Goal: Communication & Community: Answer question/provide support

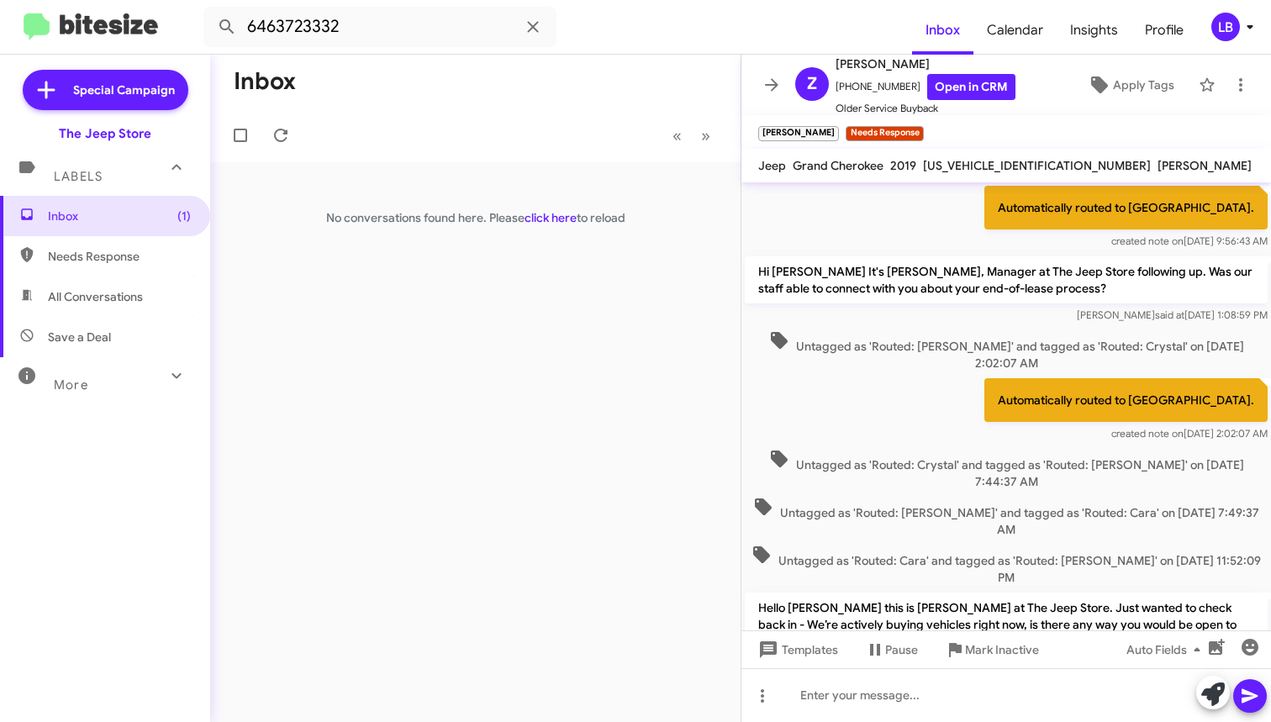
scroll to position [887, 0]
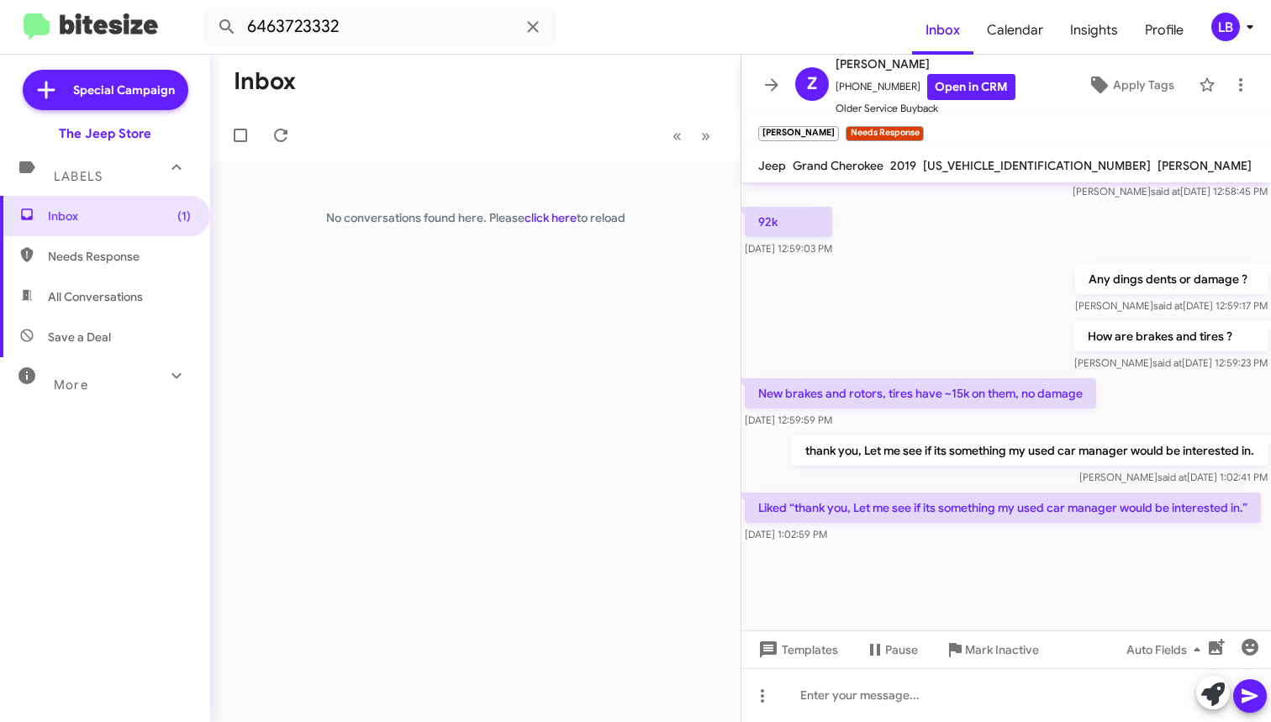
click at [924, 325] on div "How are brakes and tires ? [PERSON_NAME] said at [DATE] 12:59:23 PM" at bounding box center [1007, 346] width 530 height 57
click at [933, 318] on div "How are brakes and tires ? Luis said at Oct 8, 2025, 12:59:23 PM" at bounding box center [1007, 346] width 530 height 57
click at [423, 28] on input "6463723332" at bounding box center [379, 27] width 353 height 40
drag, startPoint x: 329, startPoint y: 11, endPoint x: 166, endPoint y: -2, distance: 163.6
click at [166, 0] on html "6463723332 Inbox Calendar Insights Profile LB Special Campaign The Jeep Store L…" at bounding box center [635, 361] width 1271 height 722
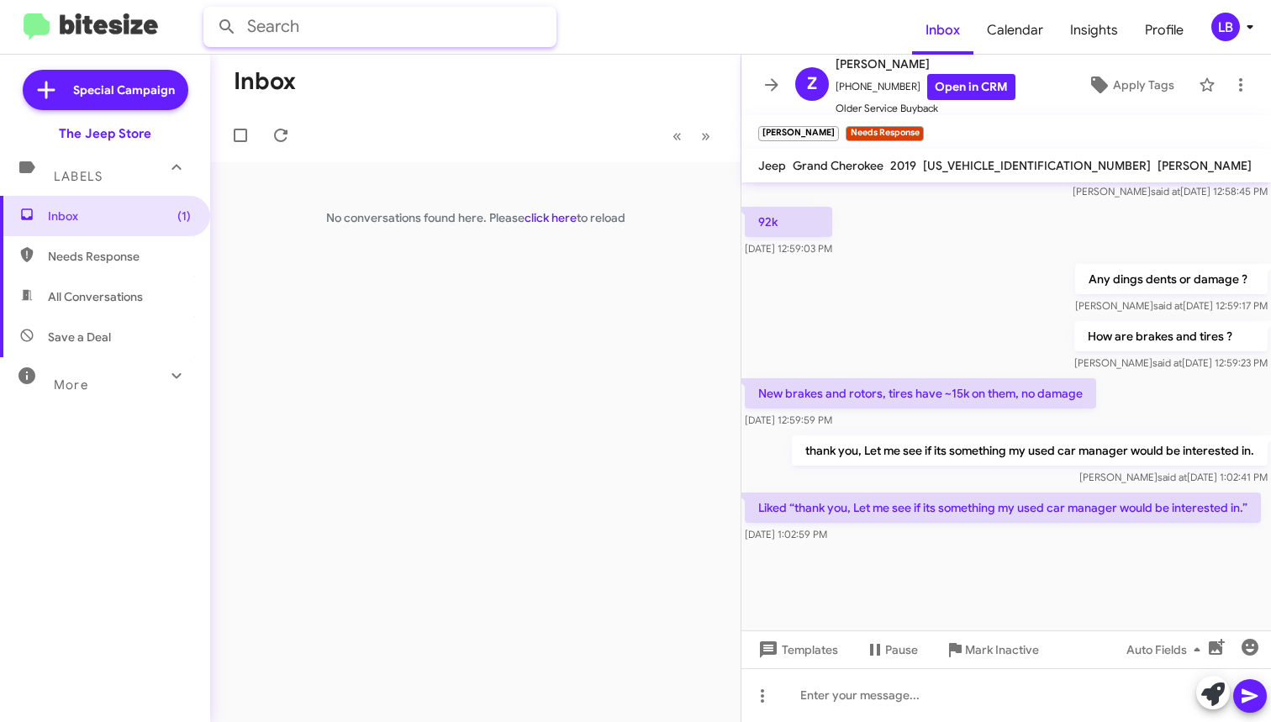
click at [227, 27] on button at bounding box center [227, 27] width 34 height 34
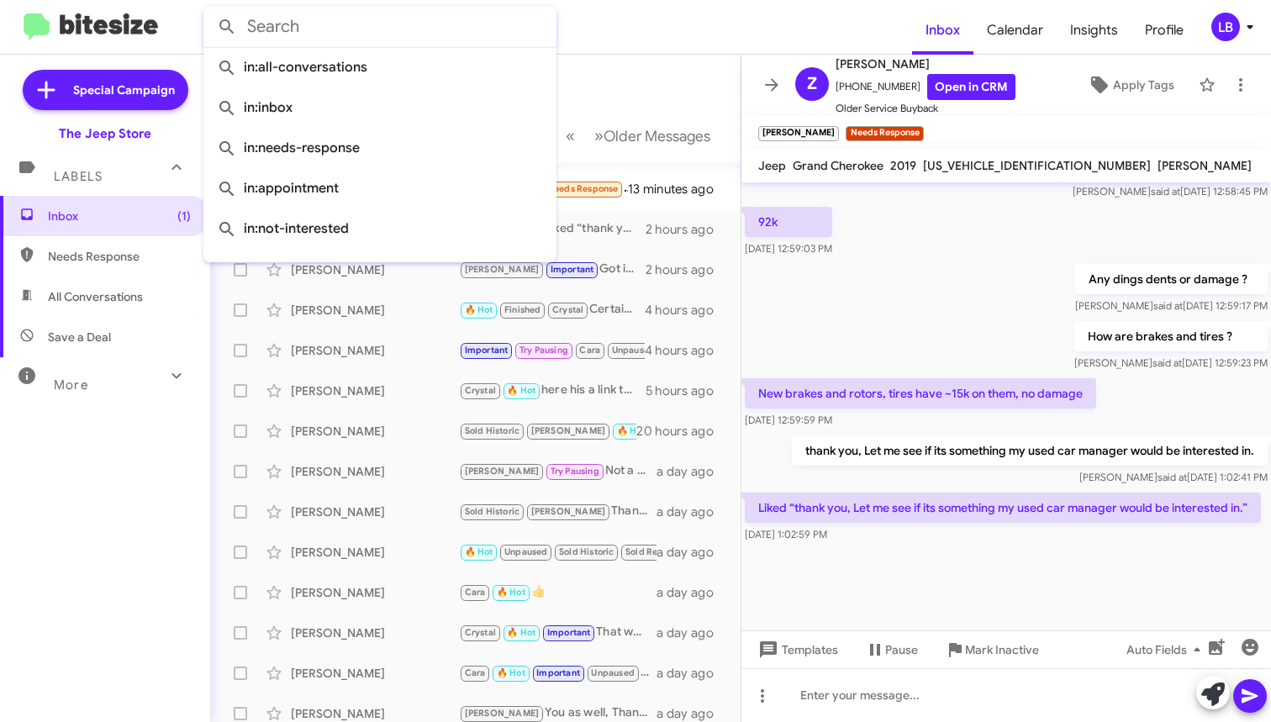
click at [610, 57] on mat-toolbar-row "Inbox" at bounding box center [475, 82] width 531 height 54
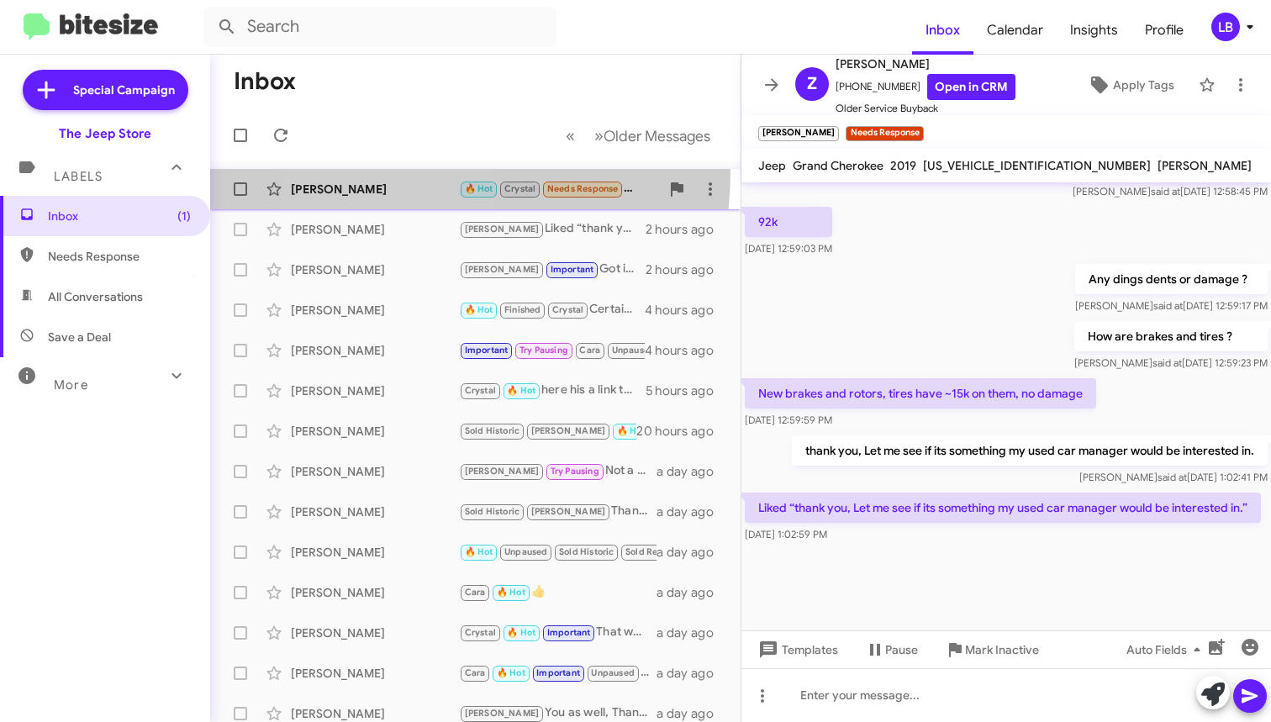
click at [399, 172] on div "Margaret Redman 🔥 Hot Crystal Needs Response Yes 13 minutes ago" at bounding box center [476, 189] width 504 height 34
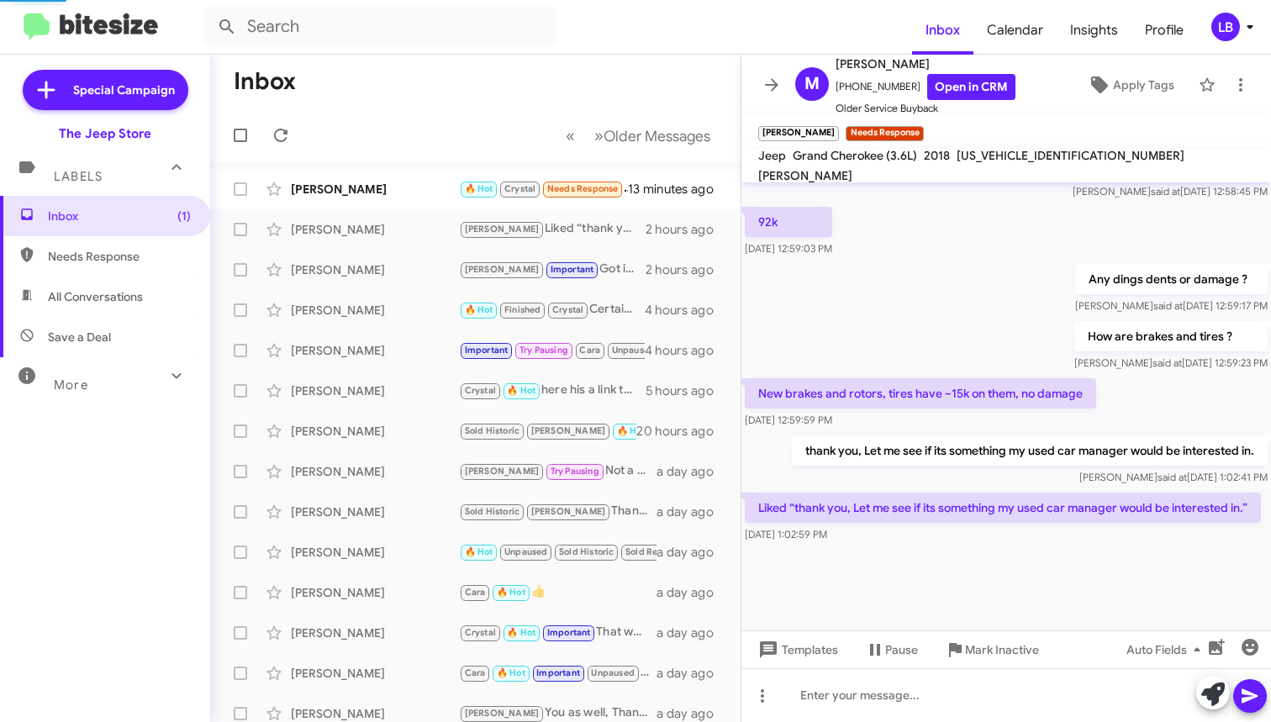
scroll to position [790, 0]
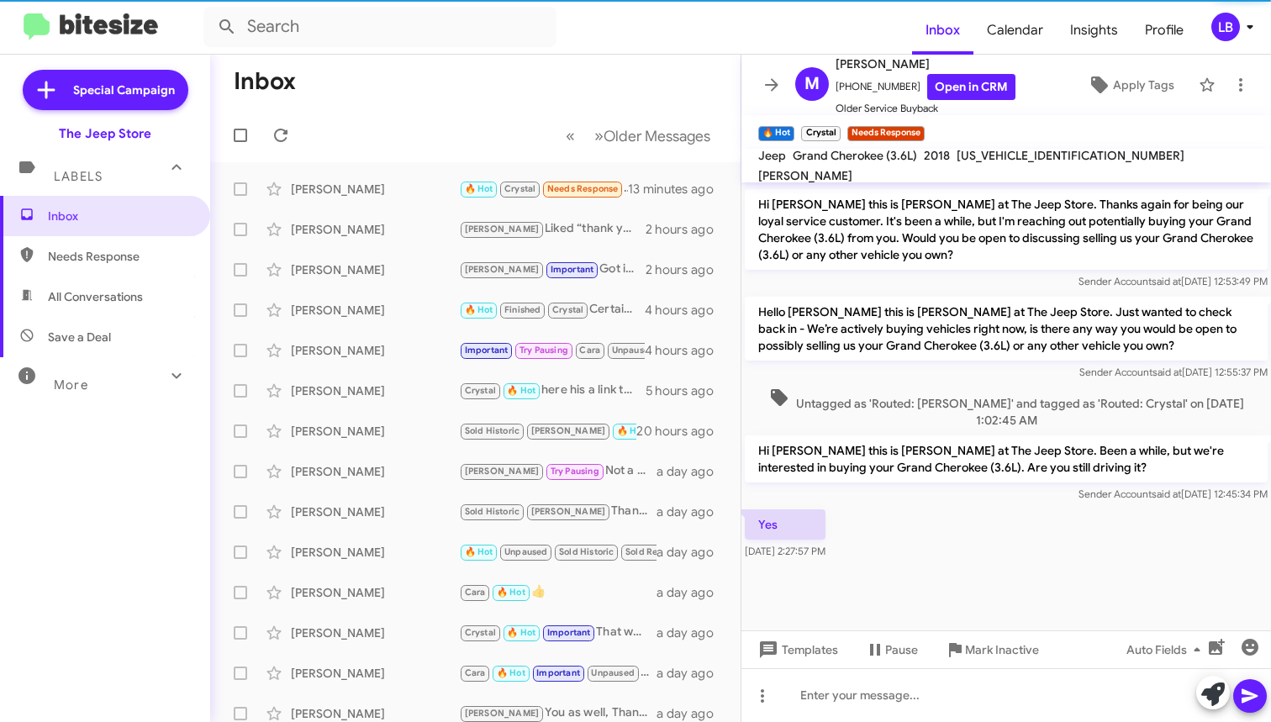
click at [1107, 365] on div "Hello [PERSON_NAME] this is [PERSON_NAME] at The Jeep Store. Just wanted to che…" at bounding box center [1007, 338] width 530 height 91
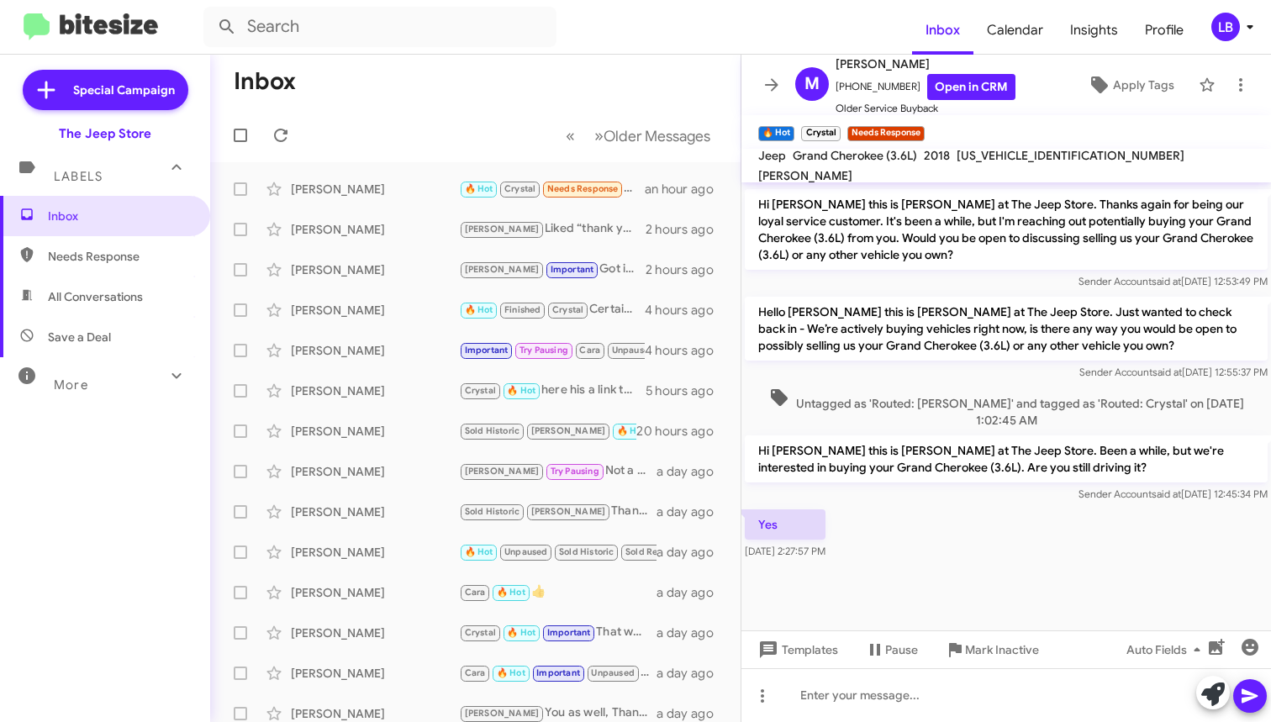
click at [426, 103] on mat-toolbar-row "Inbox" at bounding box center [475, 82] width 531 height 54
drag, startPoint x: 563, startPoint y: 92, endPoint x: 609, endPoint y: 120, distance: 53.7
click at [563, 92] on mat-toolbar-row "Inbox" at bounding box center [475, 82] width 531 height 54
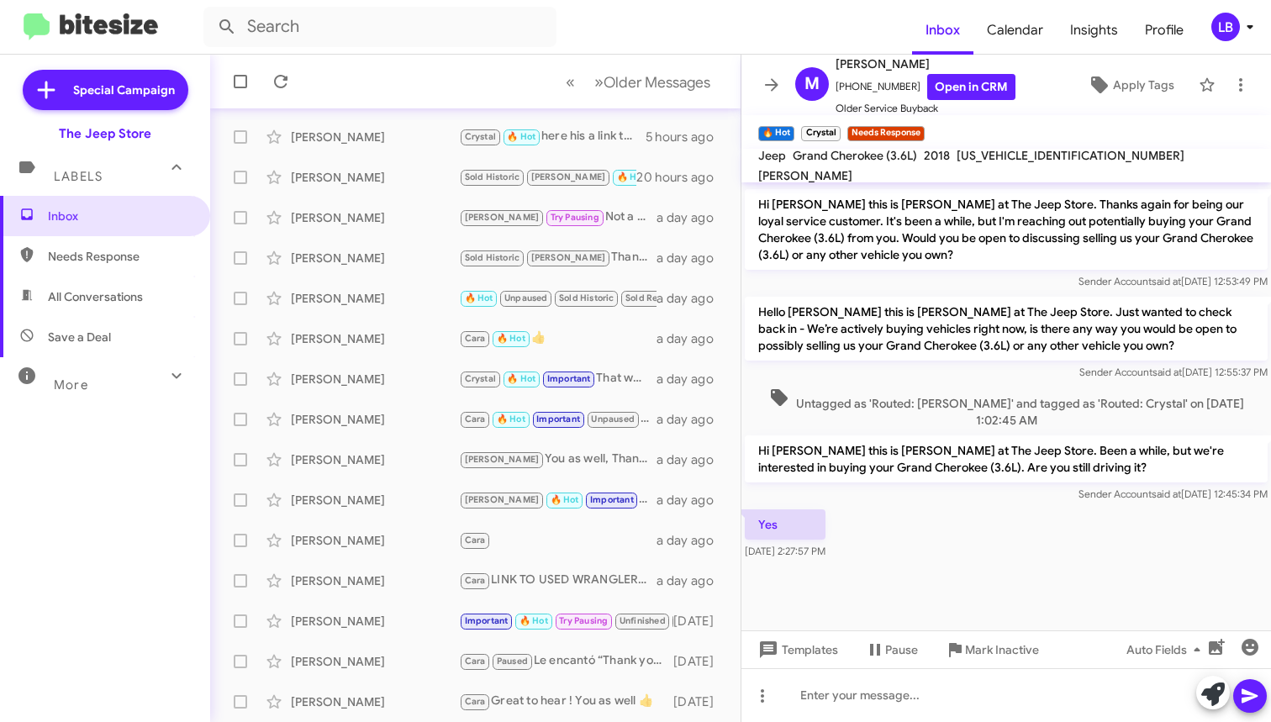
scroll to position [0, 0]
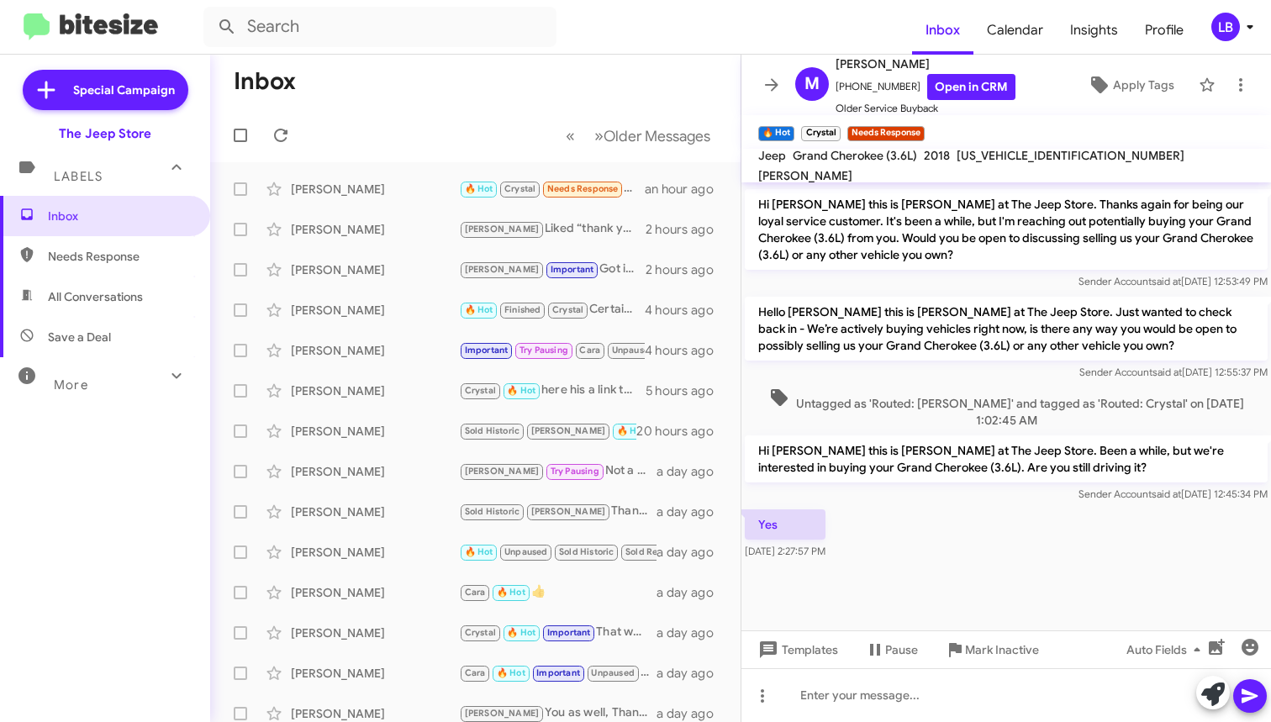
click at [653, 105] on mat-toolbar-row "Inbox" at bounding box center [475, 82] width 531 height 54
click at [668, 108] on mat-toolbar-row "Inbox" at bounding box center [475, 82] width 531 height 54
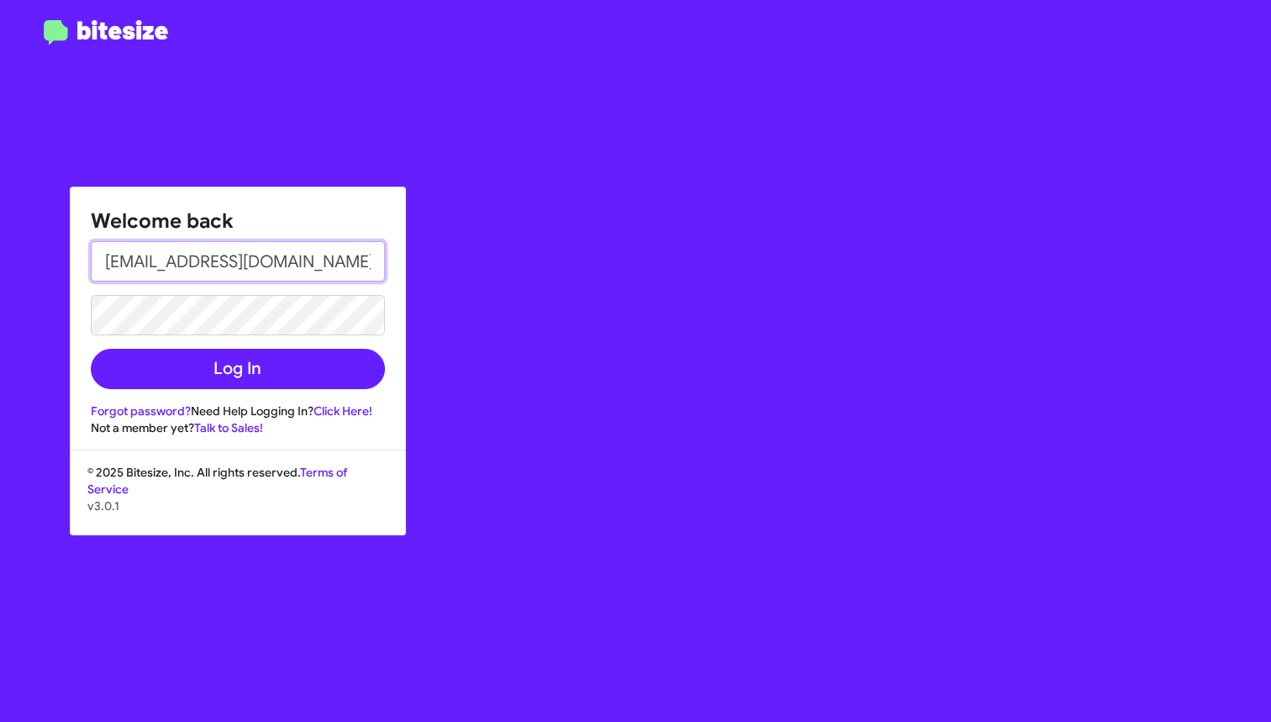
drag, startPoint x: 319, startPoint y: 261, endPoint x: 187, endPoint y: 263, distance: 132.0
click at [187, 263] on input "[EMAIL_ADDRESS][DOMAIN_NAME]" at bounding box center [238, 261] width 294 height 40
type input "[EMAIL_ADDRESS][DOMAIN_NAME]"
click at [237, 369] on button "Log In" at bounding box center [238, 369] width 294 height 40
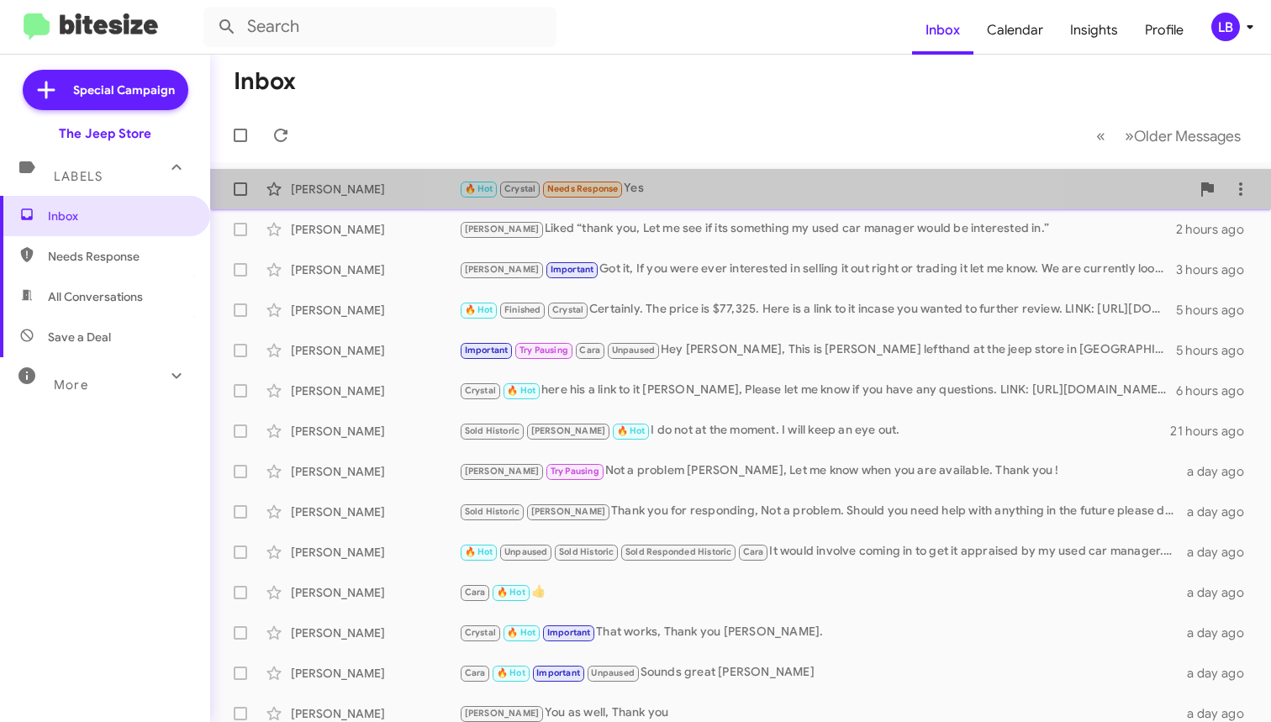
click at [741, 199] on div "[PERSON_NAME] 🔥 Hot Crystal Needs Response Yes an hour ago" at bounding box center [741, 189] width 1034 height 34
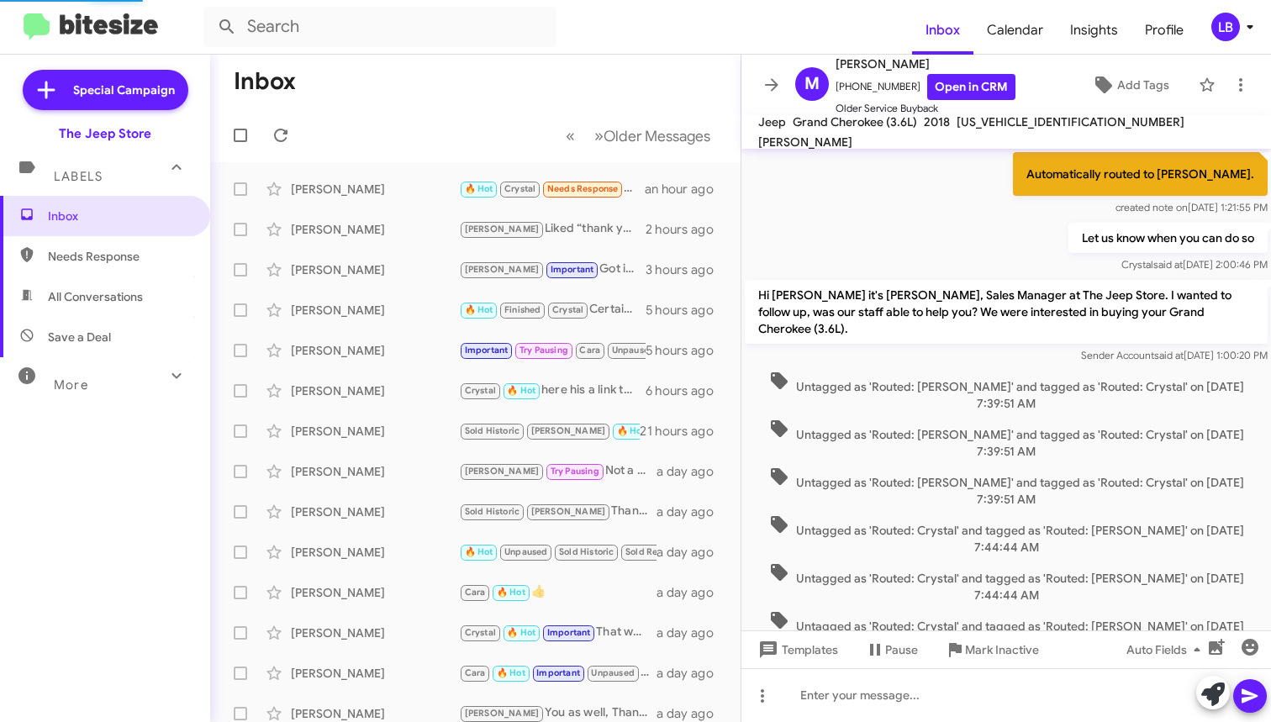
scroll to position [757, 0]
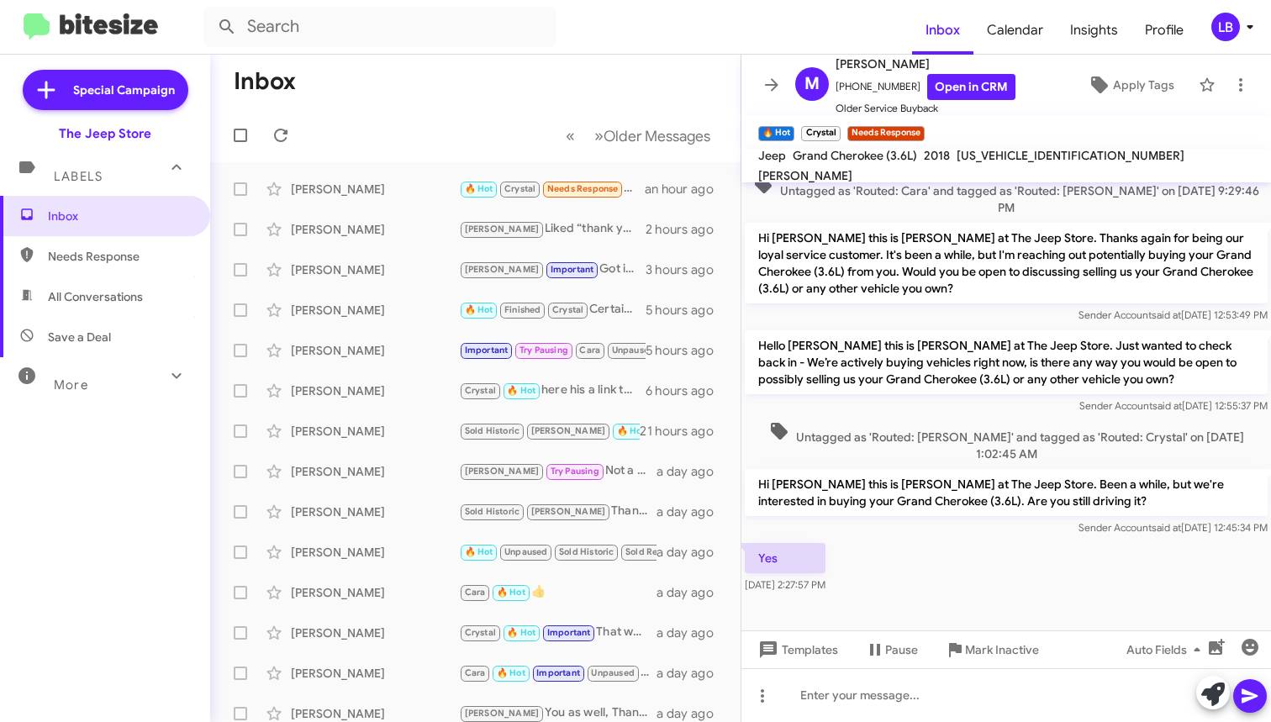
click at [882, 399] on div "Hello [PERSON_NAME] this is [PERSON_NAME] at The Jeep Store. Just wanted to che…" at bounding box center [1007, 372] width 530 height 91
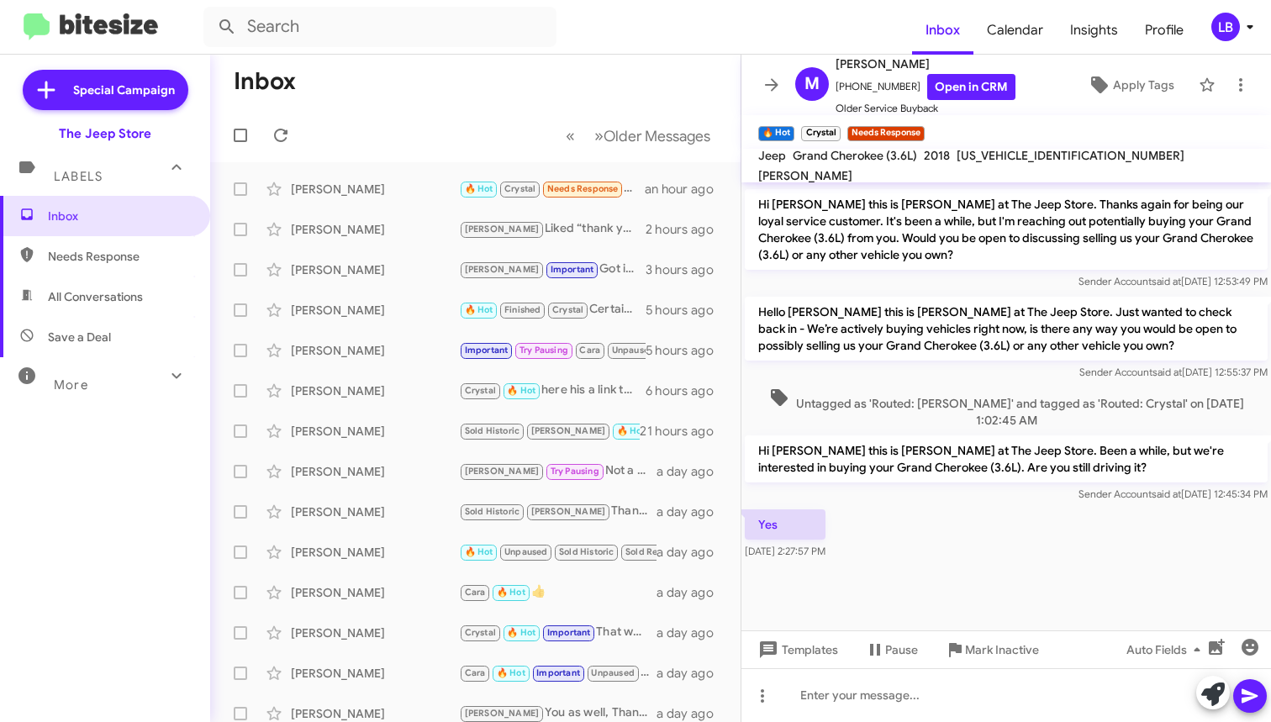
click at [982, 515] on div "Yes [DATE] 2:27:57 PM" at bounding box center [1007, 534] width 530 height 57
click at [916, 700] on div at bounding box center [1007, 695] width 530 height 54
drag, startPoint x: 905, startPoint y: 85, endPoint x: 847, endPoint y: 91, distance: 58.3
click at [847, 91] on span "[PHONE_NUMBER] Open in CRM" at bounding box center [926, 87] width 180 height 26
copy span "7326844302"
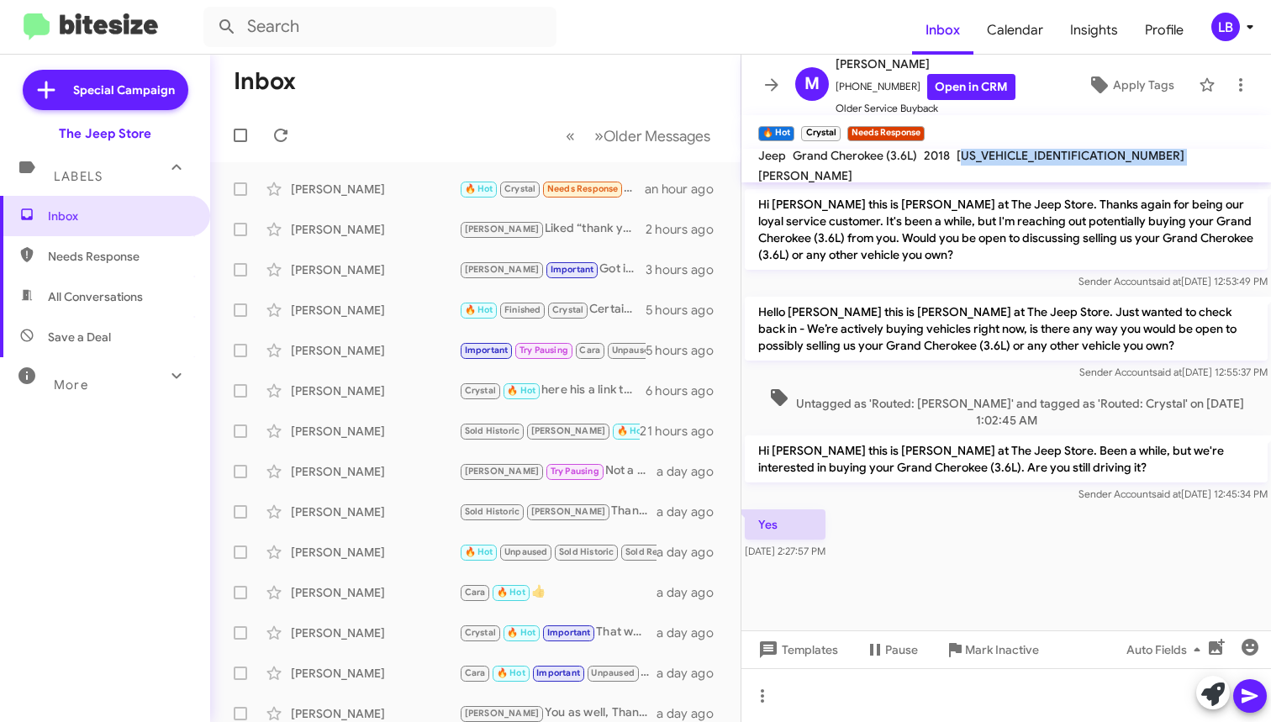
drag, startPoint x: 1077, startPoint y: 164, endPoint x: 958, endPoint y: 165, distance: 118.6
click at [958, 165] on div "Jeep Grand Cherokee (3.6L) 2018 [US_VEHICLE_IDENTIFICATION_NUMBER] [PERSON_NAME]" at bounding box center [1006, 165] width 503 height 40
click at [1059, 129] on mat-toolbar "🔥 Hot × Crystal Needs Response ×" at bounding box center [1007, 132] width 530 height 34
drag, startPoint x: 1073, startPoint y: 165, endPoint x: 957, endPoint y: 163, distance: 116.0
click at [955, 163] on div "[US_VEHICLE_IDENTIFICATION_NUMBER]" at bounding box center [1070, 155] width 235 height 20
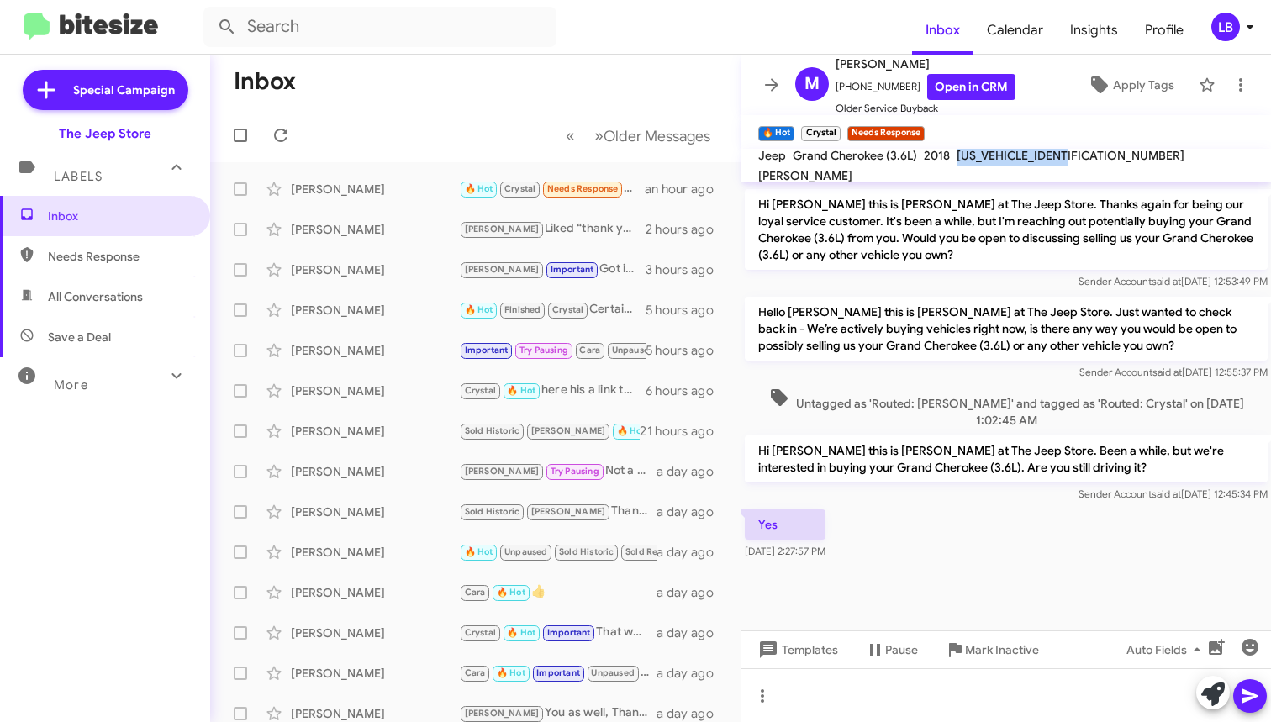
copy span "[US_VEHICLE_IDENTIFICATION_NUMBER]"
click at [1068, 388] on span "Untagged as 'Routed: [PERSON_NAME]' and tagged as 'Routed: Crystal' on [DATE] 1…" at bounding box center [1006, 408] width 523 height 41
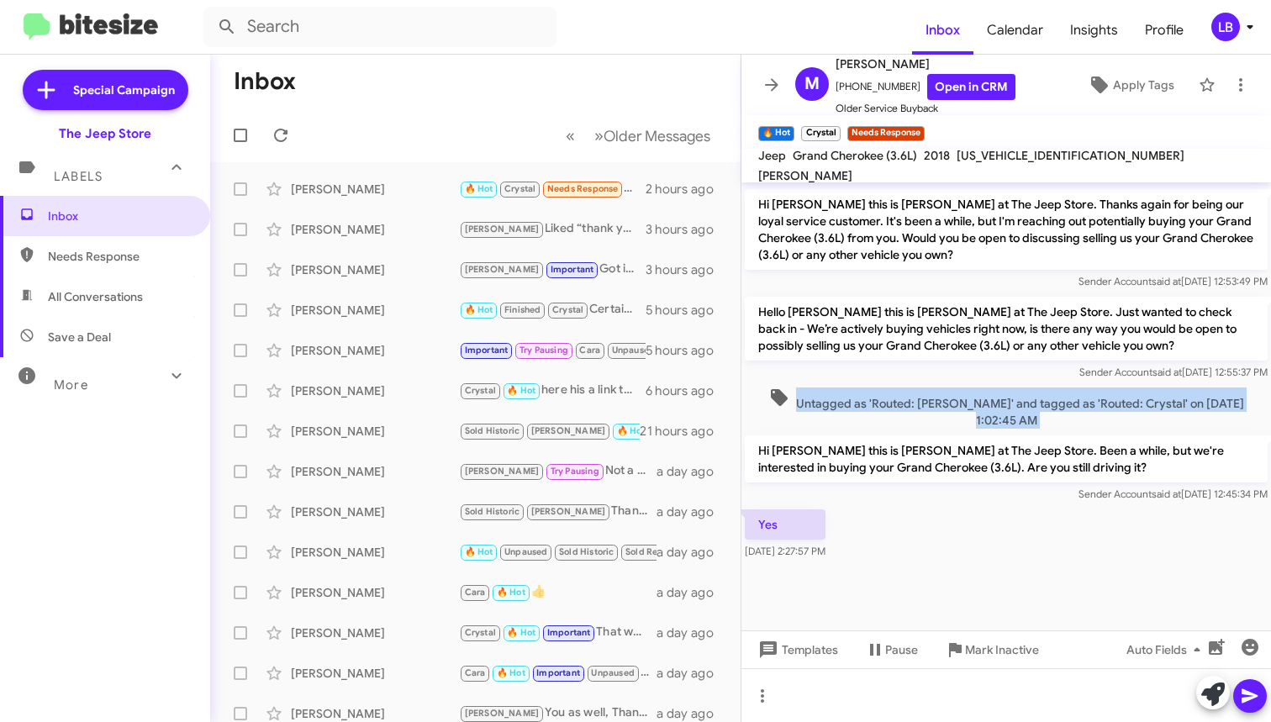
click at [1068, 388] on span "Untagged as 'Routed: [PERSON_NAME]' and tagged as 'Routed: Crystal' on [DATE] 1…" at bounding box center [1006, 408] width 523 height 41
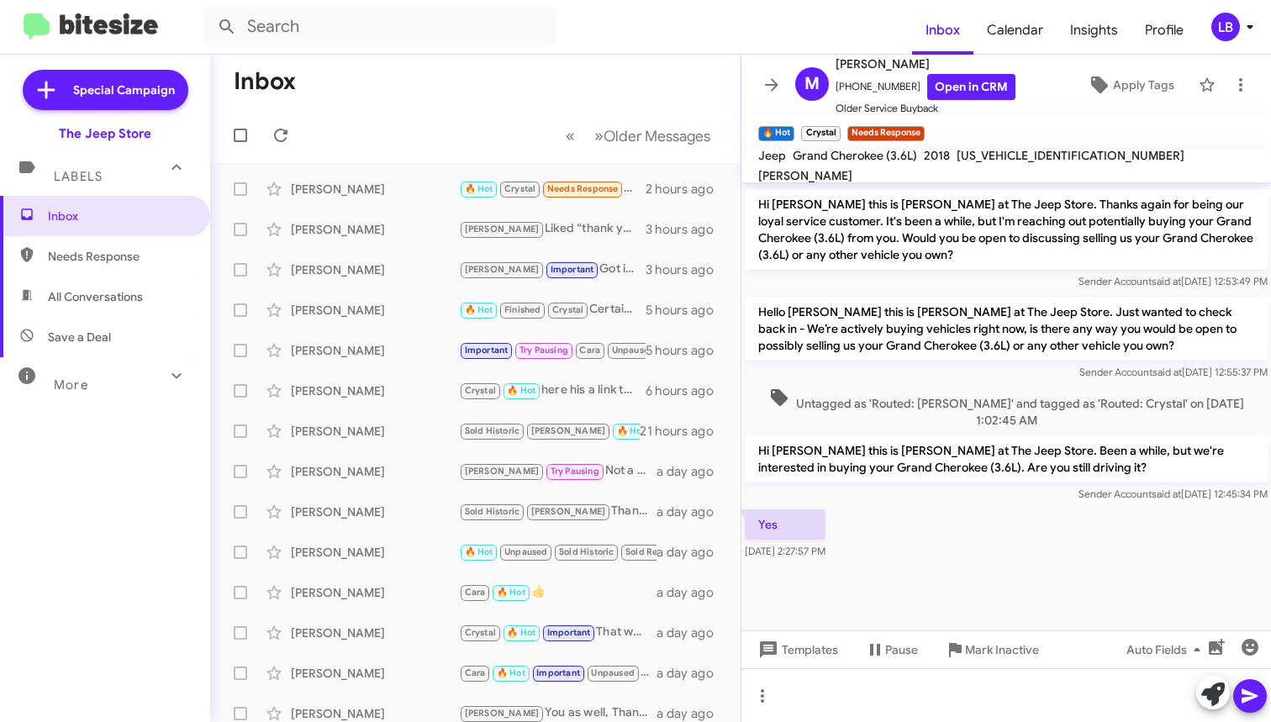
click at [430, 81] on mat-toolbar-row "Inbox" at bounding box center [475, 82] width 531 height 54
click at [1027, 343] on p "Hello [PERSON_NAME] this is [PERSON_NAME] at The Jeep Store. Just wanted to che…" at bounding box center [1006, 329] width 523 height 64
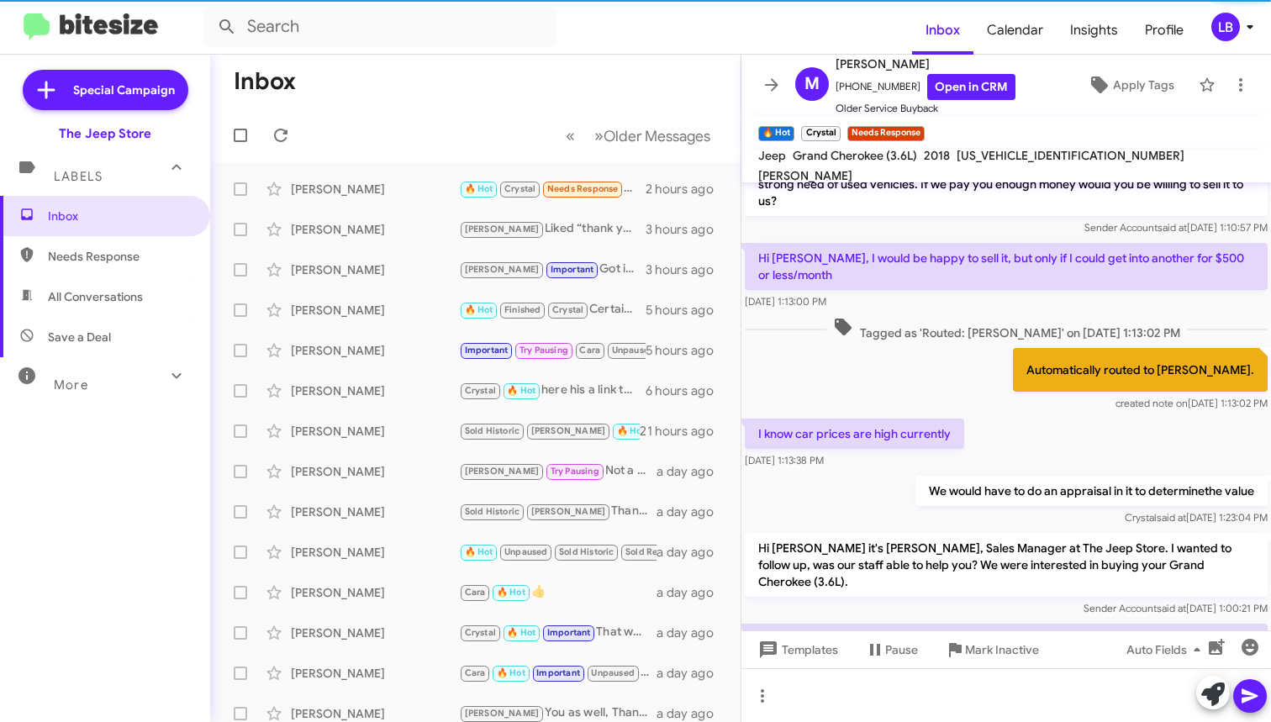
scroll to position [2046, 0]
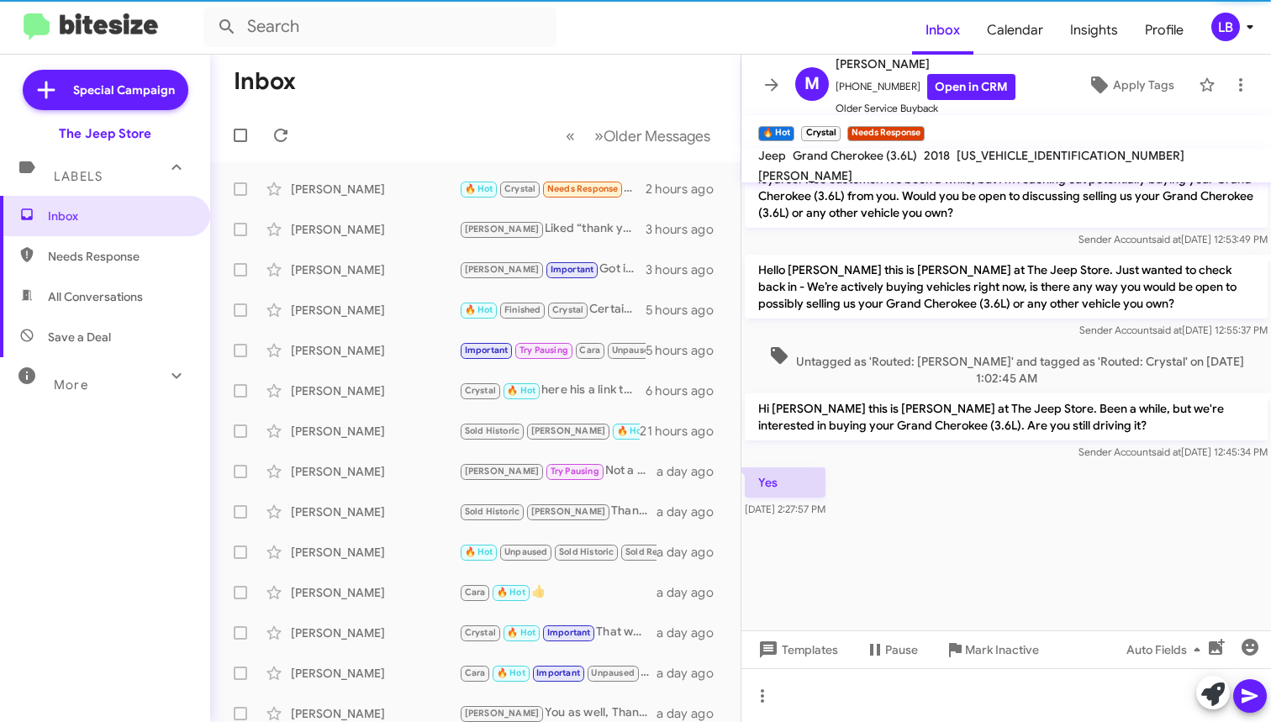
click at [1041, 346] on span "Untagged as 'Routed: [PERSON_NAME]' and tagged as 'Routed: Crystal' on [DATE] 1…" at bounding box center [1006, 366] width 523 height 41
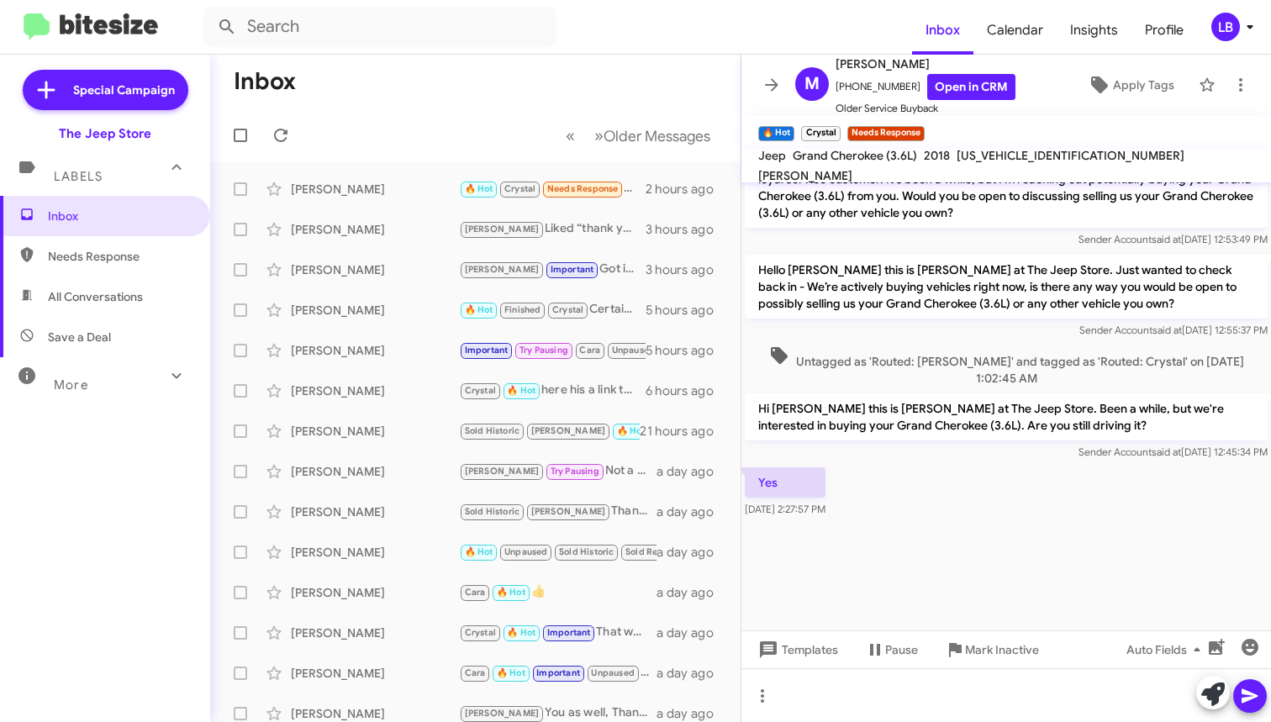
click at [953, 464] on div "Yes [DATE] 2:27:57 PM" at bounding box center [1007, 492] width 530 height 57
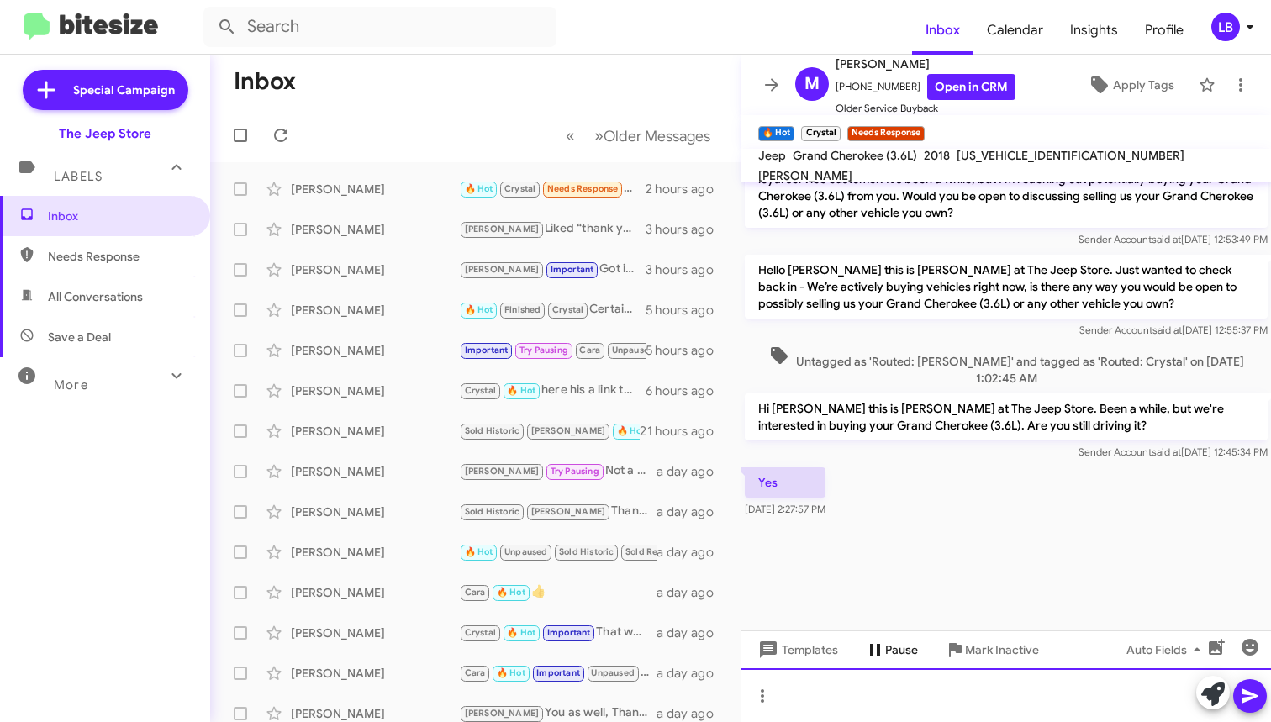
drag, startPoint x: 906, startPoint y: 694, endPoint x: 913, endPoint y: 649, distance: 45.1
click at [908, 682] on div at bounding box center [1007, 695] width 530 height 54
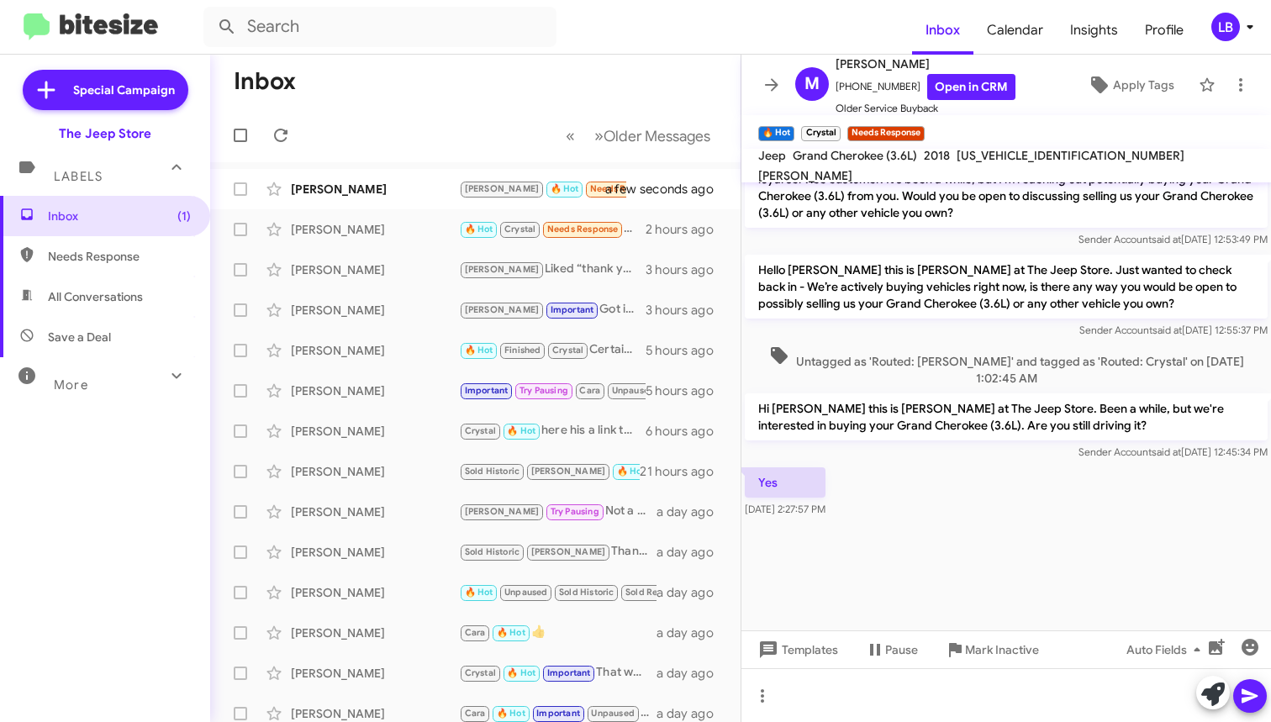
click at [1000, 573] on div at bounding box center [1007, 601] width 530 height 160
click at [1018, 700] on div at bounding box center [1007, 695] width 530 height 54
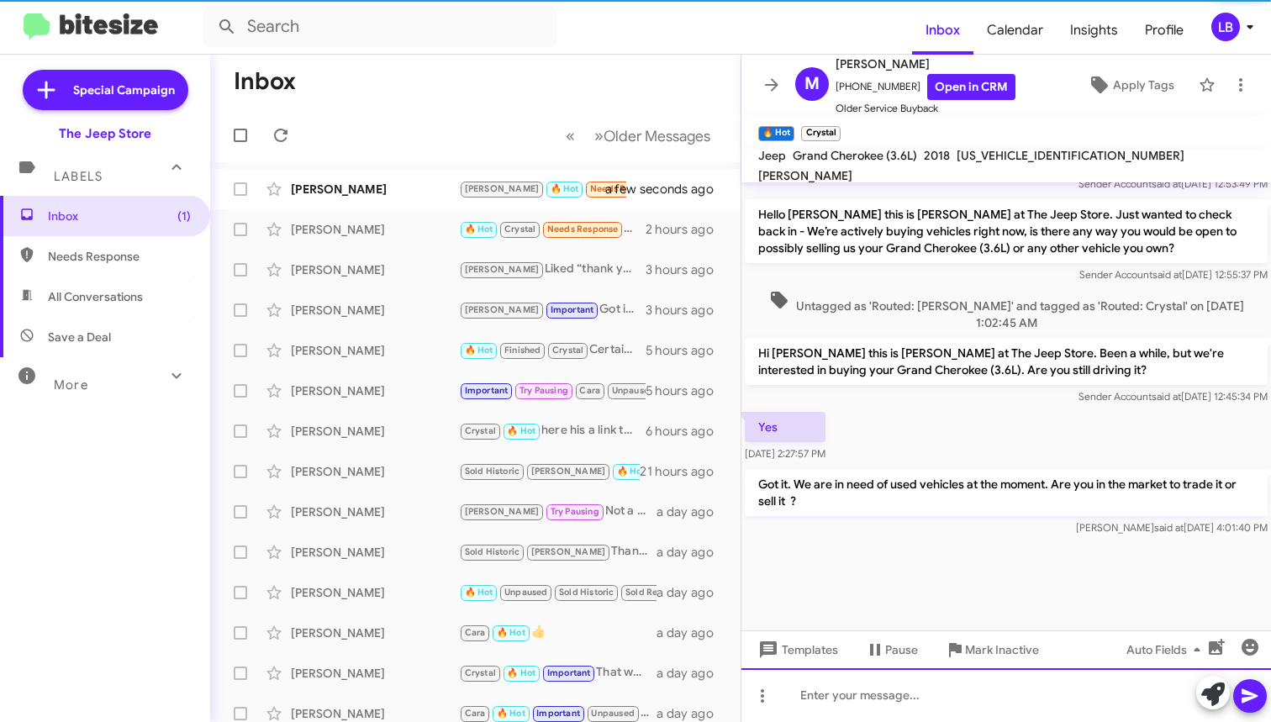
scroll to position [2124, 0]
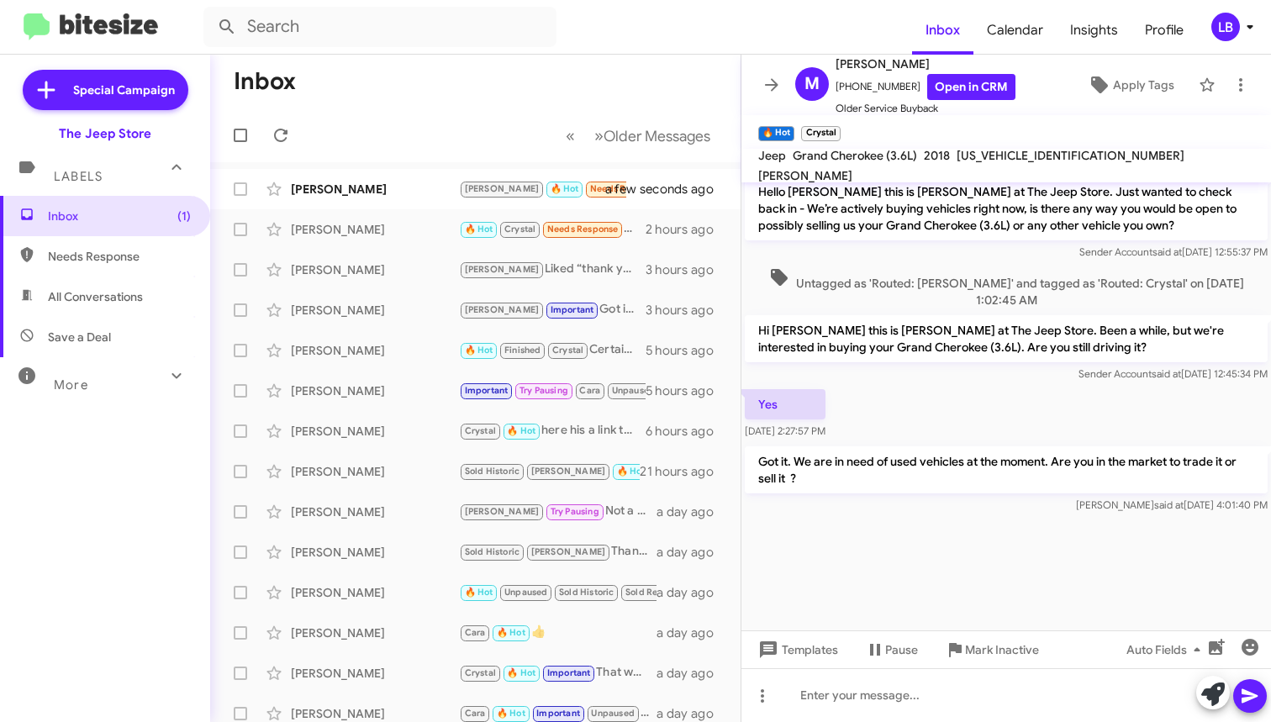
click at [391, 145] on mat-toolbar-row "« Previous » Next Older Messages" at bounding box center [475, 135] width 531 height 54
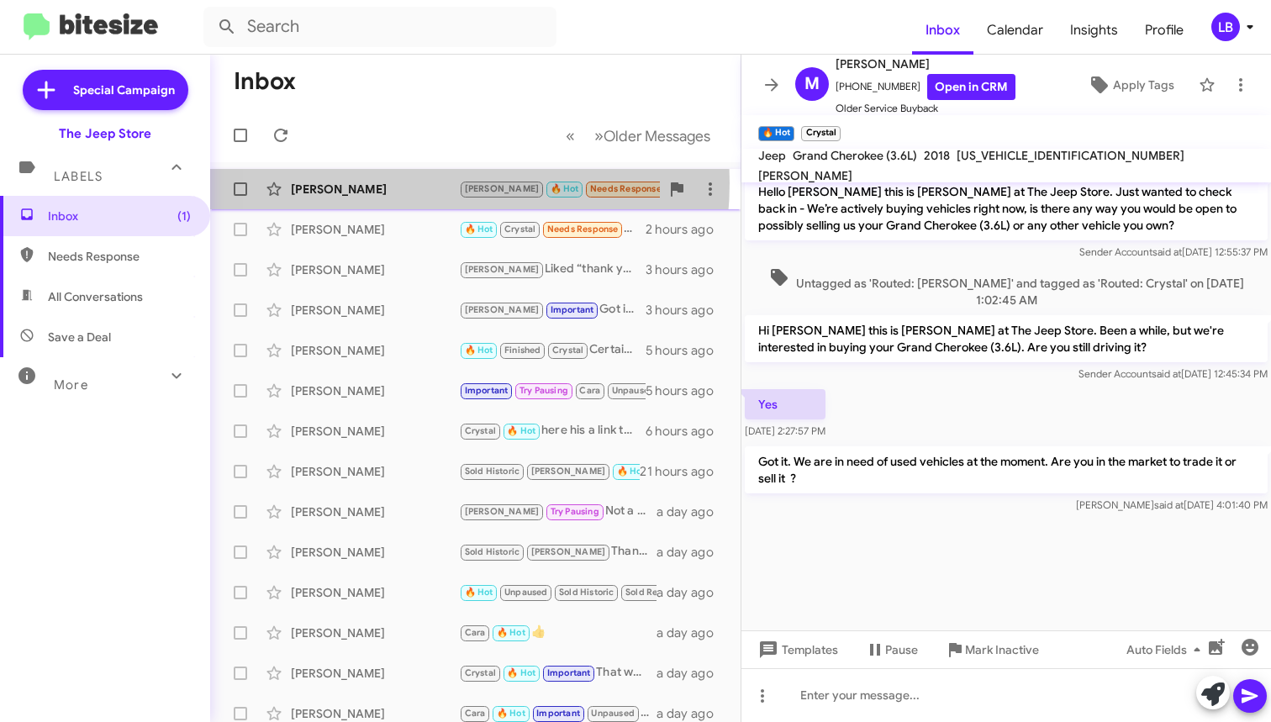
click at [379, 182] on div "[PERSON_NAME]" at bounding box center [375, 189] width 168 height 17
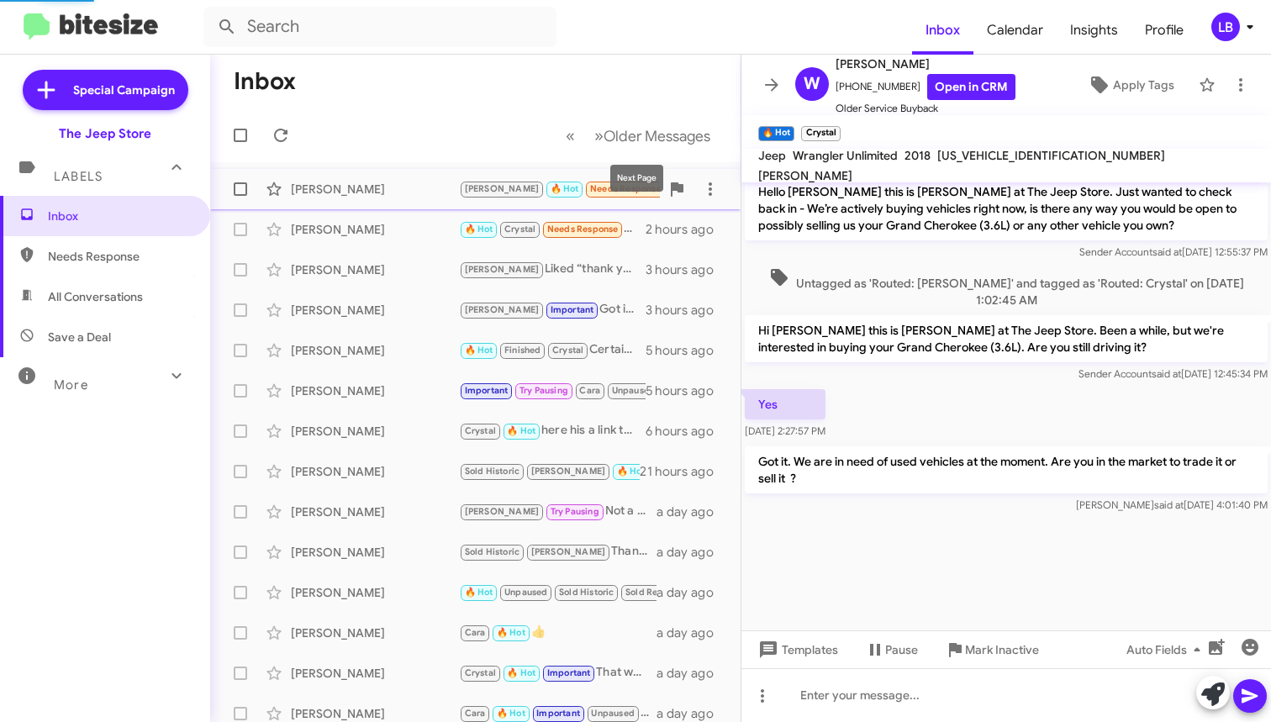
scroll to position [689, 0]
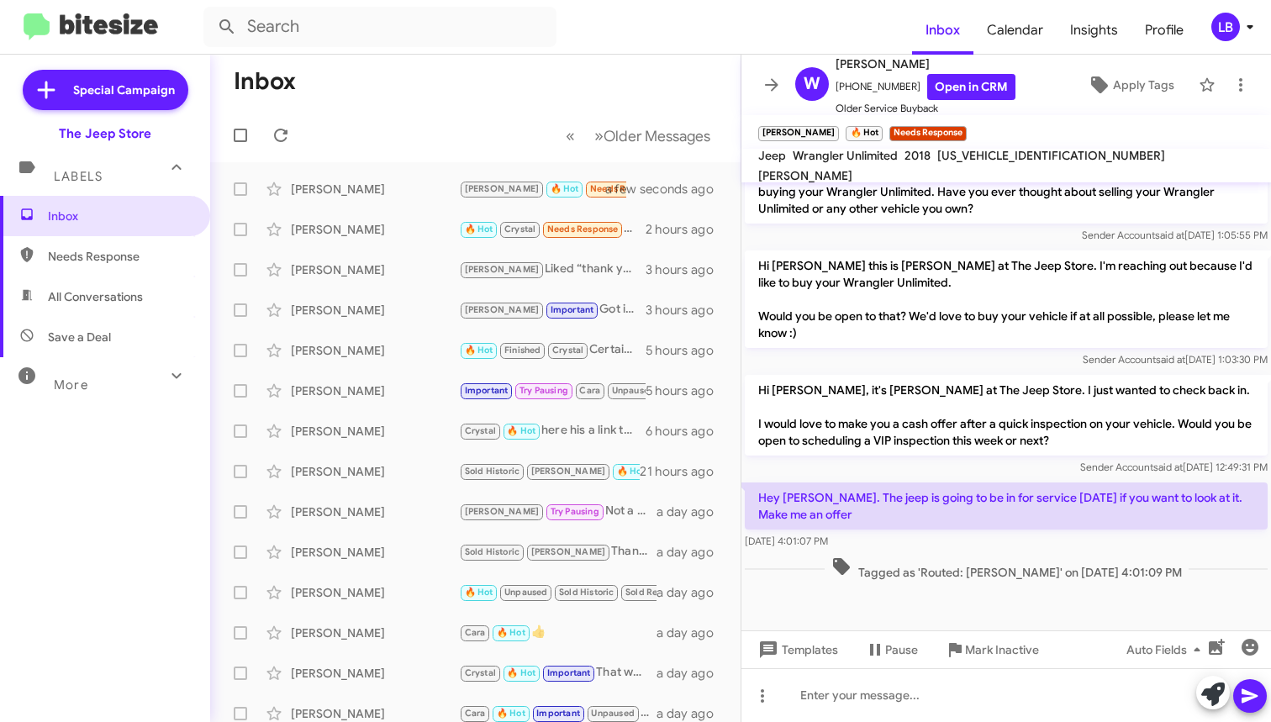
click at [894, 362] on div "Sender Account said at [DATE] 1:03:30 PM" at bounding box center [1006, 359] width 523 height 17
click at [1024, 561] on span "Tagged as 'Routed: [PERSON_NAME]' on [DATE] 4:01:09 PM" at bounding box center [1007, 569] width 364 height 24
click at [974, 467] on div "Sender Account said at [DATE] 12:49:31 PM" at bounding box center [1006, 467] width 523 height 17
drag, startPoint x: 908, startPoint y: 82, endPoint x: 847, endPoint y: 92, distance: 62.2
click at [844, 92] on span "[PHONE_NUMBER] Open in CRM" at bounding box center [926, 87] width 180 height 26
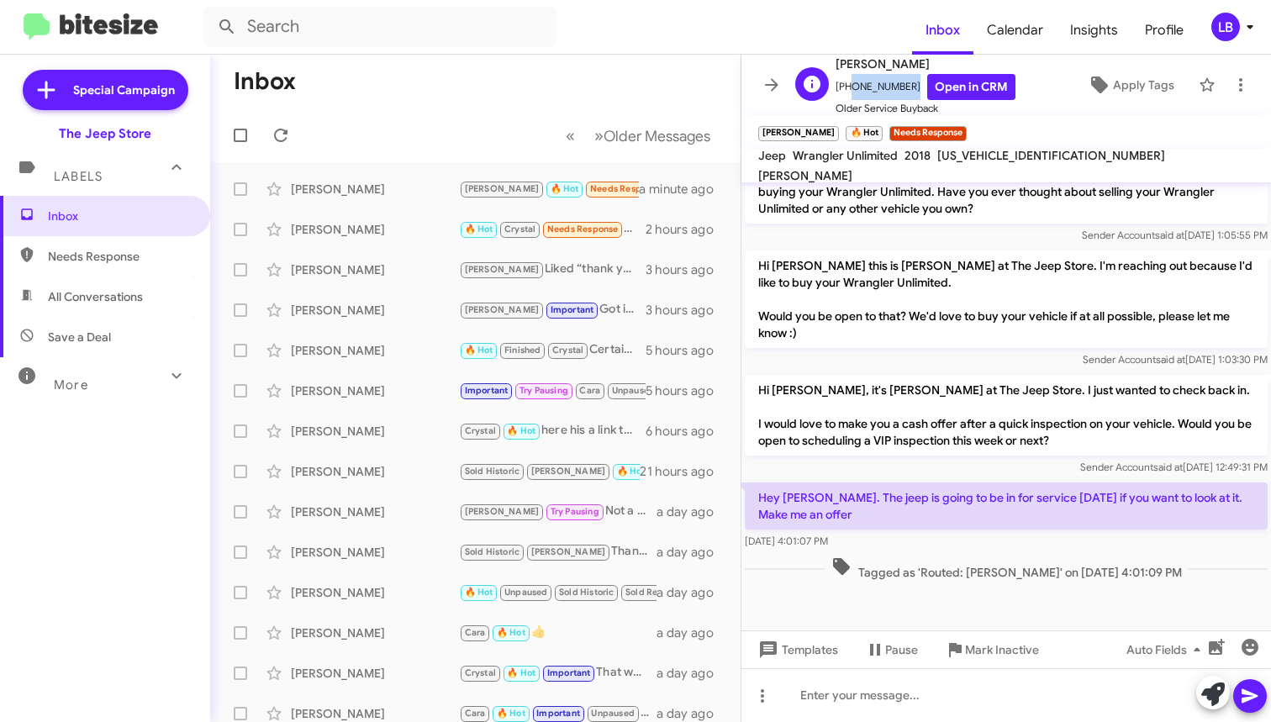
copy span "7328503044"
click at [939, 578] on span "Tagged as 'Routed: [PERSON_NAME]' on [DATE] 4:01:09 PM" at bounding box center [1007, 569] width 364 height 24
click at [882, 361] on div "Sender Account said at [DATE] 1:03:30 PM" at bounding box center [1006, 359] width 523 height 17
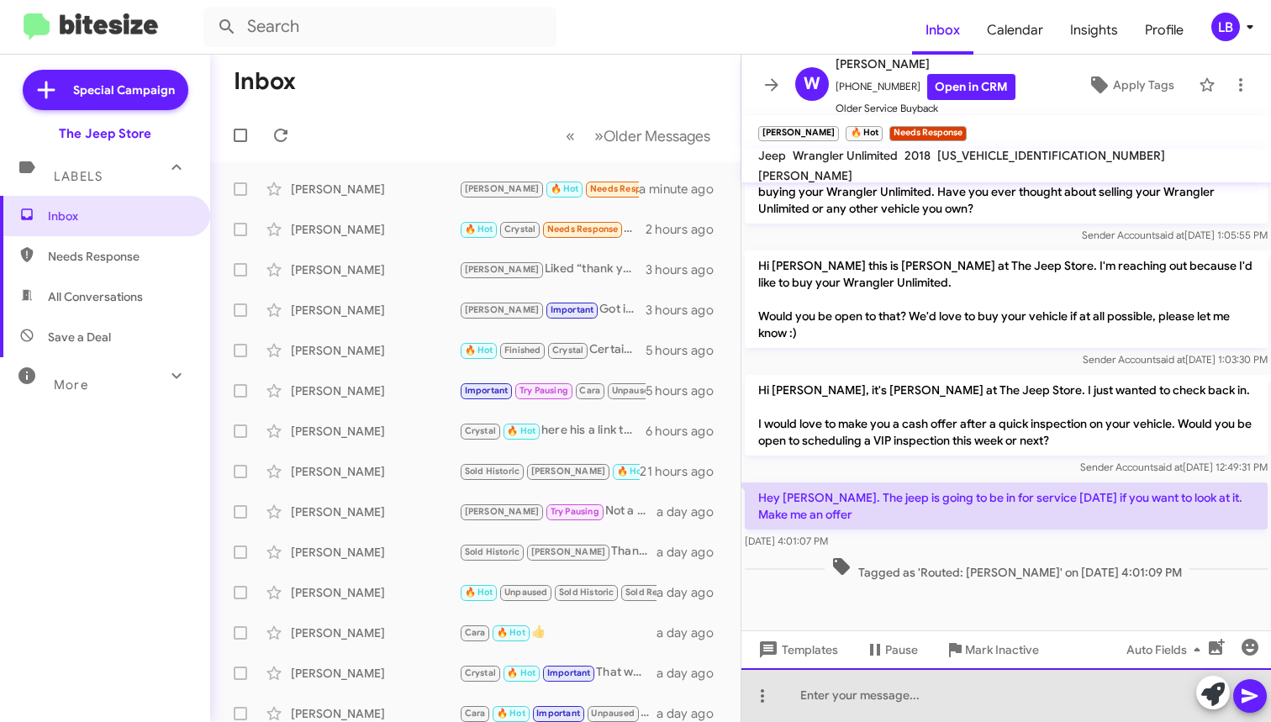
click at [929, 685] on div at bounding box center [1007, 695] width 530 height 54
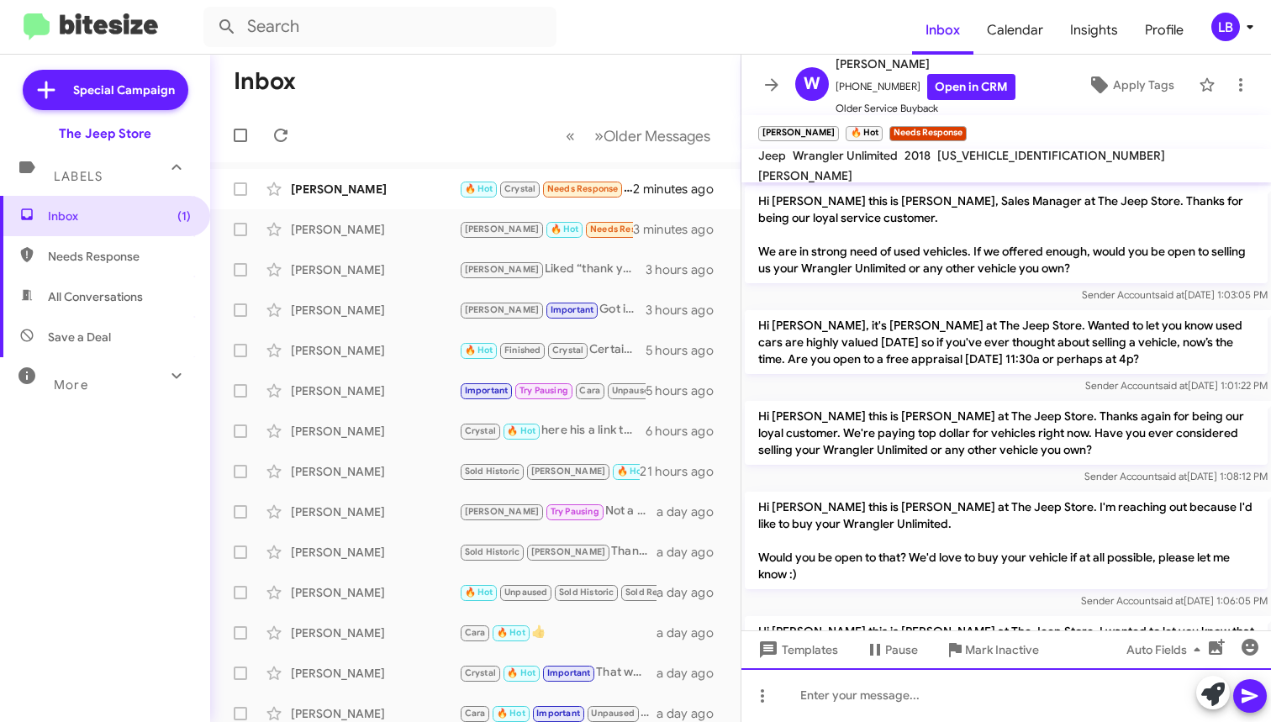
scroll to position [3, 0]
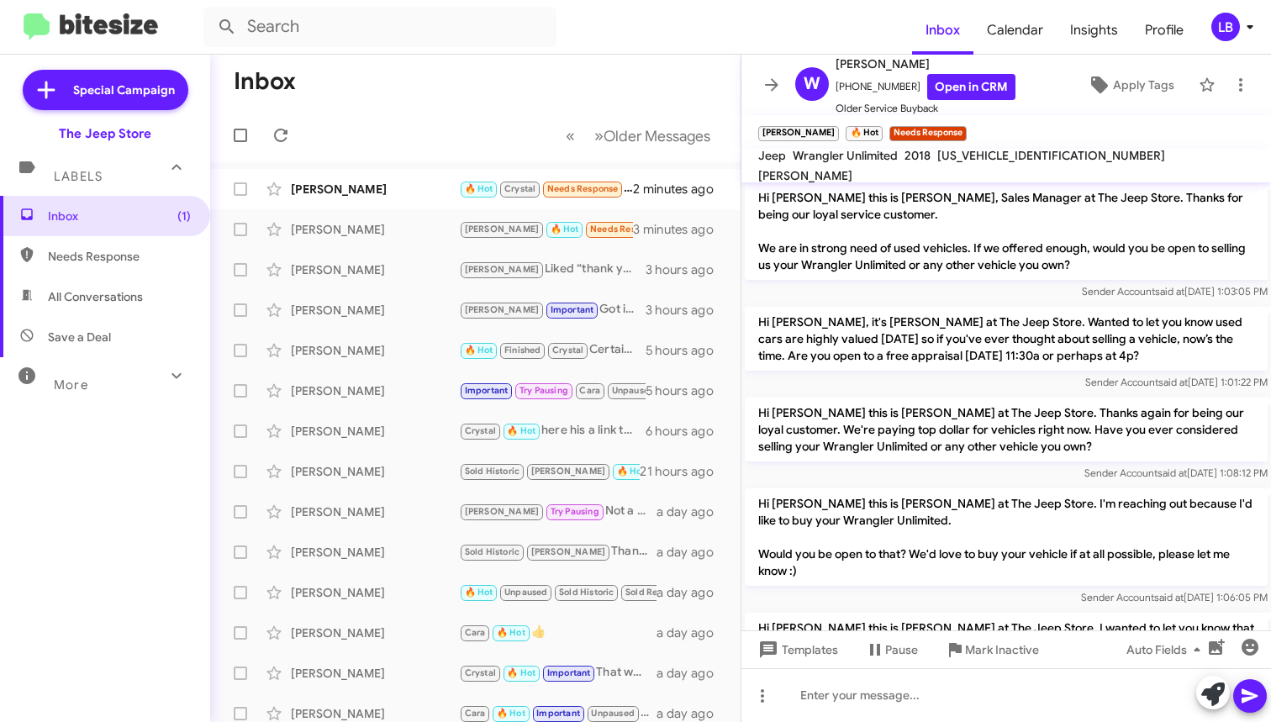
drag, startPoint x: 394, startPoint y: 100, endPoint x: 805, endPoint y: 467, distance: 550.8
click at [397, 102] on mat-toolbar-row "Inbox" at bounding box center [475, 82] width 531 height 54
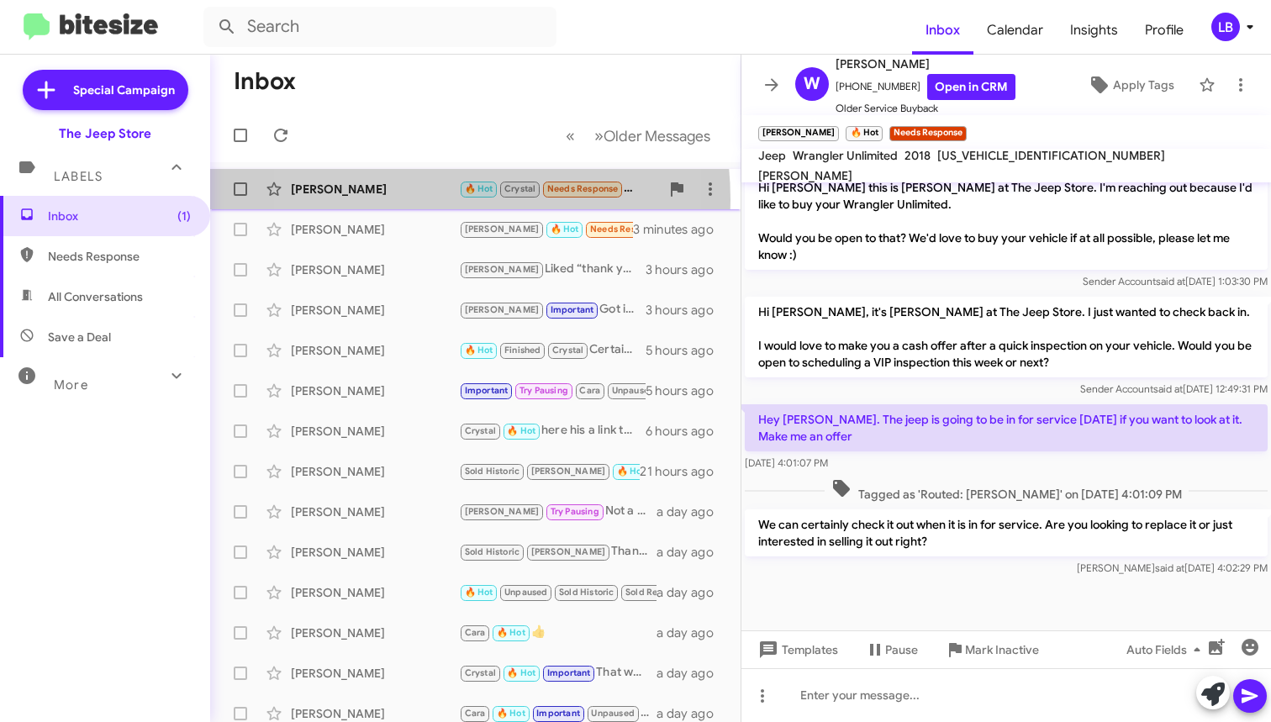
click at [395, 200] on div "[PERSON_NAME] 🔥 Hot Crystal Needs Response Depends on the offer to trade 2 minu…" at bounding box center [476, 189] width 504 height 34
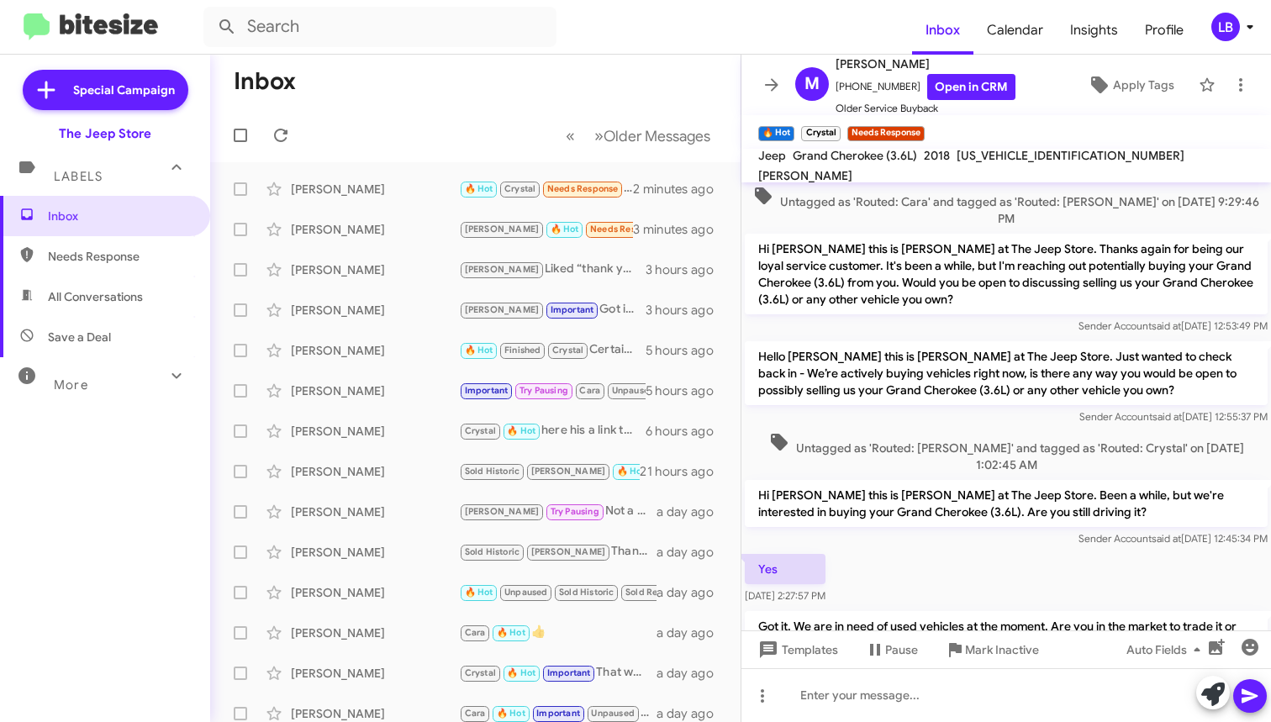
scroll to position [2185, 0]
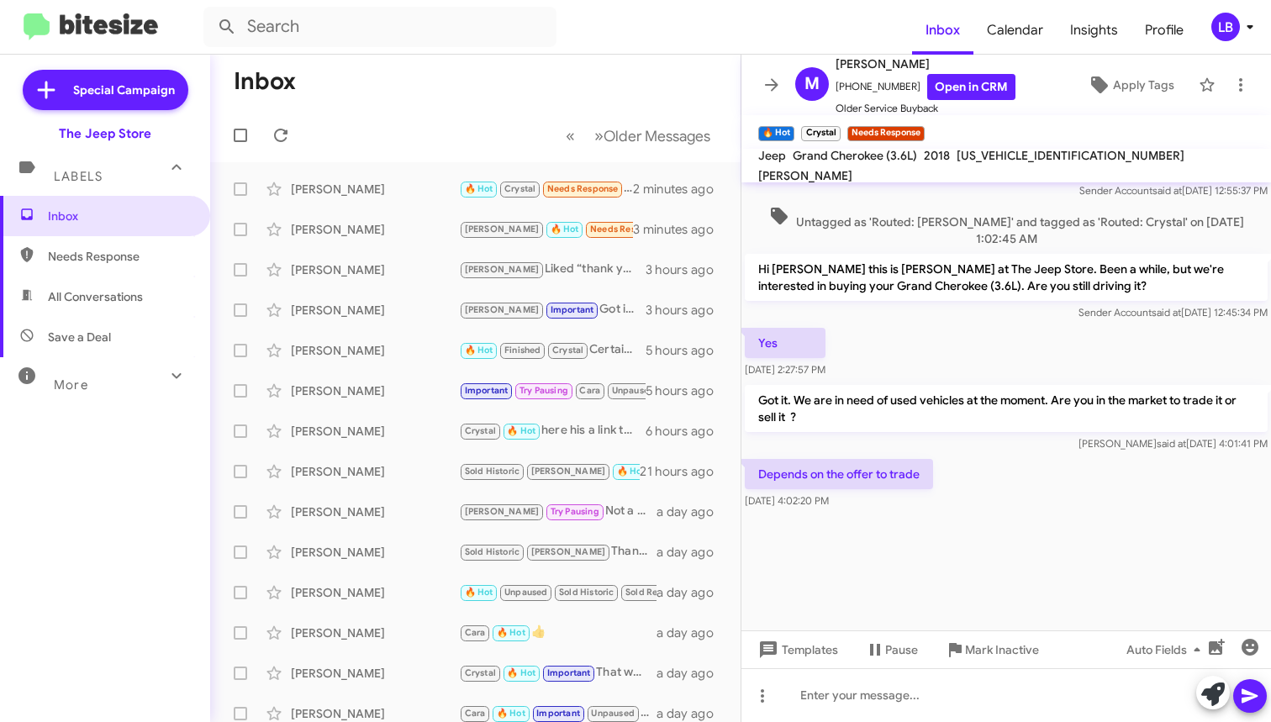
click at [933, 304] on div "Sender Account said at [DATE] 12:45:34 PM" at bounding box center [1006, 312] width 523 height 17
drag, startPoint x: 975, startPoint y: 465, endPoint x: 965, endPoint y: 407, distance: 58.9
click at [973, 452] on cdk-virtual-scroll-viewport "Hi [PERSON_NAME] this is [PERSON_NAME], Sales Manager at The Jeep Store. Thanks…" at bounding box center [1007, 406] width 530 height 448
click at [943, 325] on div "Yes [DATE] 2:27:57 PM" at bounding box center [1007, 353] width 530 height 57
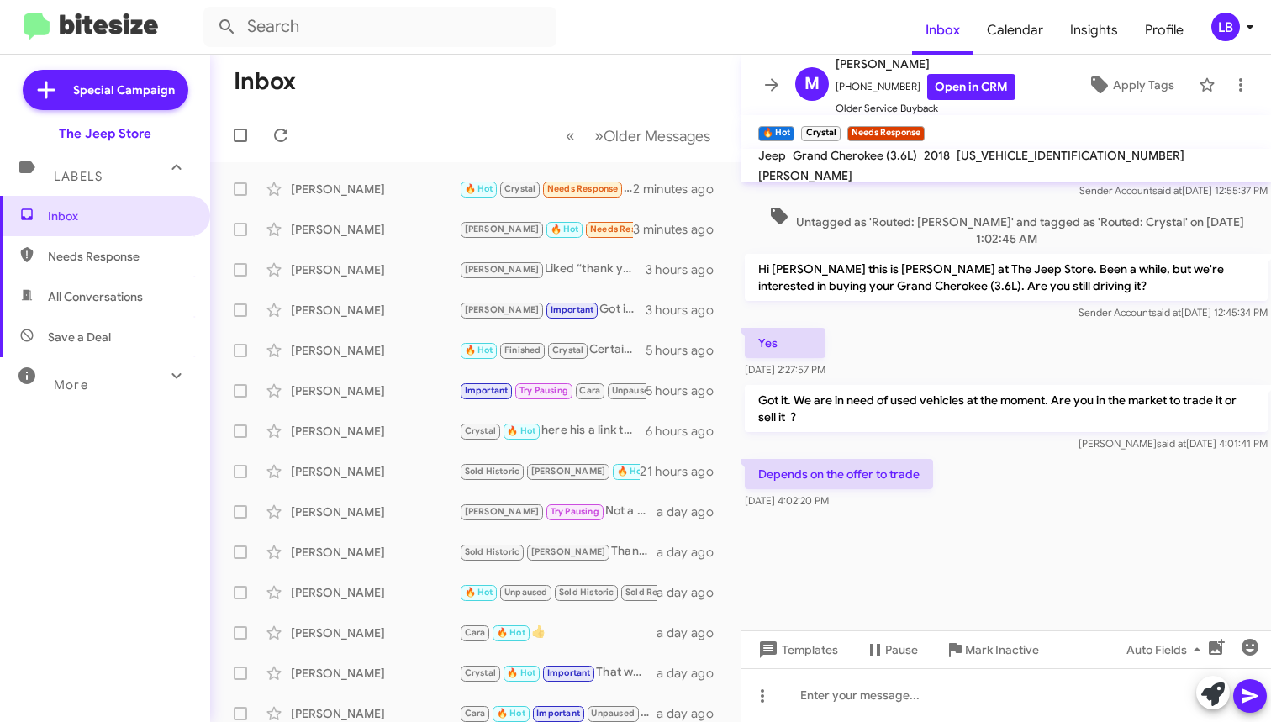
drag, startPoint x: 970, startPoint y: 486, endPoint x: 962, endPoint y: 432, distance: 54.5
click at [970, 513] on div at bounding box center [1007, 597] width 530 height 168
click at [941, 325] on div "Yes [DATE] 2:27:57 PM" at bounding box center [1007, 353] width 530 height 57
drag, startPoint x: 979, startPoint y: 462, endPoint x: 980, endPoint y: 519, distance: 56.3
click at [980, 462] on cdk-virtual-scroll-viewport "Hi [PERSON_NAME] this is [PERSON_NAME], Sales Manager at The Jeep Store. Thanks…" at bounding box center [1007, 406] width 530 height 448
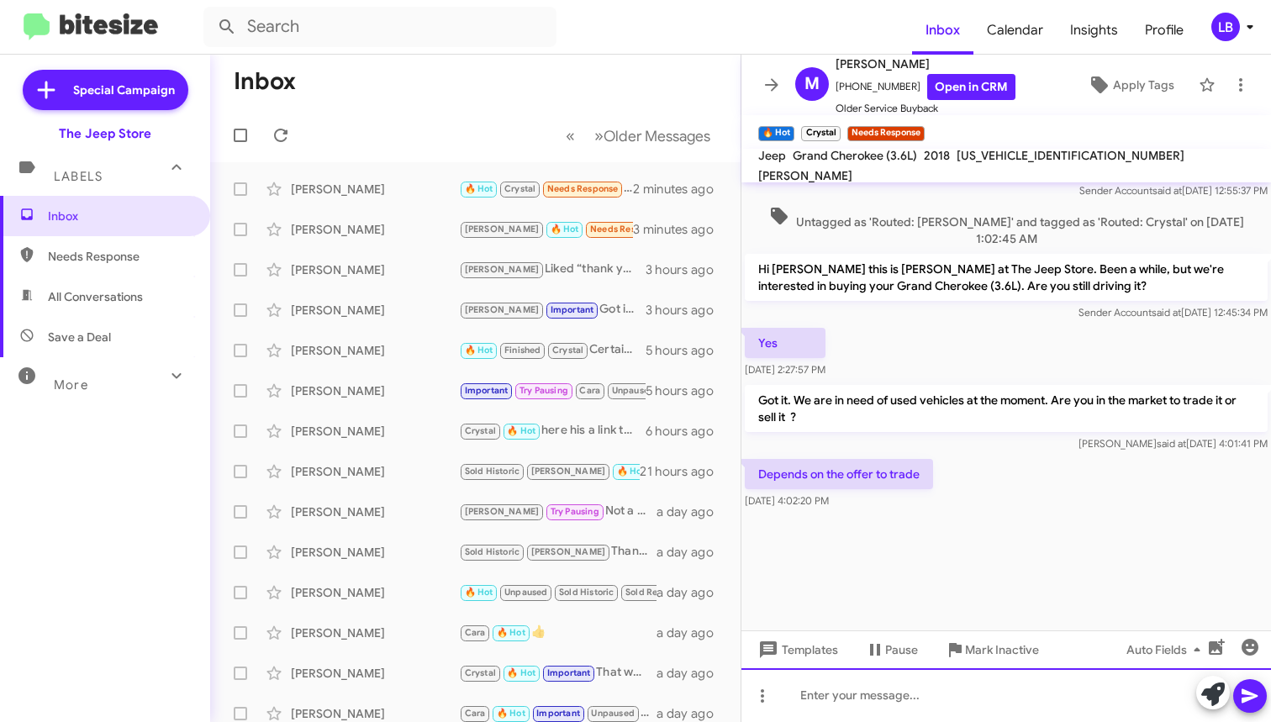
click at [969, 695] on div at bounding box center [1007, 695] width 530 height 54
click at [939, 325] on div "Yes [DATE] 2:27:57 PM" at bounding box center [1007, 353] width 530 height 57
click at [904, 698] on div at bounding box center [1007, 695] width 530 height 54
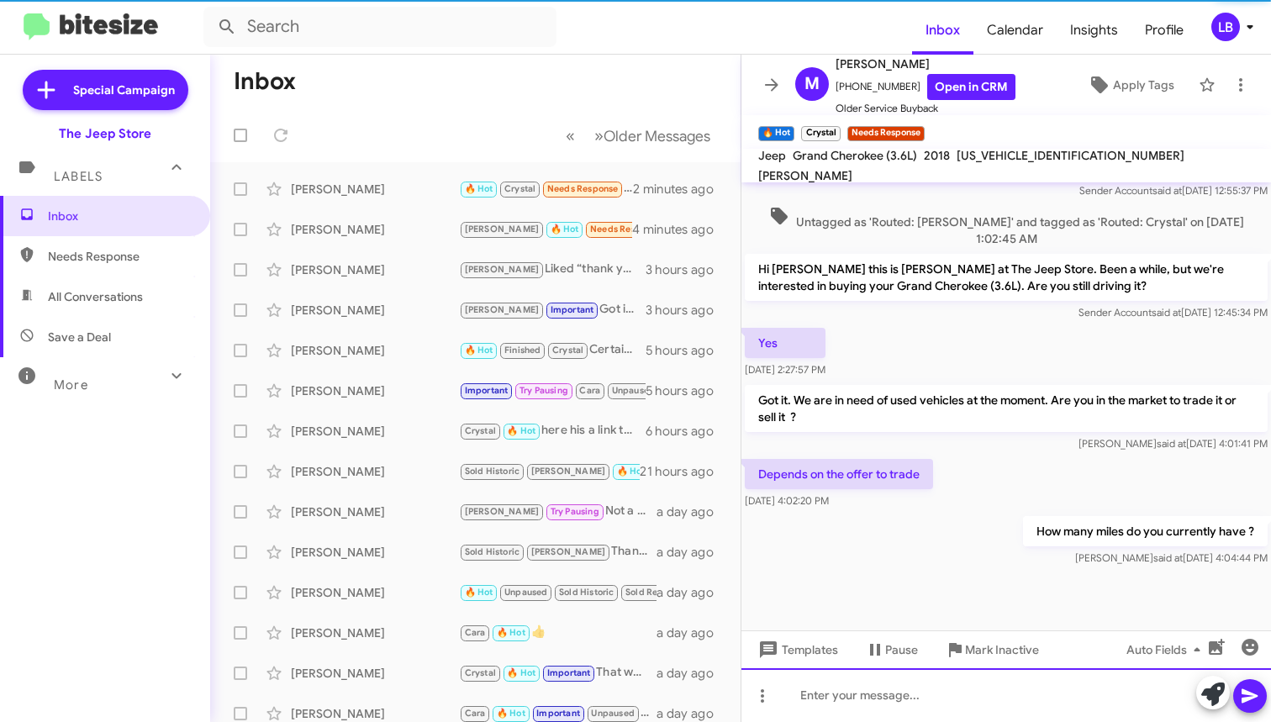
scroll to position [0, 0]
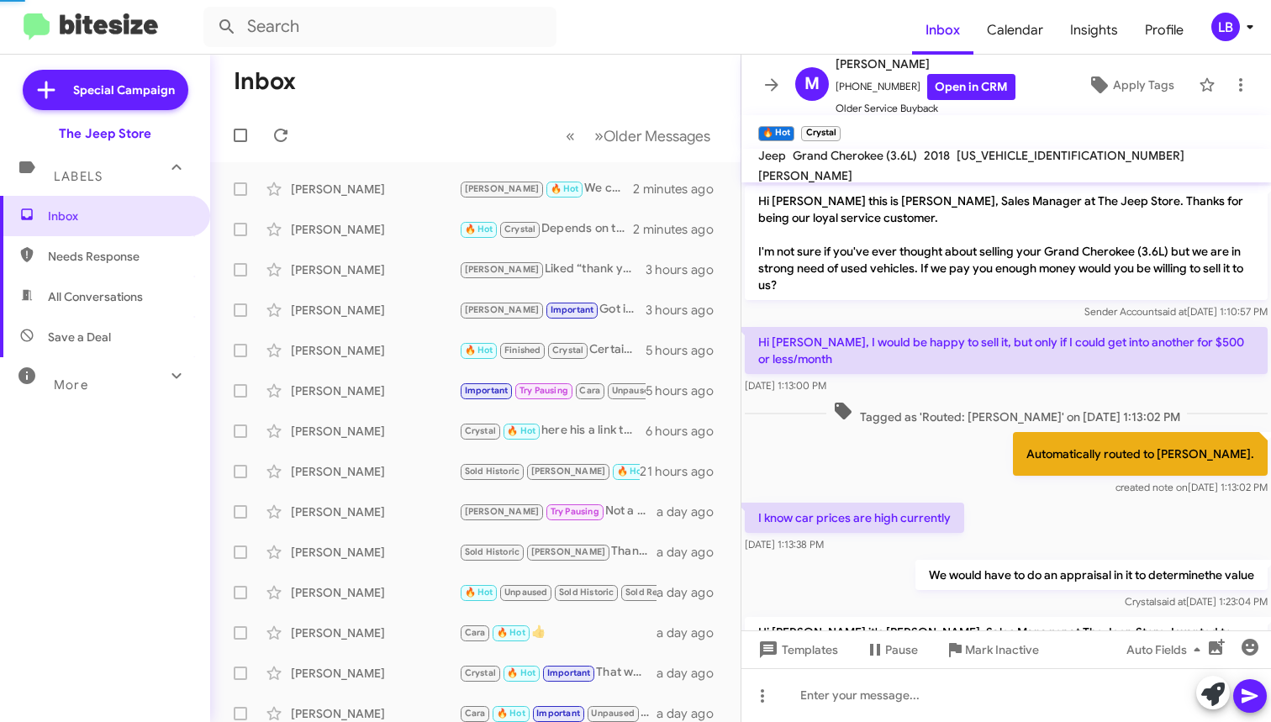
click at [415, 80] on mat-toolbar-row "Inbox" at bounding box center [475, 82] width 531 height 54
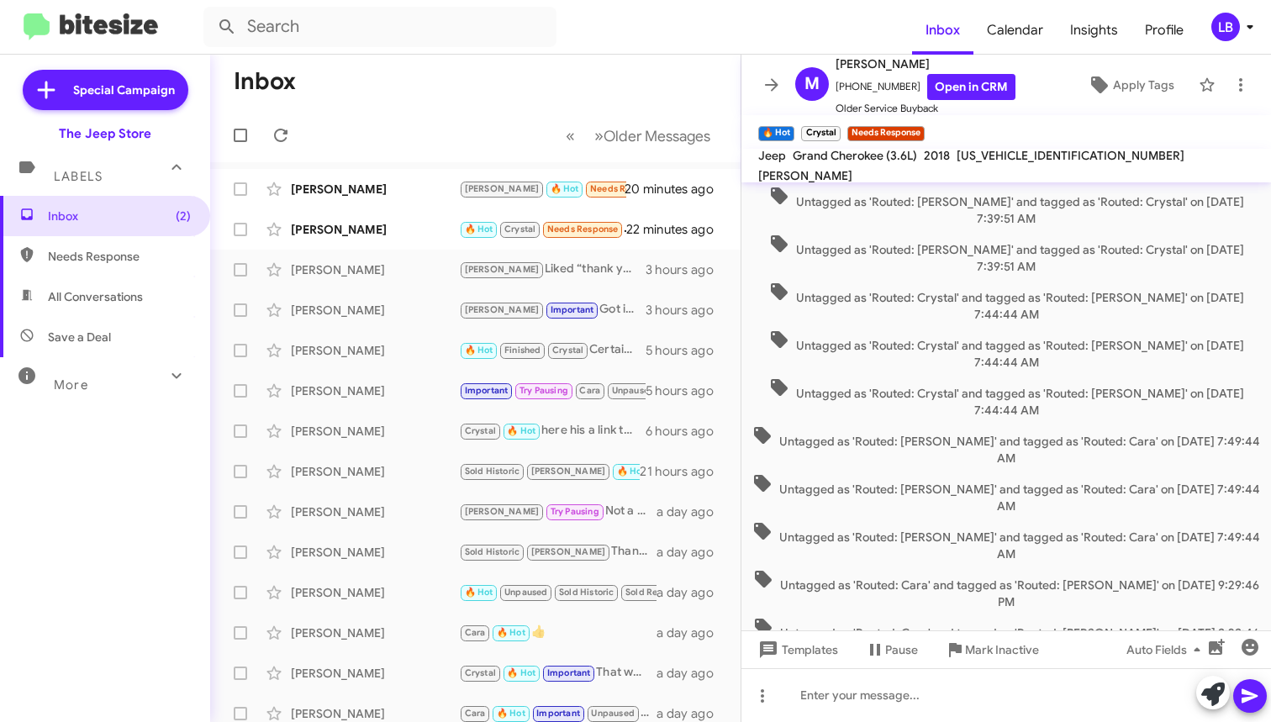
scroll to position [786, 0]
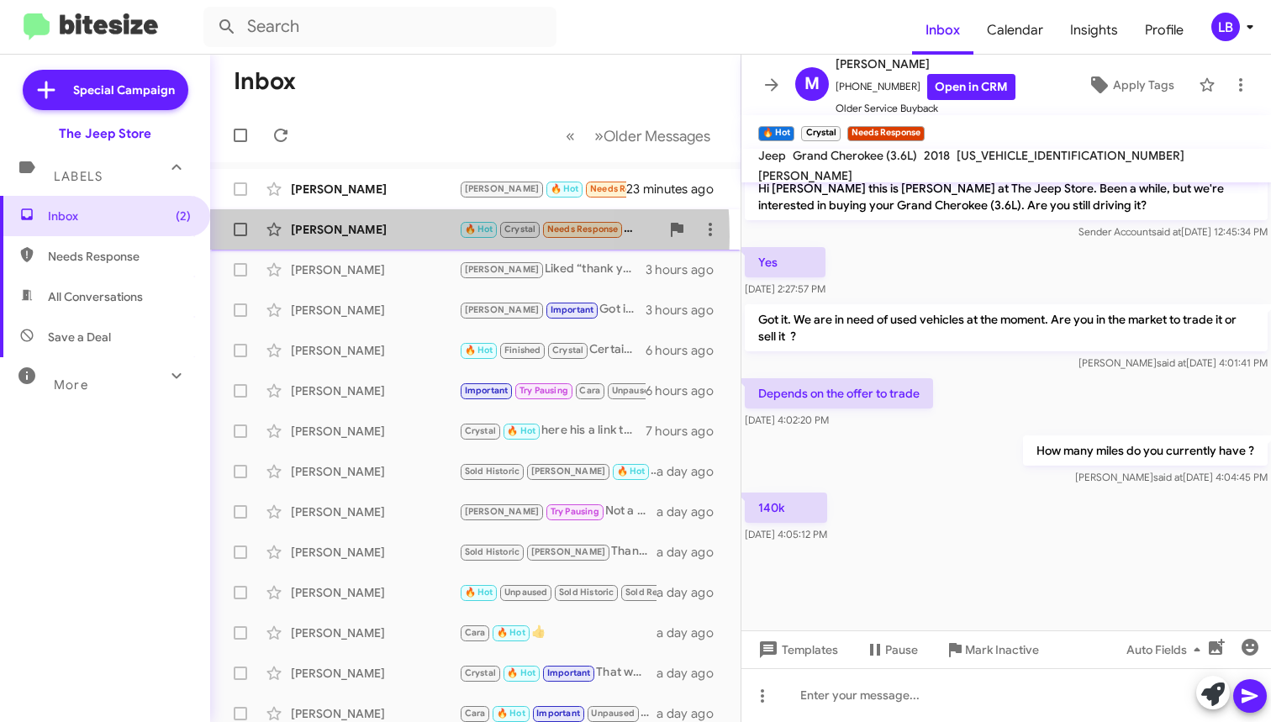
click at [351, 236] on div "[PERSON_NAME]" at bounding box center [375, 229] width 168 height 17
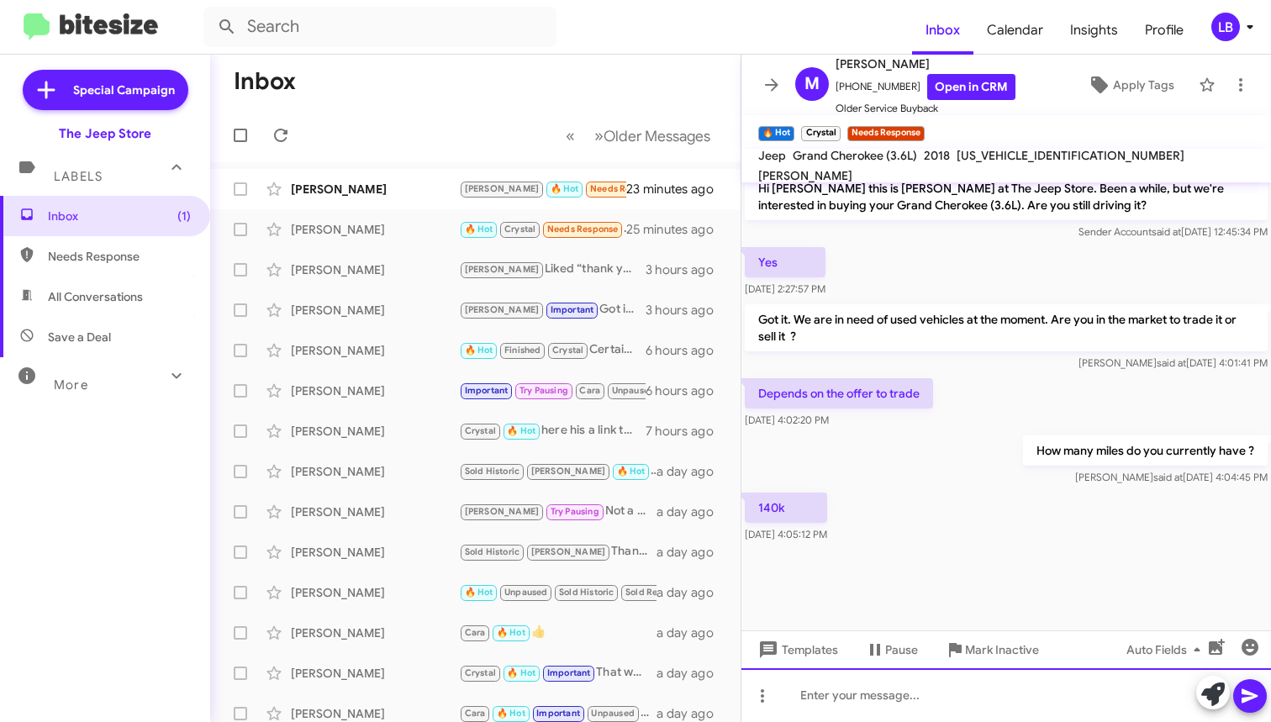
click at [885, 698] on div at bounding box center [1007, 695] width 530 height 54
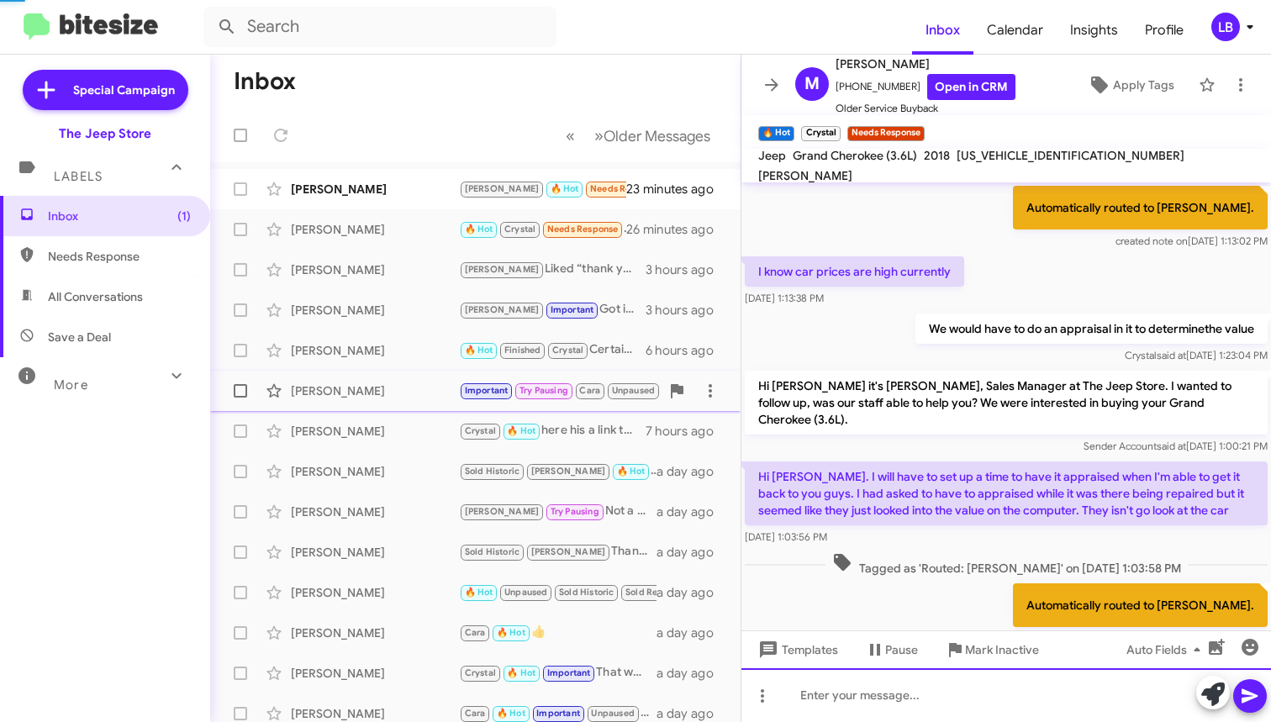
scroll to position [84, 0]
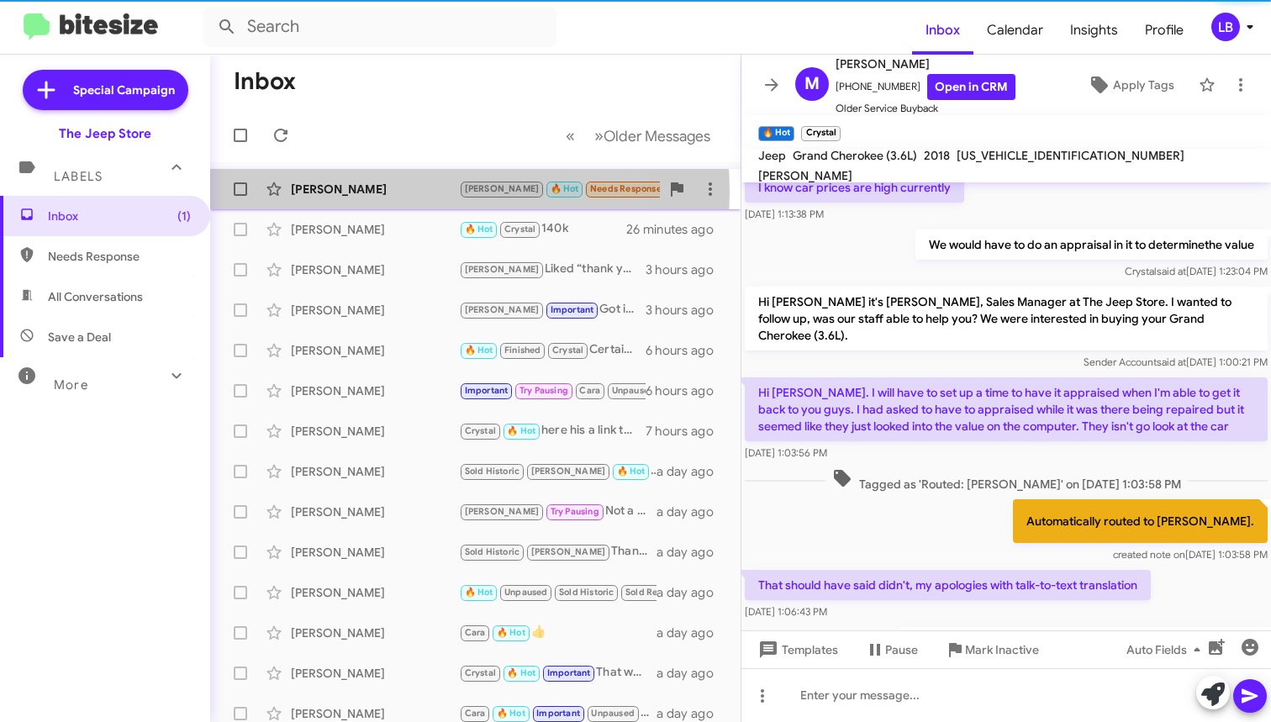
click at [367, 193] on div "[PERSON_NAME]" at bounding box center [375, 189] width 168 height 17
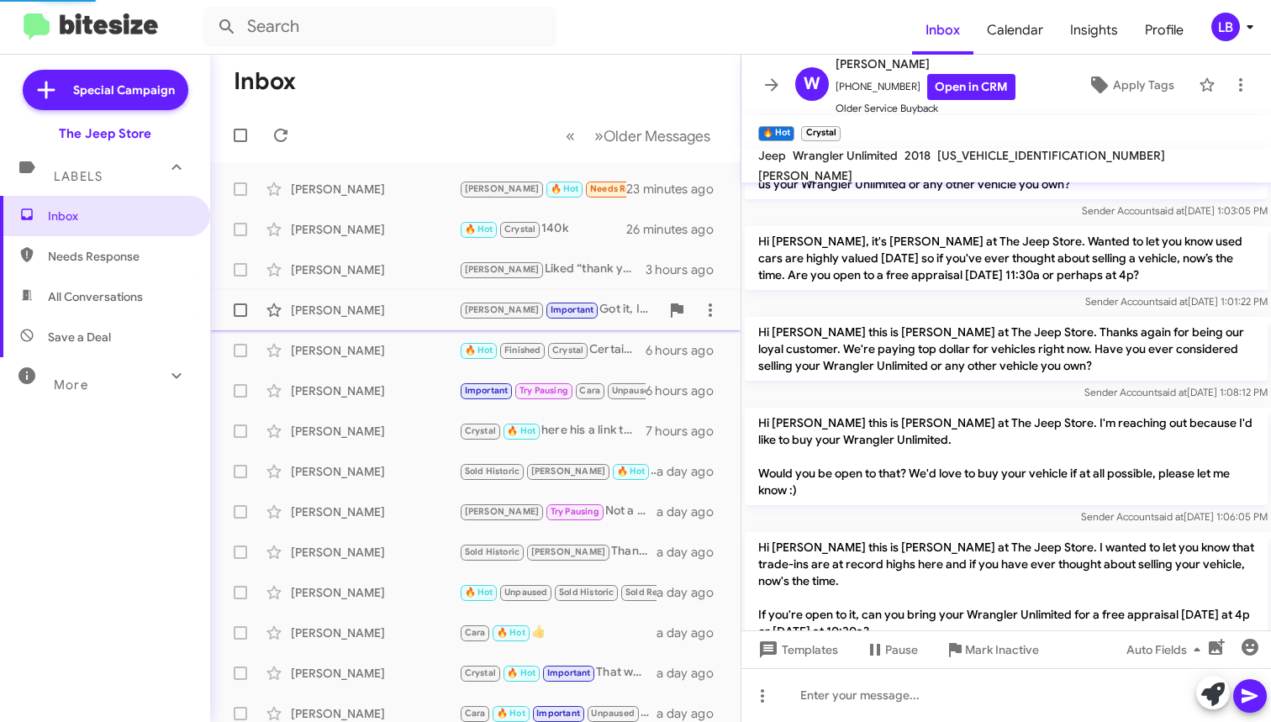
scroll to position [828, 0]
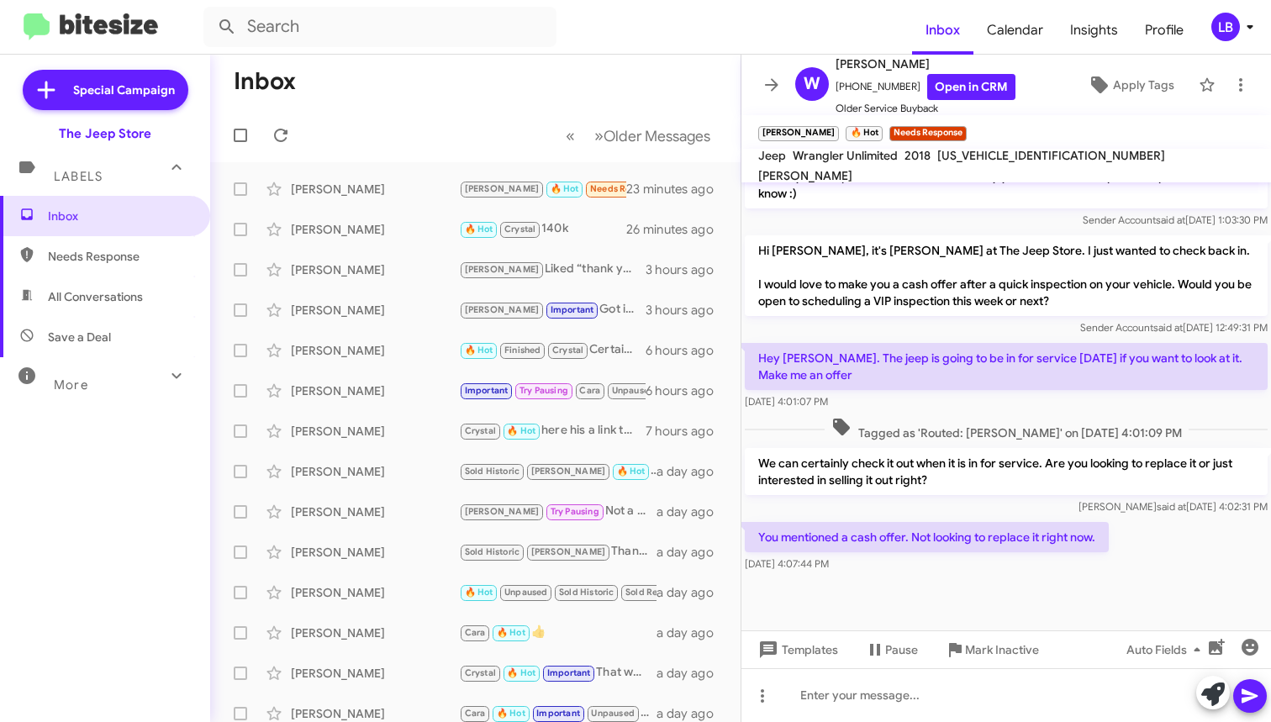
click at [920, 313] on p "Hi [PERSON_NAME], it's [PERSON_NAME] at The Jeep Store. I just wanted to check …" at bounding box center [1006, 275] width 523 height 81
click at [980, 412] on div "Hey [PERSON_NAME]. The jeep is going to be in for service [DATE] if you want to…" at bounding box center [1007, 377] width 530 height 74
drag, startPoint x: 1015, startPoint y: 588, endPoint x: 999, endPoint y: 582, distance: 17.0
click at [1015, 588] on div at bounding box center [1007, 603] width 530 height 55
click at [943, 387] on p "Hey [PERSON_NAME]. The jeep is going to be in for service [DATE] if you want to…" at bounding box center [1006, 366] width 523 height 47
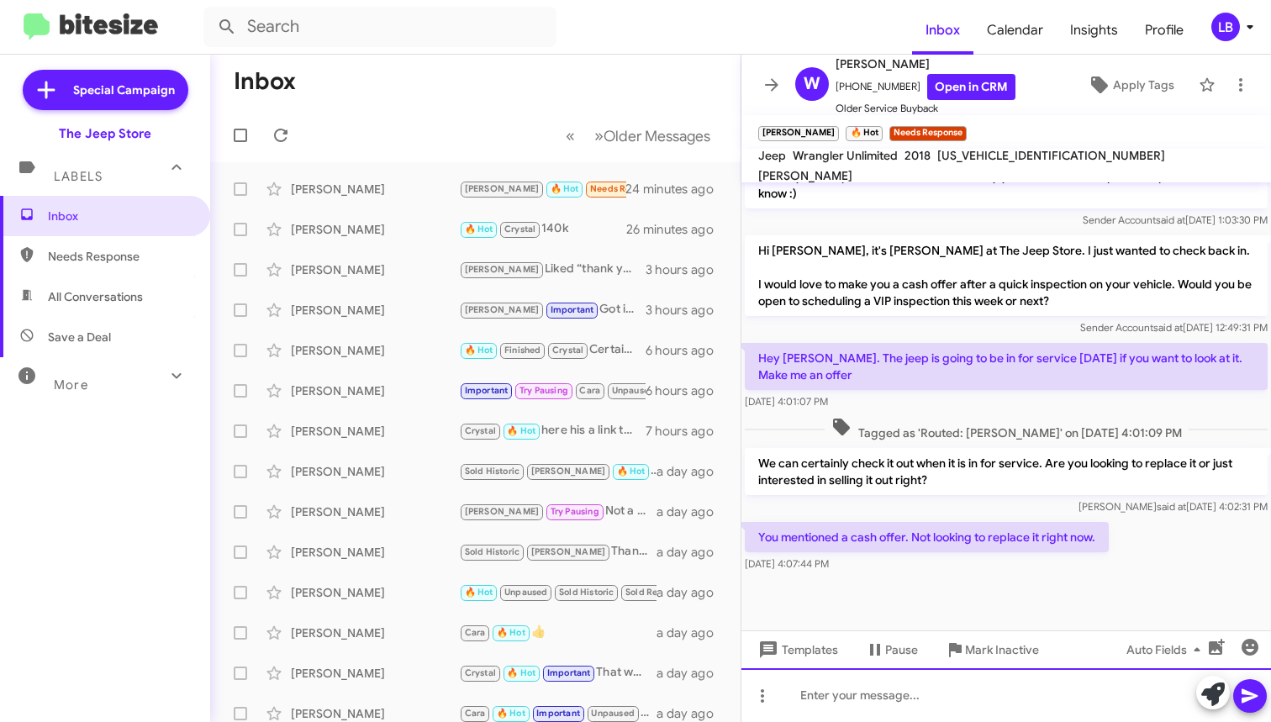
click at [972, 697] on div at bounding box center [1007, 695] width 530 height 54
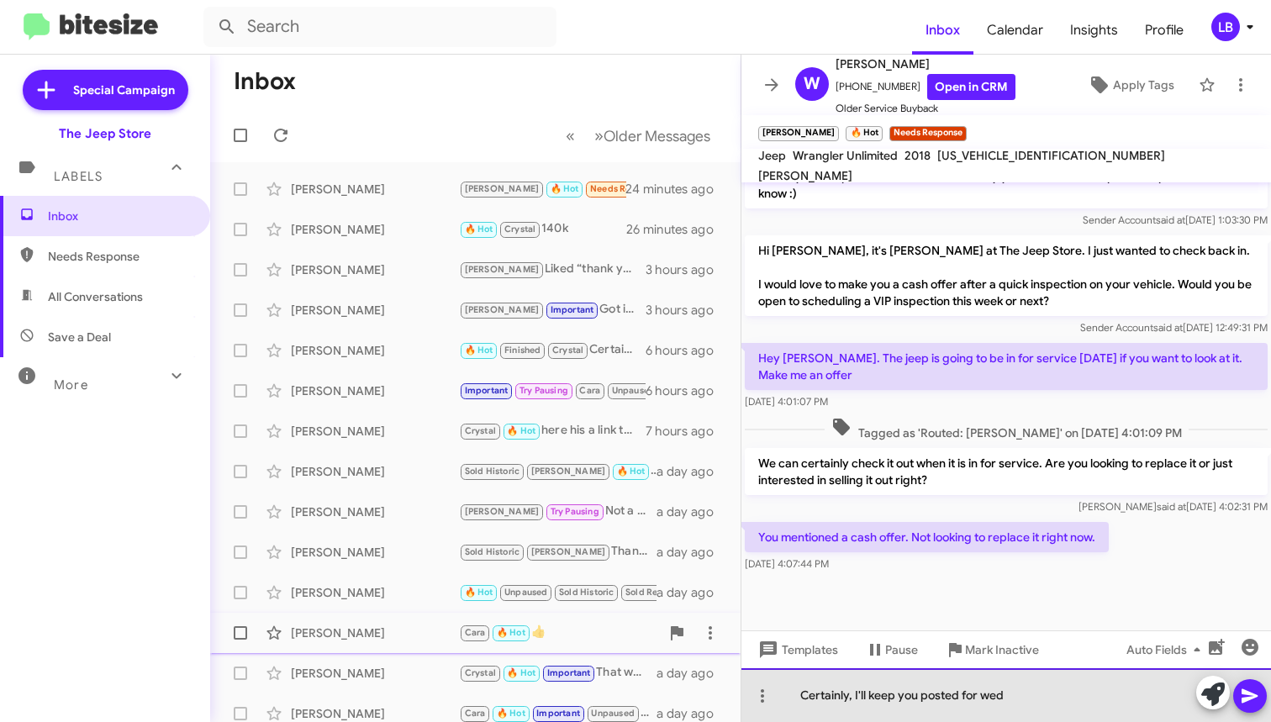
drag, startPoint x: 1084, startPoint y: 697, endPoint x: 618, endPoint y: 635, distance: 469.9
click at [618, 635] on div "Inbox « Previous » Next Older Messages [PERSON_NAME] [PERSON_NAME] 🔥 Hot Needs …" at bounding box center [740, 389] width 1061 height 668
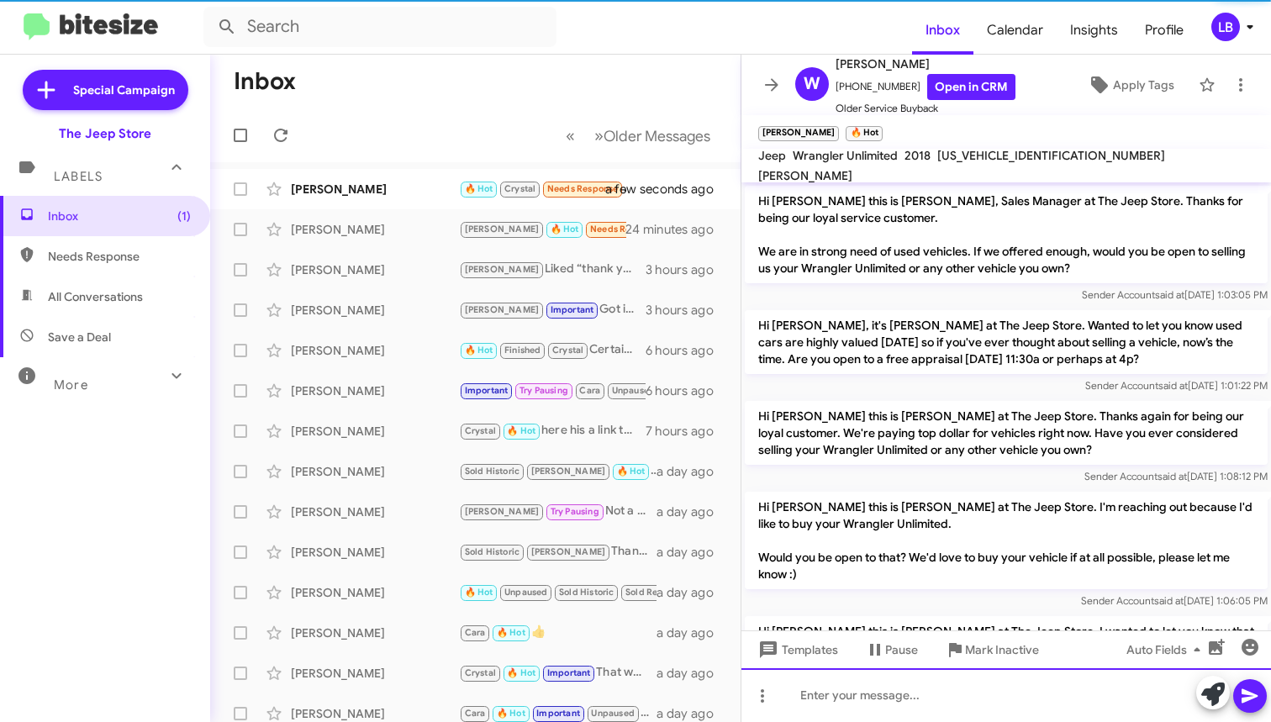
scroll to position [890, 0]
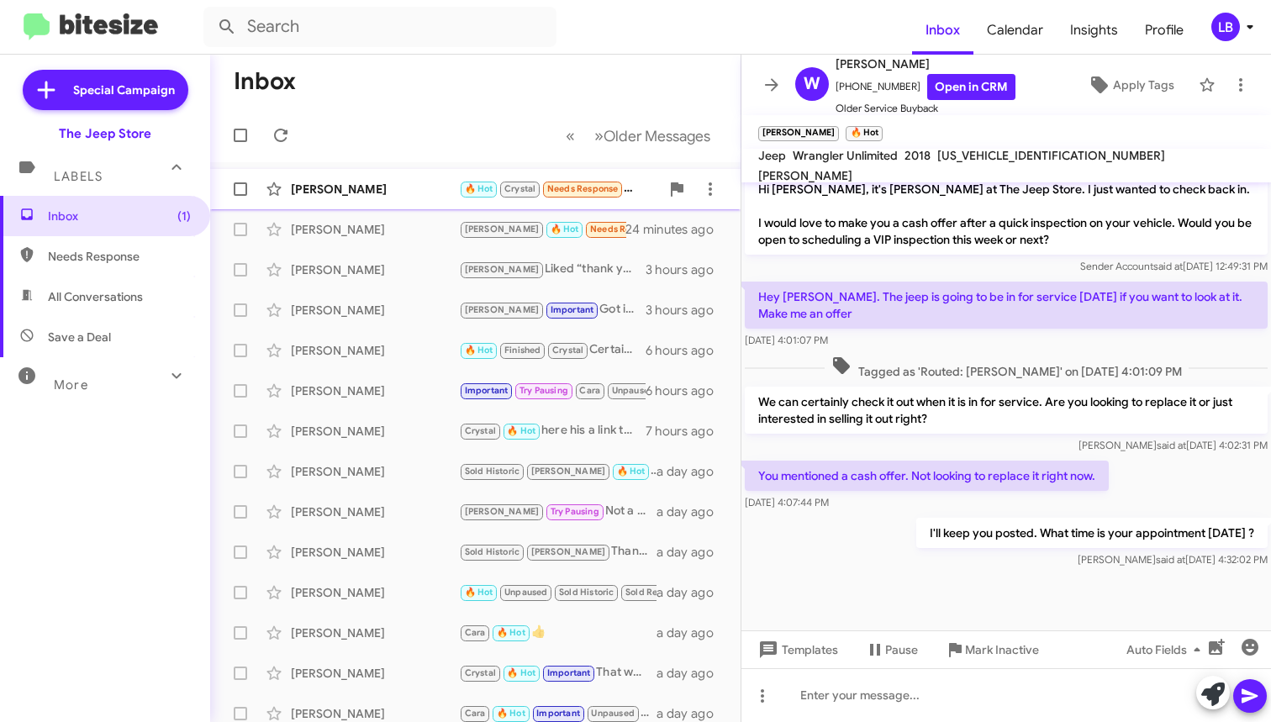
click at [368, 195] on div "[PERSON_NAME]" at bounding box center [375, 189] width 168 height 17
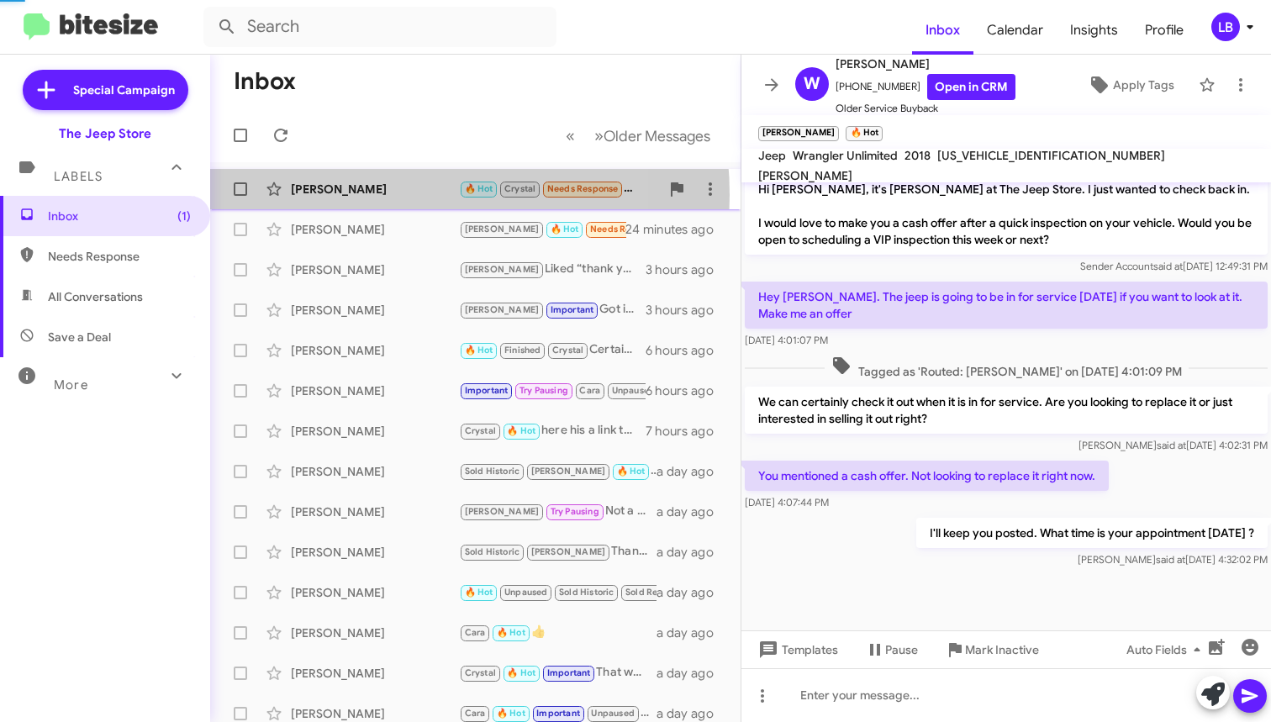
scroll to position [821, 0]
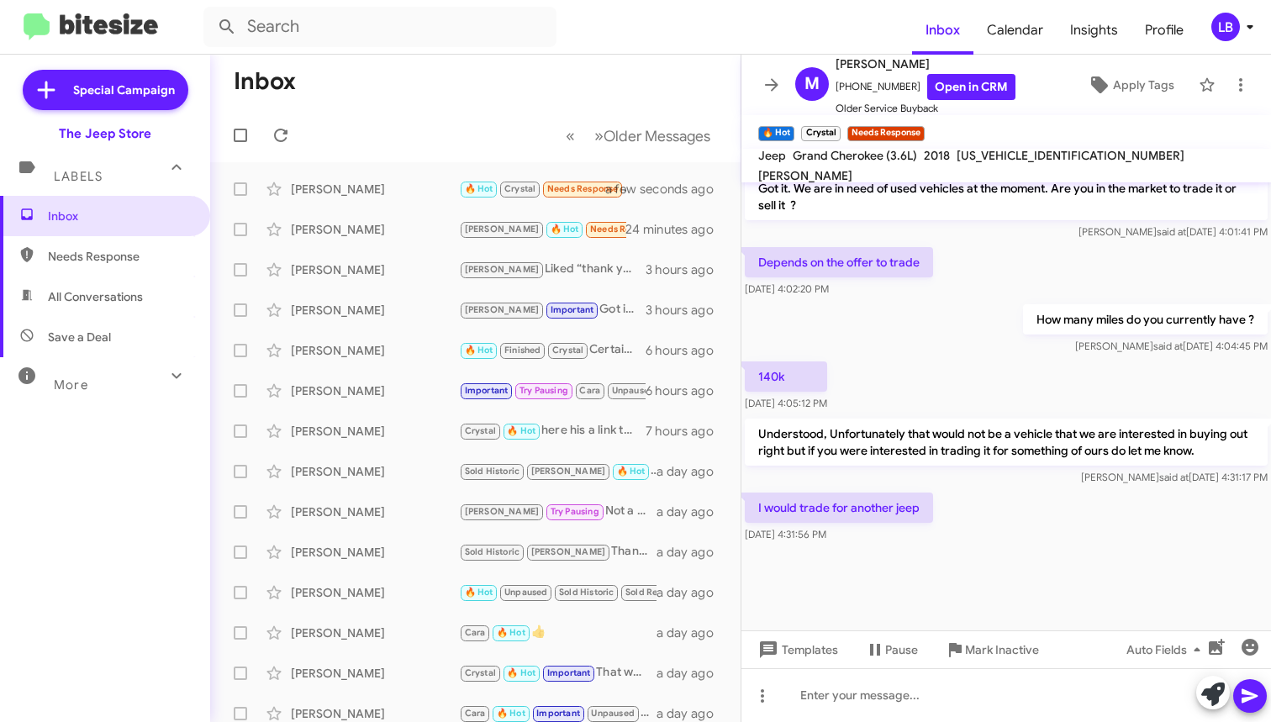
click at [1028, 336] on div "How many miles do you currently have ? [PERSON_NAME] said at [DATE] 4:04:45 PM" at bounding box center [1145, 329] width 245 height 50
drag, startPoint x: 990, startPoint y: 527, endPoint x: 966, endPoint y: 363, distance: 165.6
click at [988, 523] on div "I would trade for another jeep [DATE] 4:31:56 PM" at bounding box center [1007, 517] width 530 height 57
click at [982, 332] on div "How many miles do you currently have ? [PERSON_NAME] said at [DATE] 4:04:45 PM" at bounding box center [1007, 329] width 530 height 57
drag, startPoint x: 969, startPoint y: 355, endPoint x: 968, endPoint y: 453, distance: 98.4
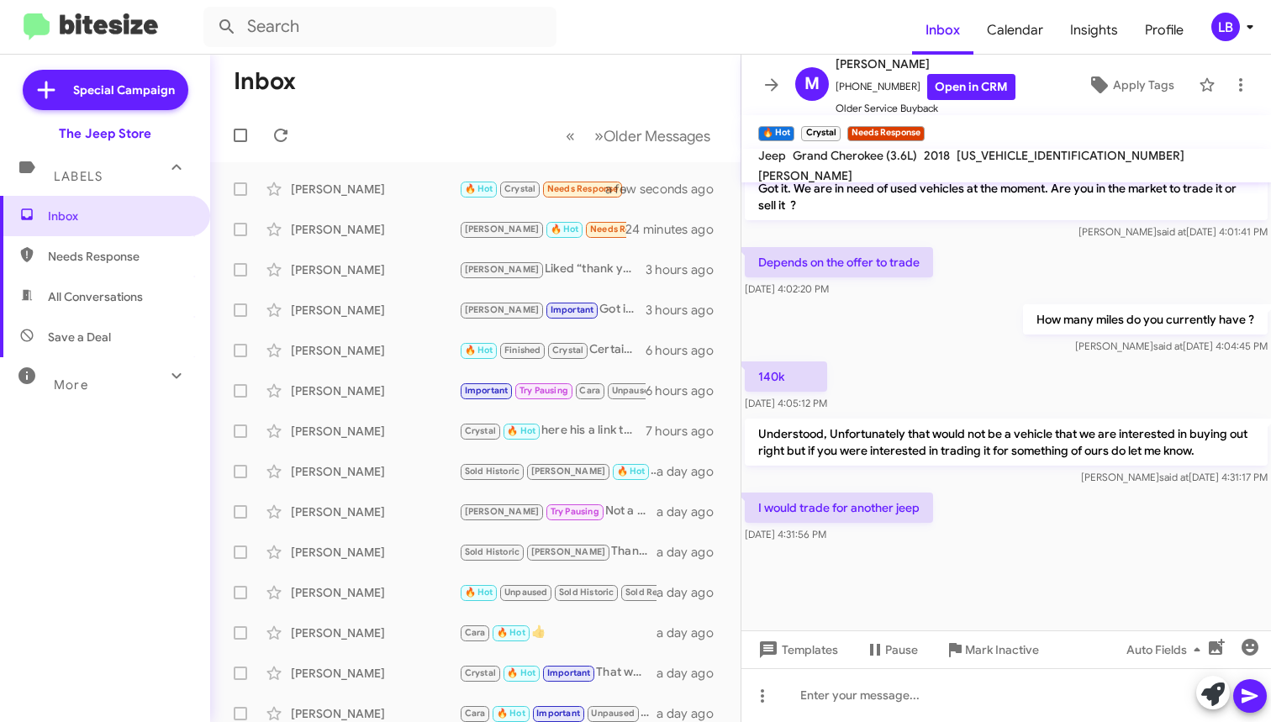
click at [969, 355] on div "How many miles do you currently have ? [PERSON_NAME] said at [DATE] 4:04:45 PM" at bounding box center [1007, 329] width 530 height 57
drag, startPoint x: 968, startPoint y: 714, endPoint x: 1023, endPoint y: 544, distance: 178.7
click at [968, 713] on div at bounding box center [1007, 695] width 530 height 54
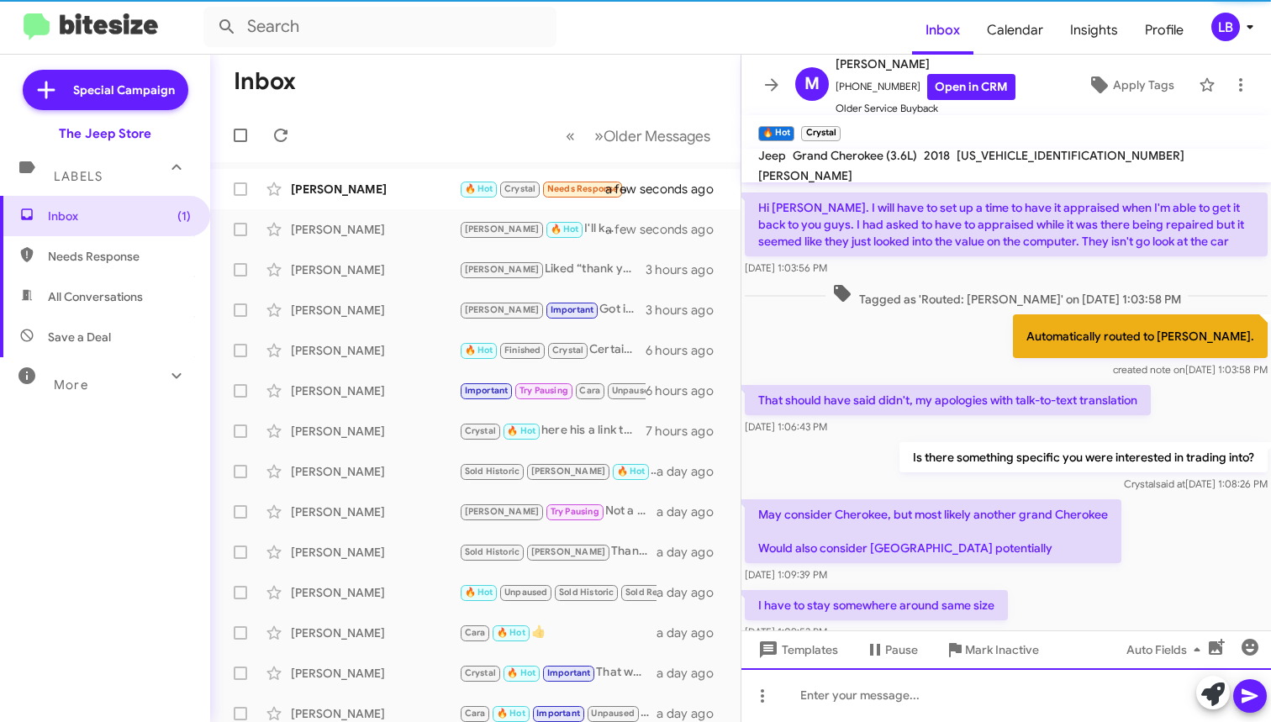
scroll to position [2166, 0]
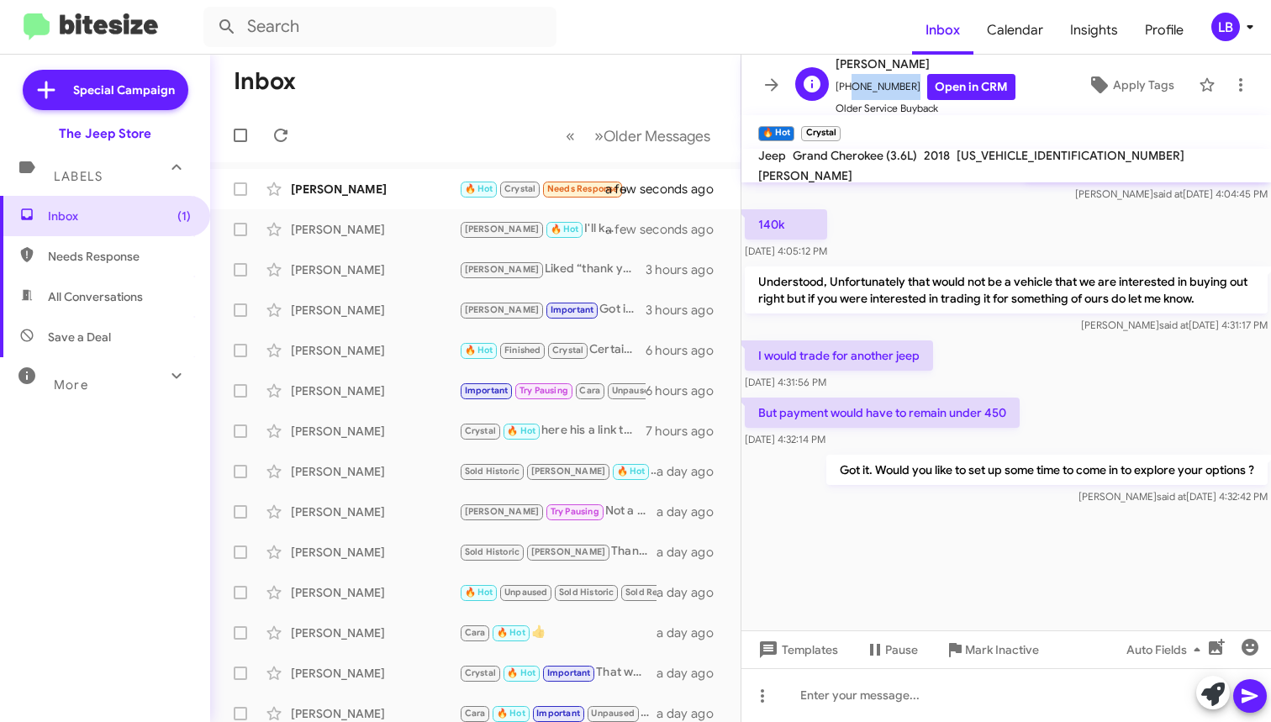
drag, startPoint x: 906, startPoint y: 84, endPoint x: 844, endPoint y: 91, distance: 61.7
click at [844, 91] on span "[PHONE_NUMBER] Open in CRM" at bounding box center [926, 87] width 180 height 26
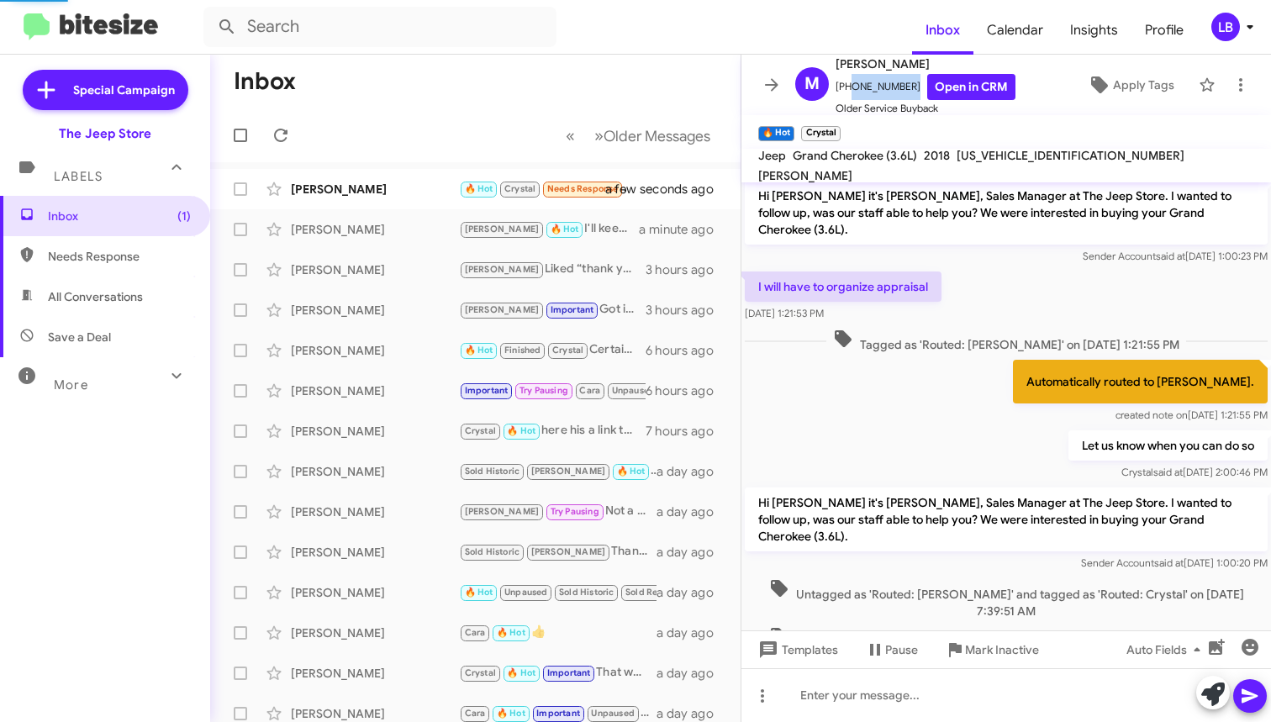
scroll to position [3079, 0]
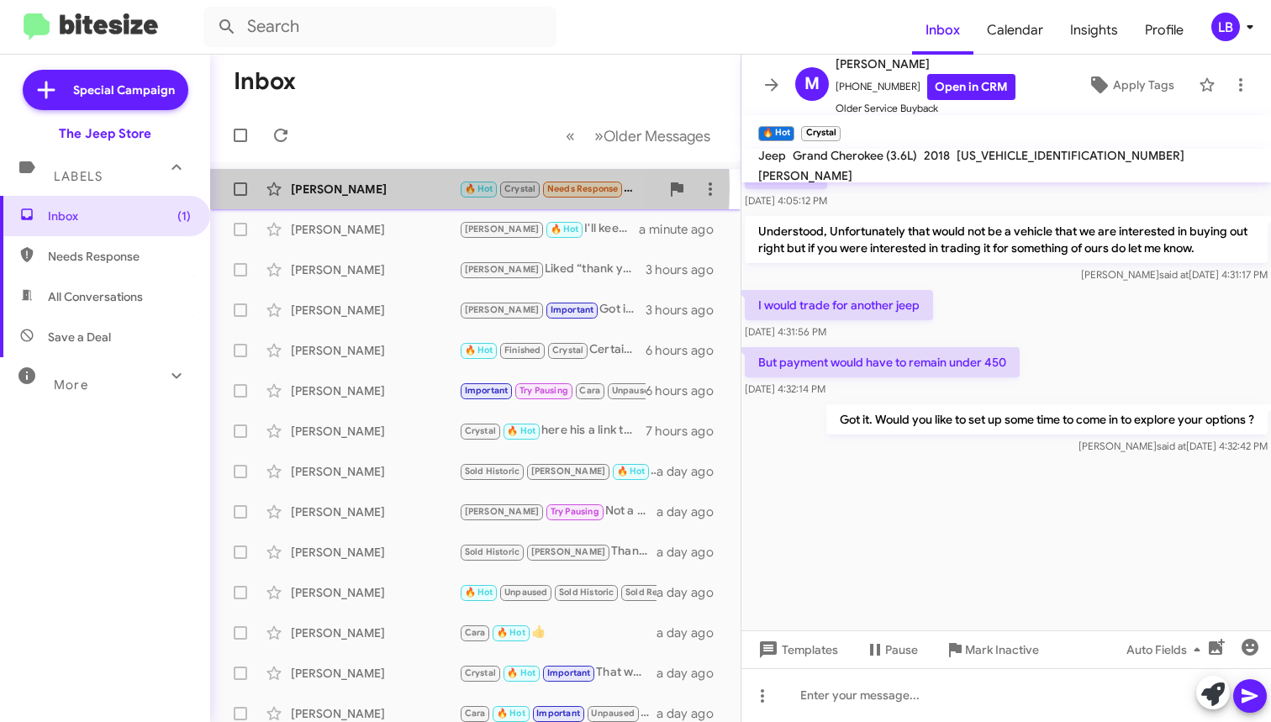
click at [367, 187] on div "[PERSON_NAME]" at bounding box center [375, 189] width 168 height 17
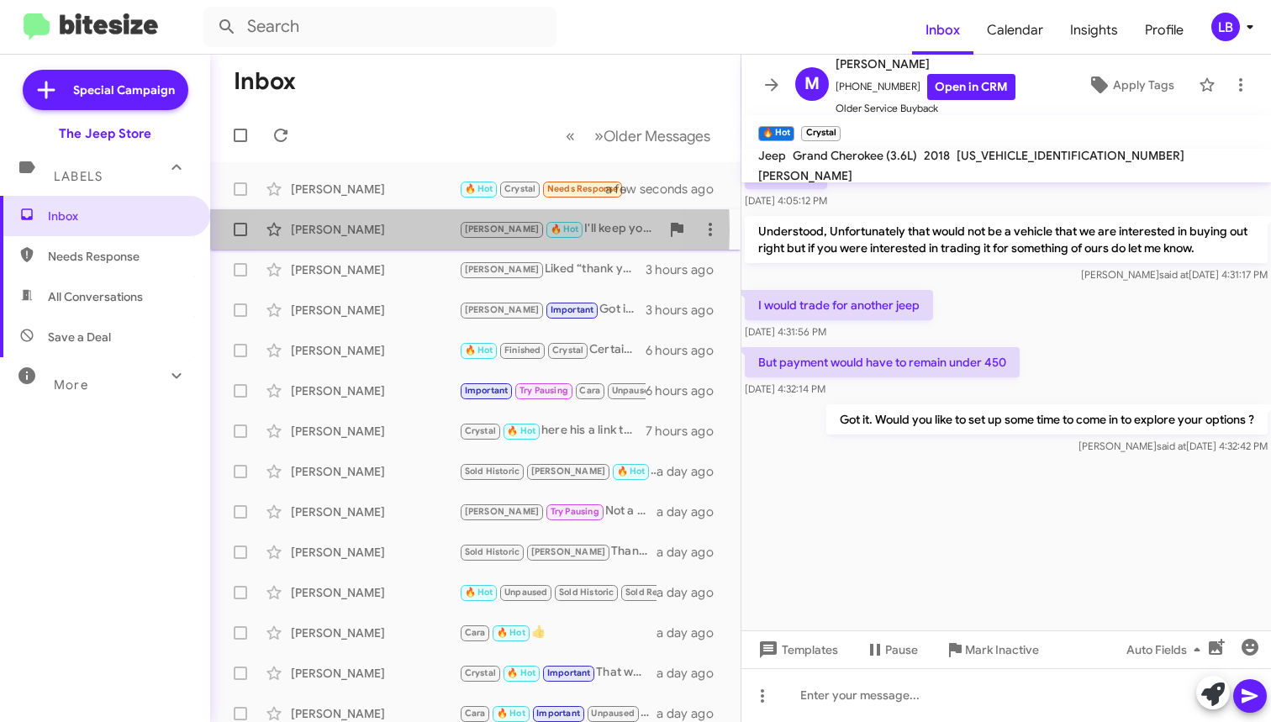
click at [385, 230] on div "[PERSON_NAME]" at bounding box center [375, 229] width 168 height 17
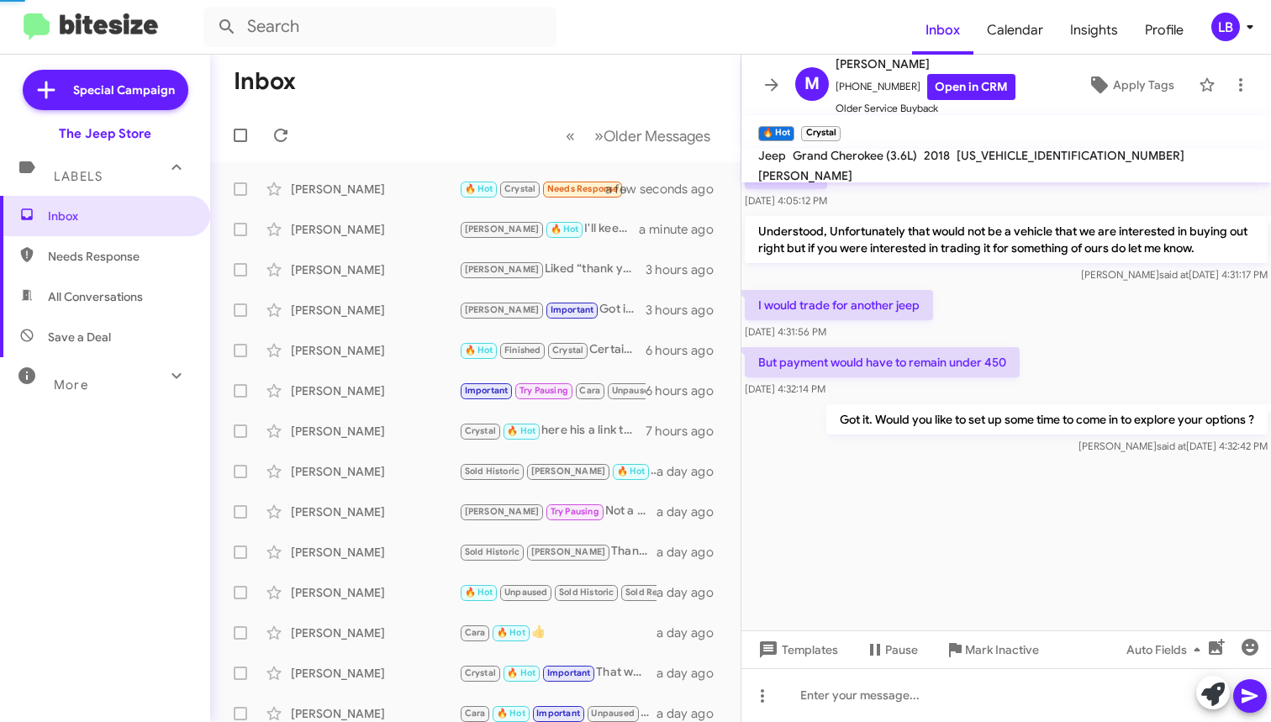
scroll to position [890, 0]
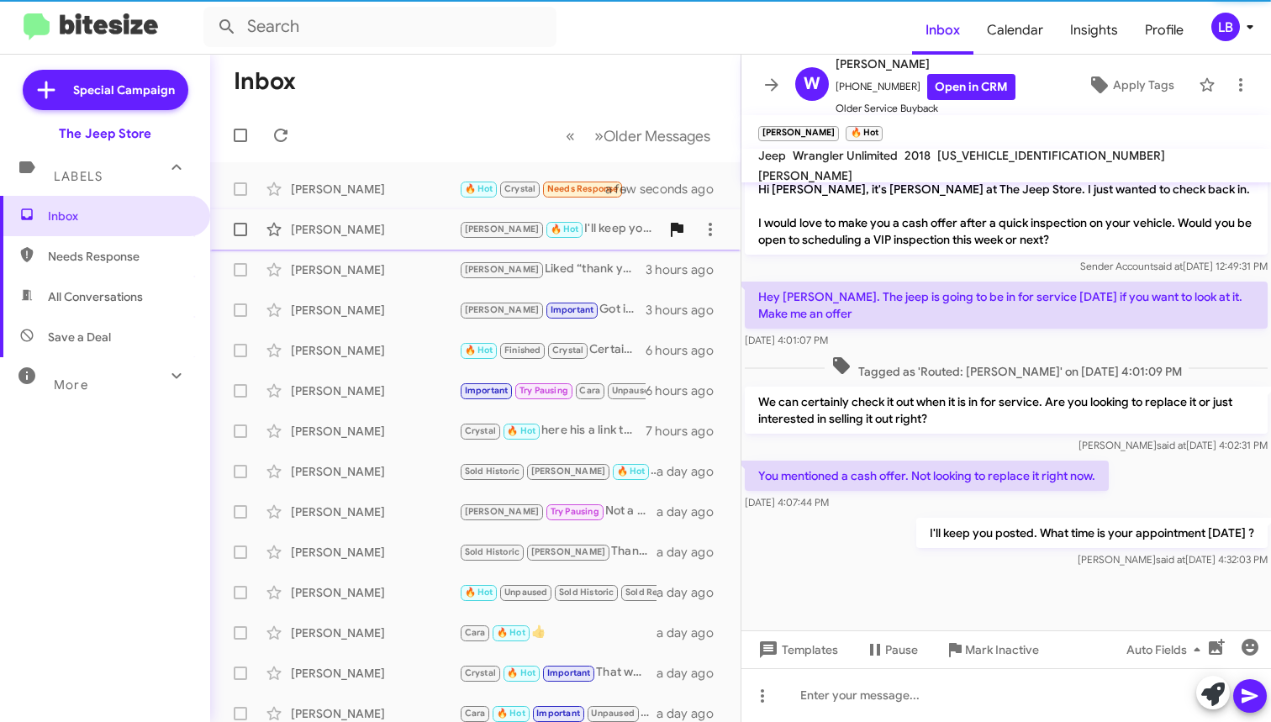
drag, startPoint x: 363, startPoint y: 180, endPoint x: 652, endPoint y: 235, distance: 293.5
click at [363, 180] on div "[PERSON_NAME] 🔥 Hot Crystal Needs Response But payment would have to remain und…" at bounding box center [476, 189] width 504 height 34
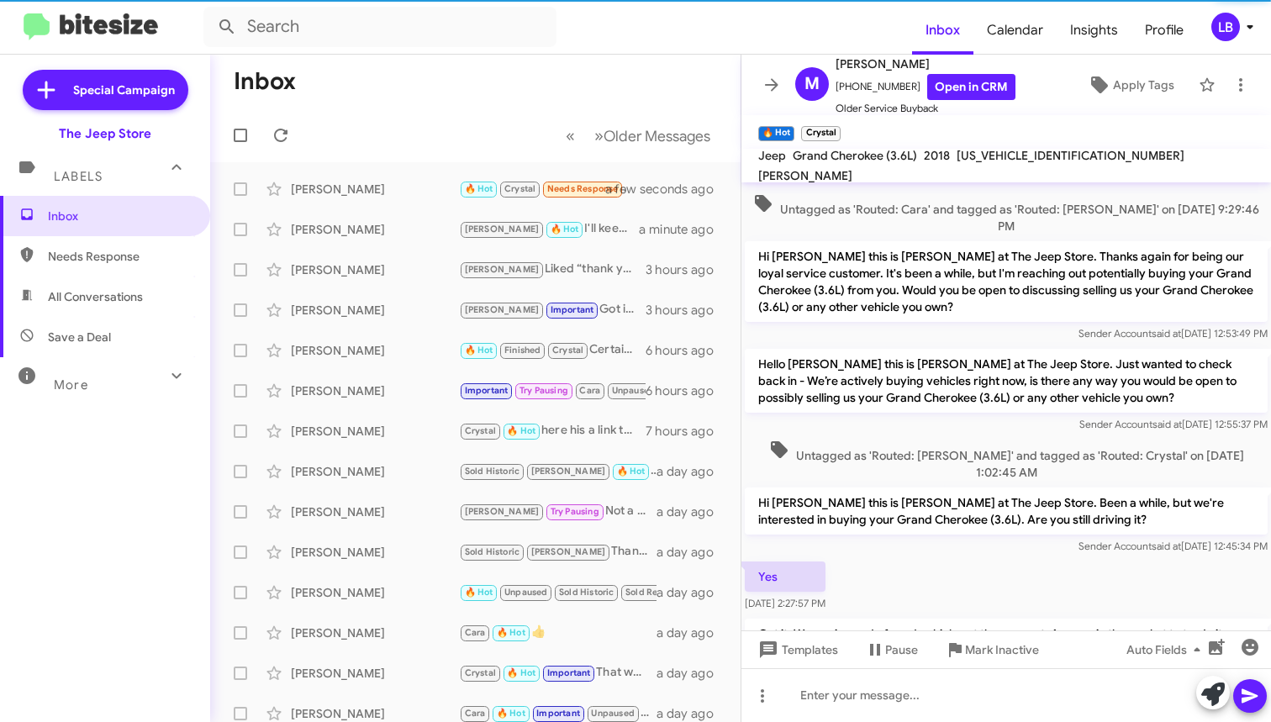
scroll to position [2114, 0]
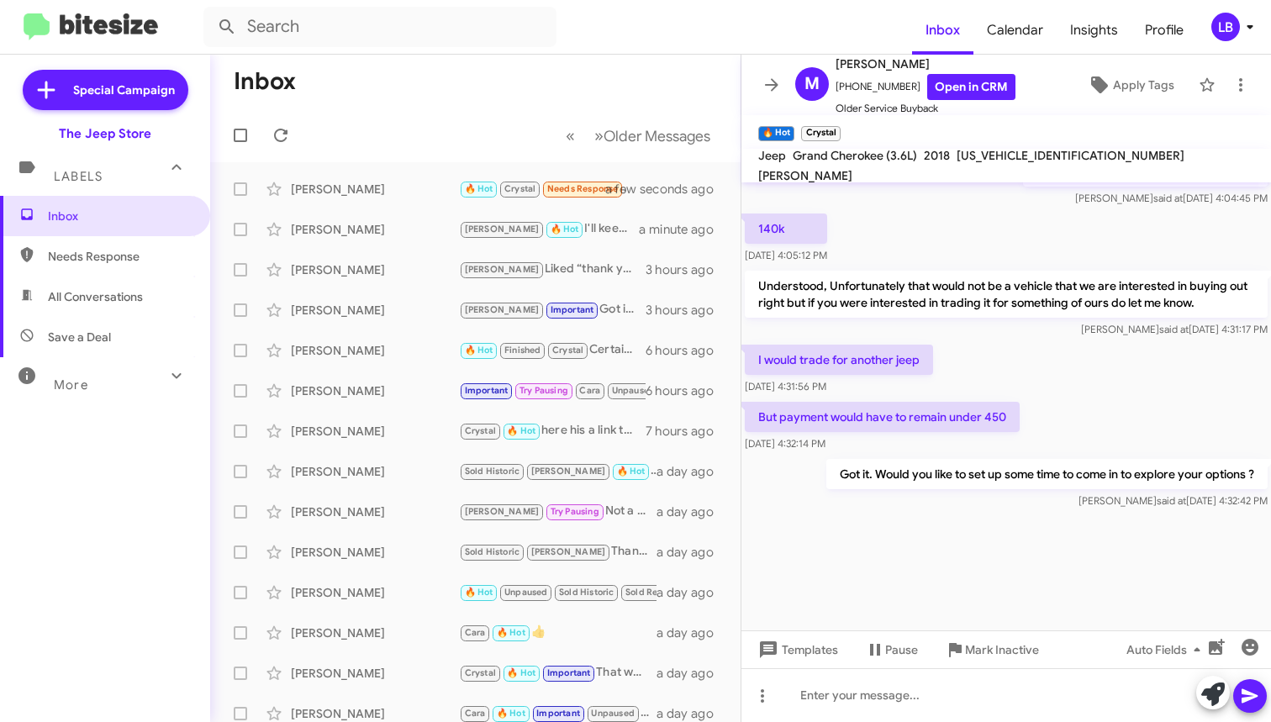
click at [1166, 341] on div "I would trade for another jeep [DATE] 4:31:56 PM" at bounding box center [1007, 369] width 530 height 57
click at [1069, 341] on div "I would trade for another jeep [DATE] 4:31:56 PM" at bounding box center [1007, 369] width 530 height 57
click at [409, 191] on div "[PERSON_NAME]" at bounding box center [375, 189] width 168 height 17
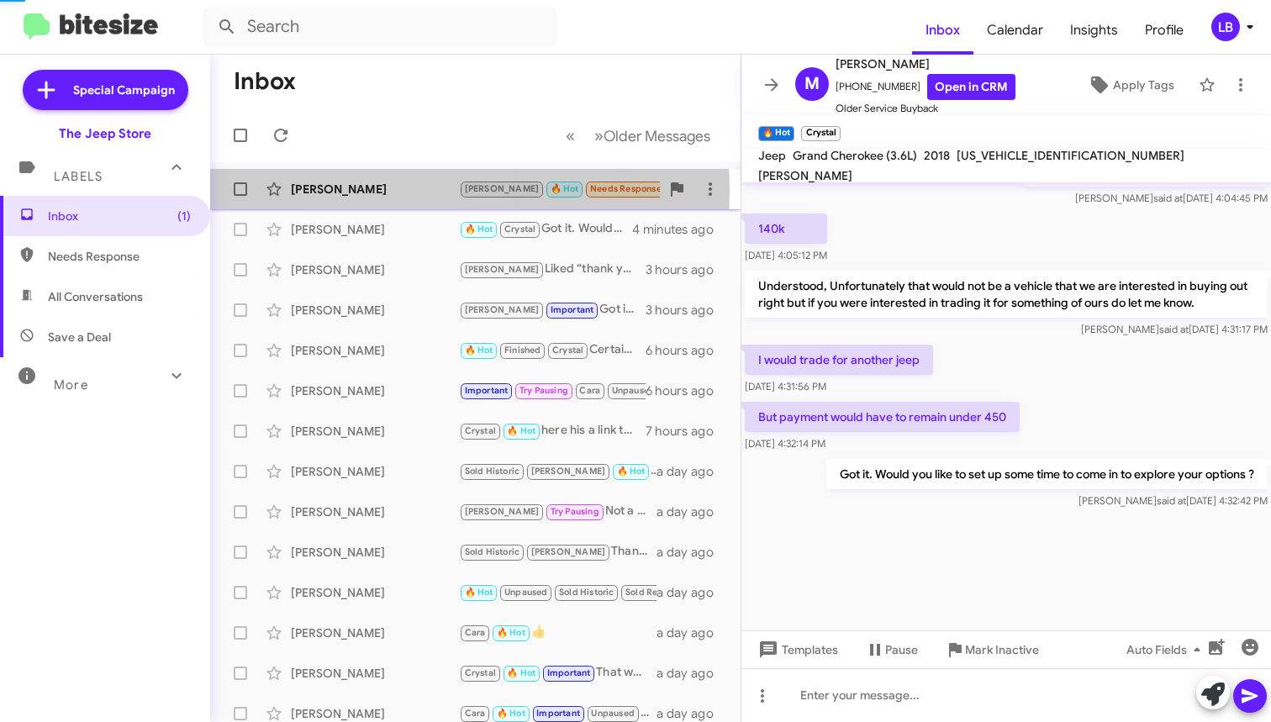
scroll to position [951, 0]
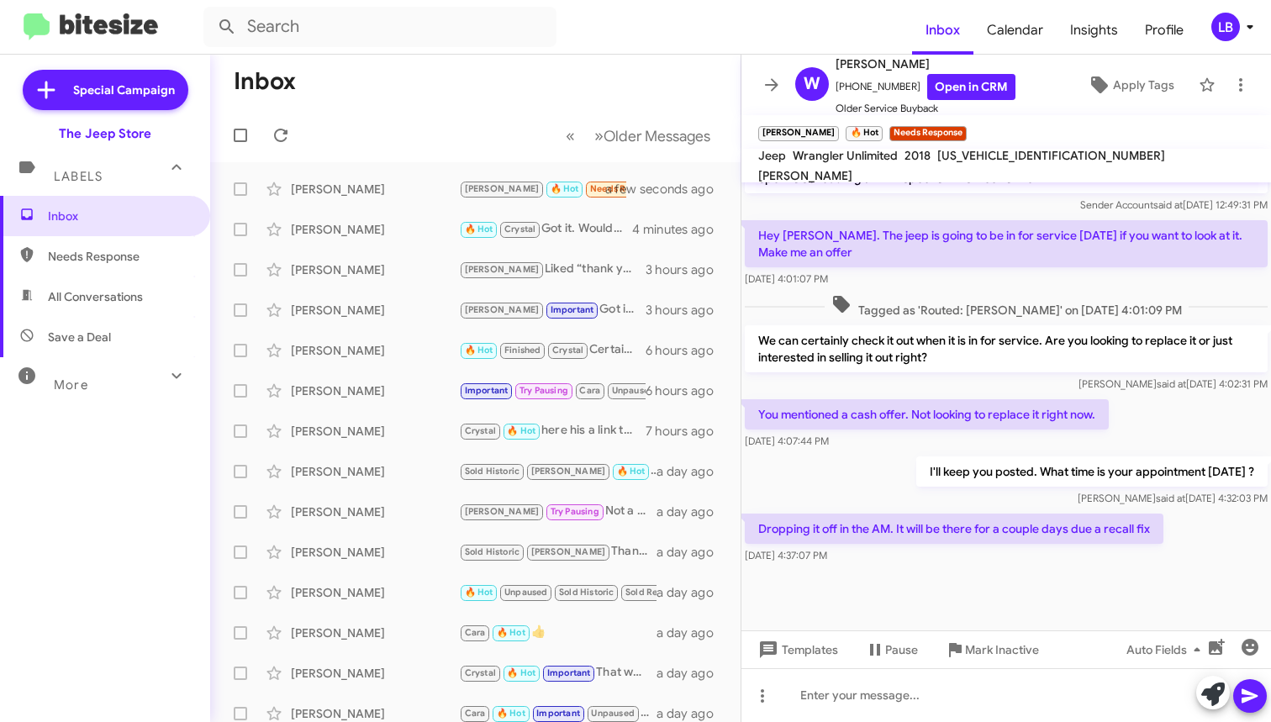
click at [1191, 543] on div "Dropping it off in the AM. It will be there for a couple days due a recall fix …" at bounding box center [1007, 538] width 530 height 57
click at [1098, 570] on div at bounding box center [1007, 599] width 530 height 63
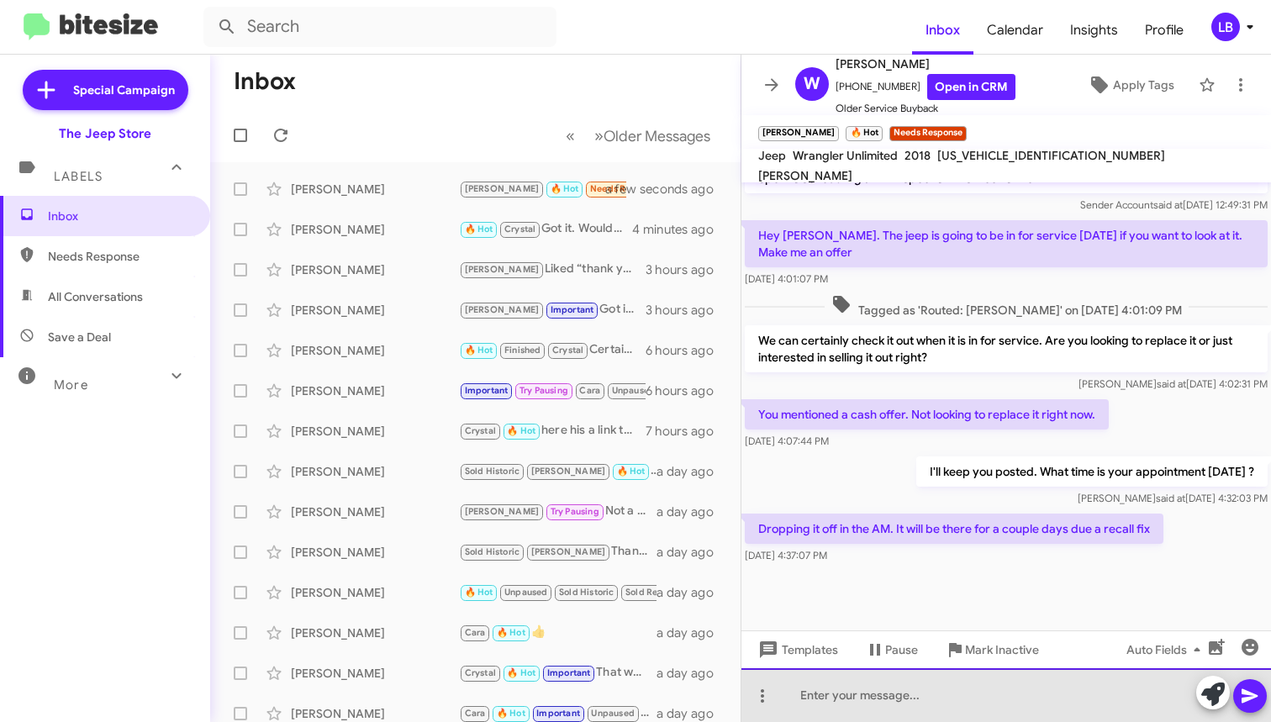
click at [1036, 694] on div at bounding box center [1007, 695] width 530 height 54
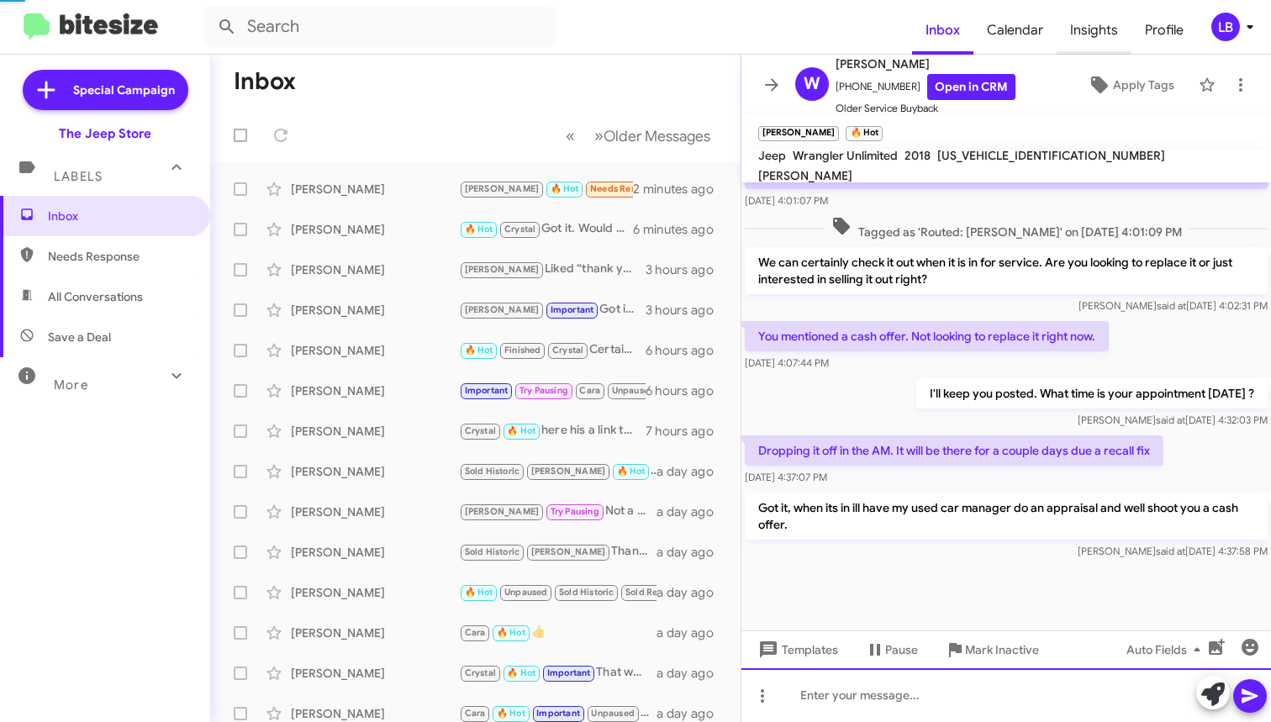
scroll to position [1091, 0]
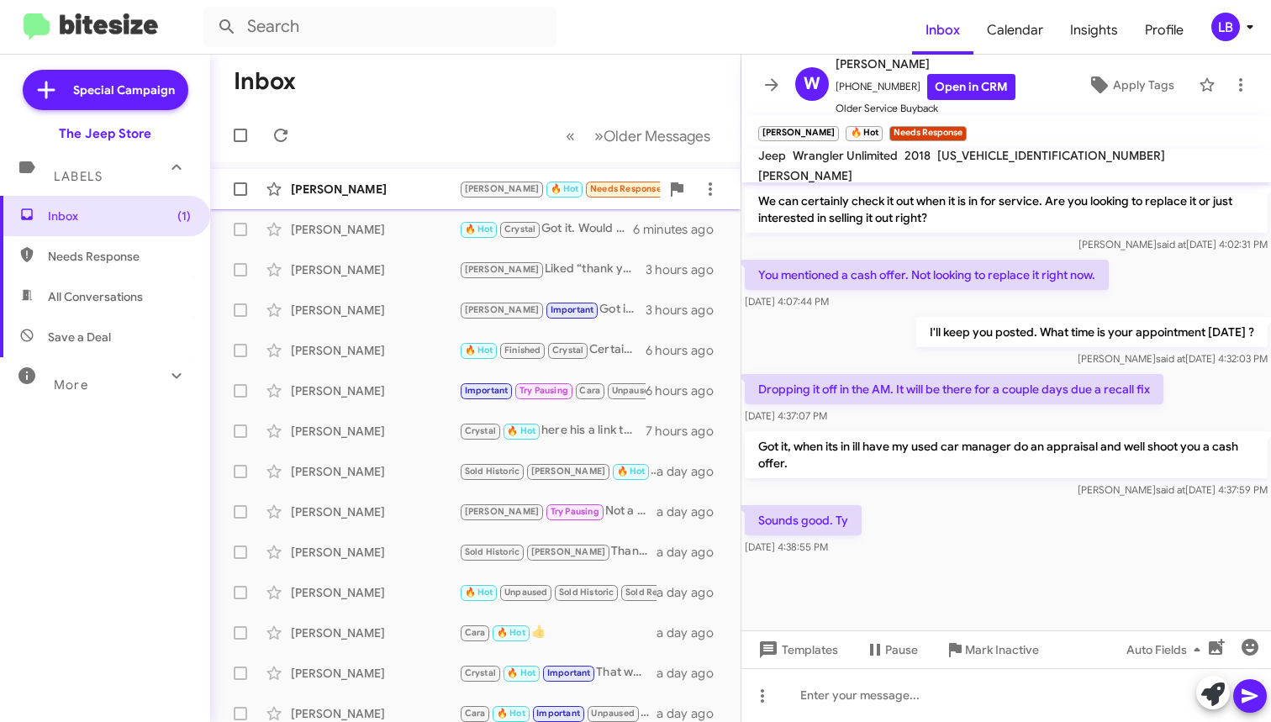
click at [436, 194] on div "[PERSON_NAME]" at bounding box center [375, 189] width 168 height 17
click at [976, 573] on div at bounding box center [1007, 594] width 530 height 71
click at [1241, 642] on icon "button" at bounding box center [1250, 647] width 20 height 20
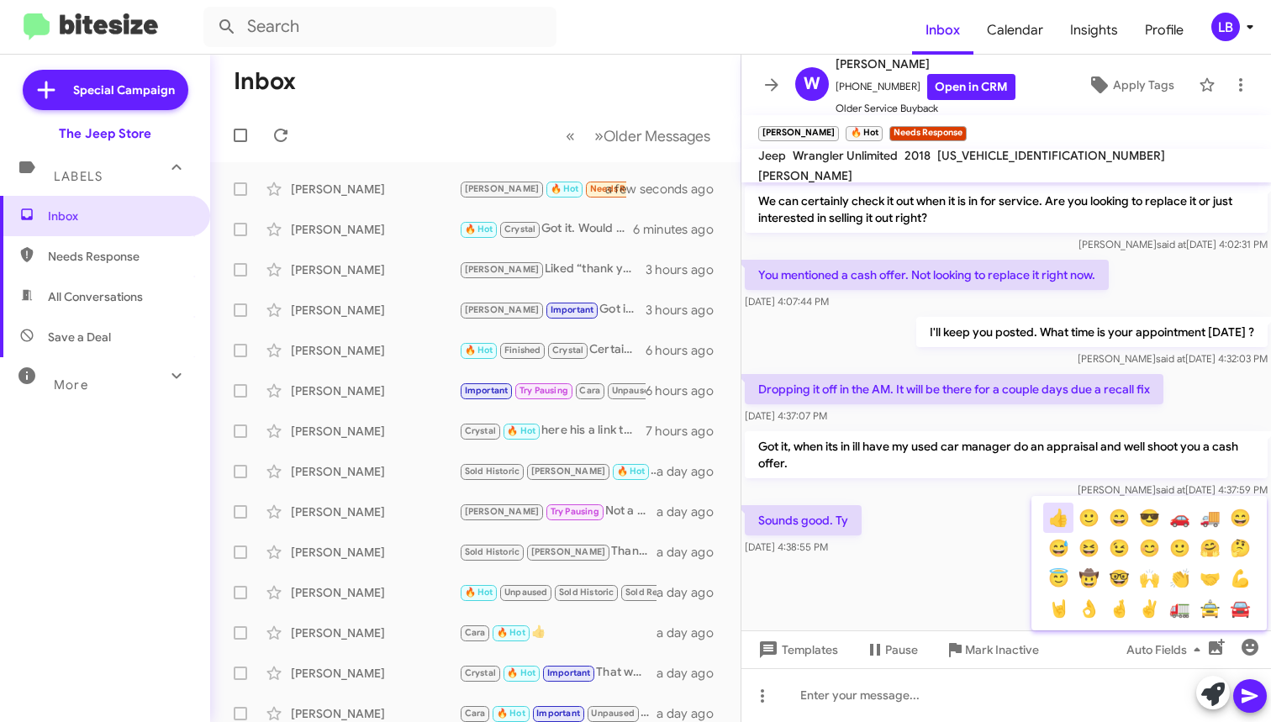
click at [1054, 520] on button "👍" at bounding box center [1058, 518] width 30 height 30
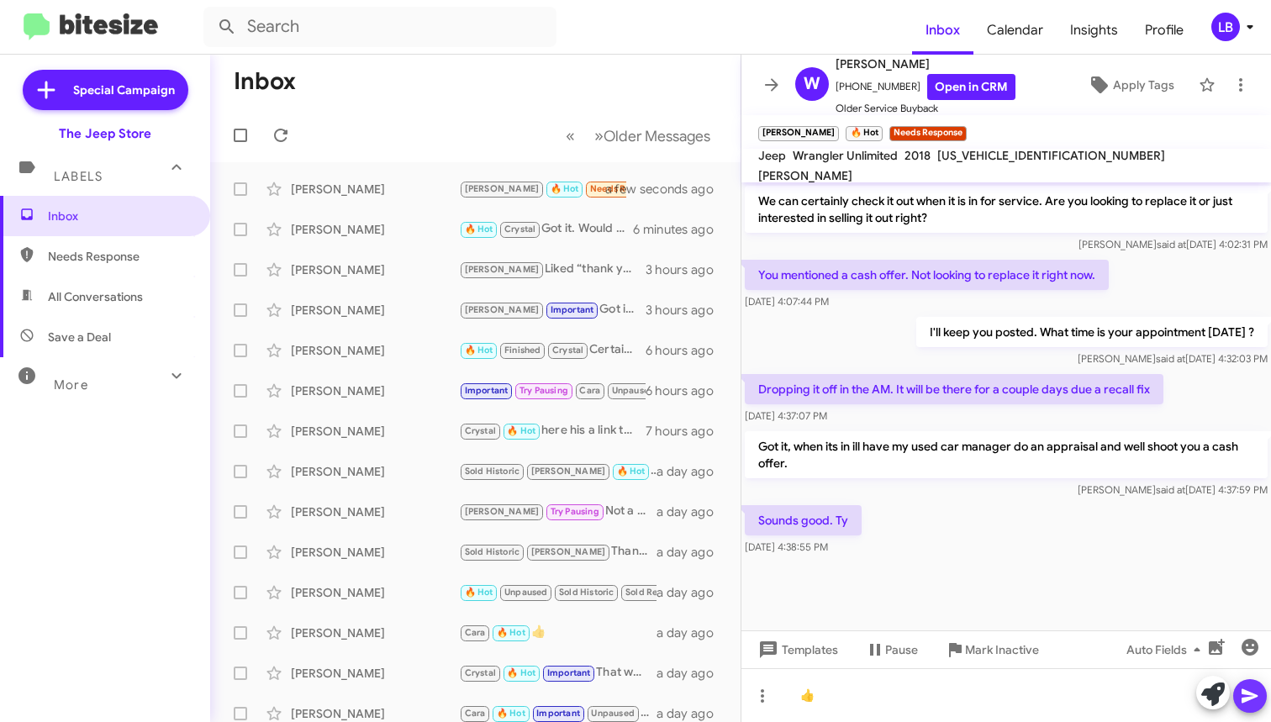
click at [1253, 696] on icon at bounding box center [1250, 696] width 20 height 20
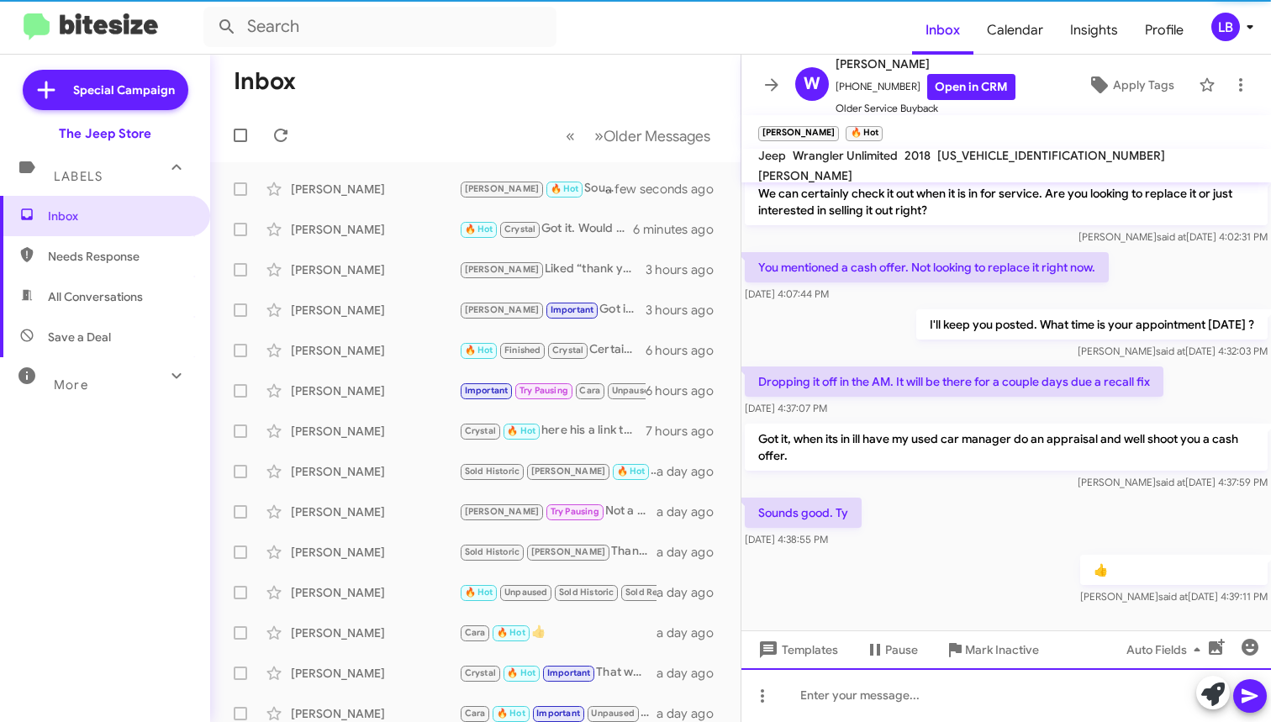
scroll to position [1152, 0]
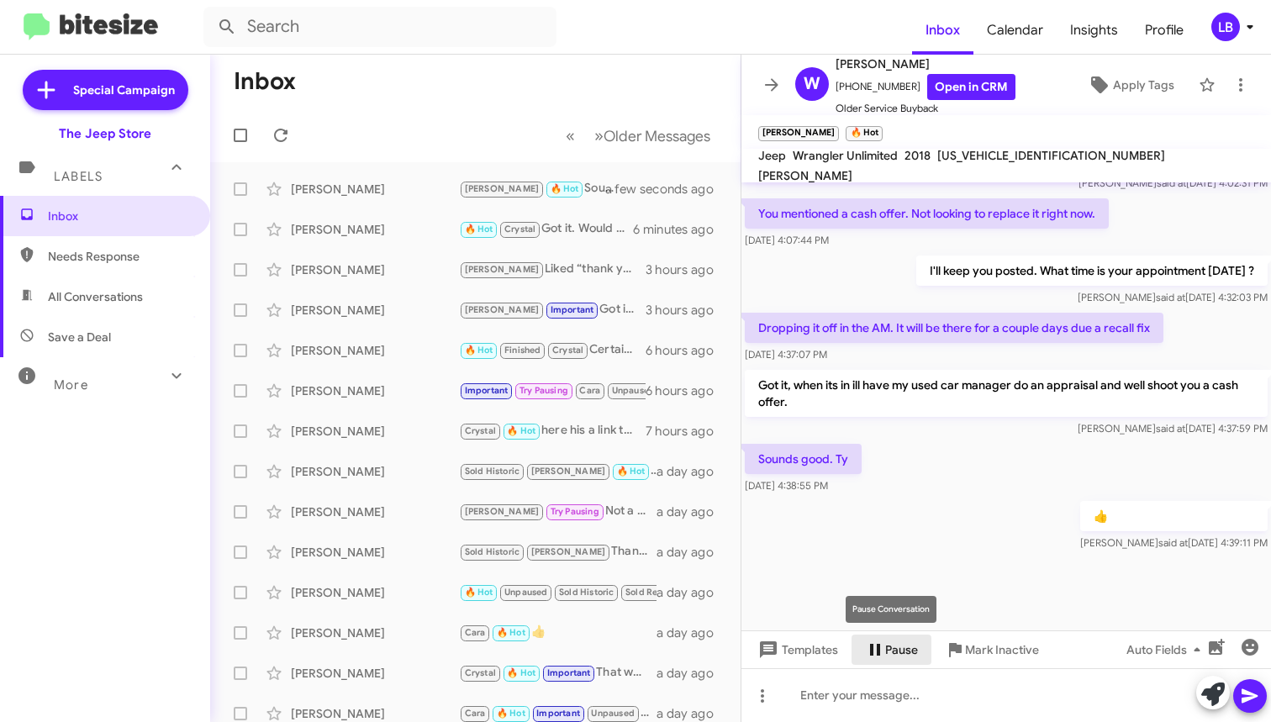
click at [897, 644] on span "Pause" at bounding box center [901, 650] width 33 height 30
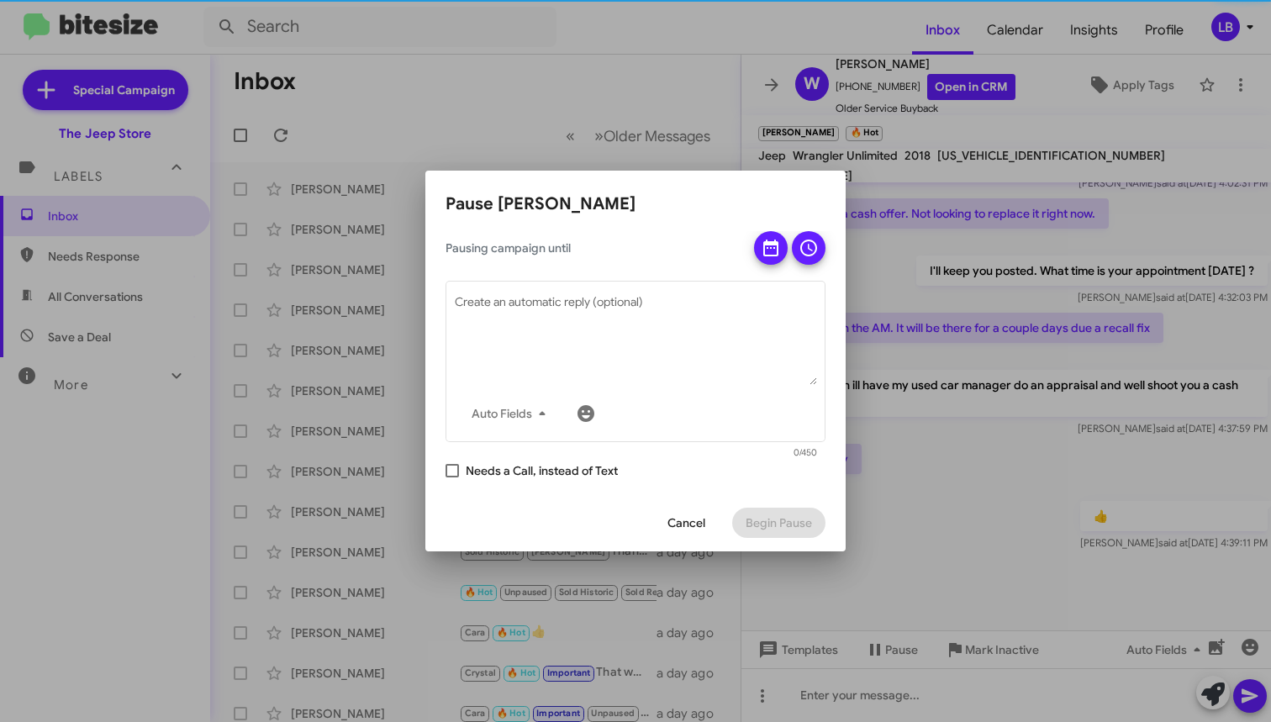
drag, startPoint x: 784, startPoint y: 223, endPoint x: 780, endPoint y: 233, distance: 10.9
click at [784, 224] on app-pause-tab "Pause [PERSON_NAME] Pausing campaign until Auto Fields Create an automatic repl…" at bounding box center [636, 371] width 380 height 361
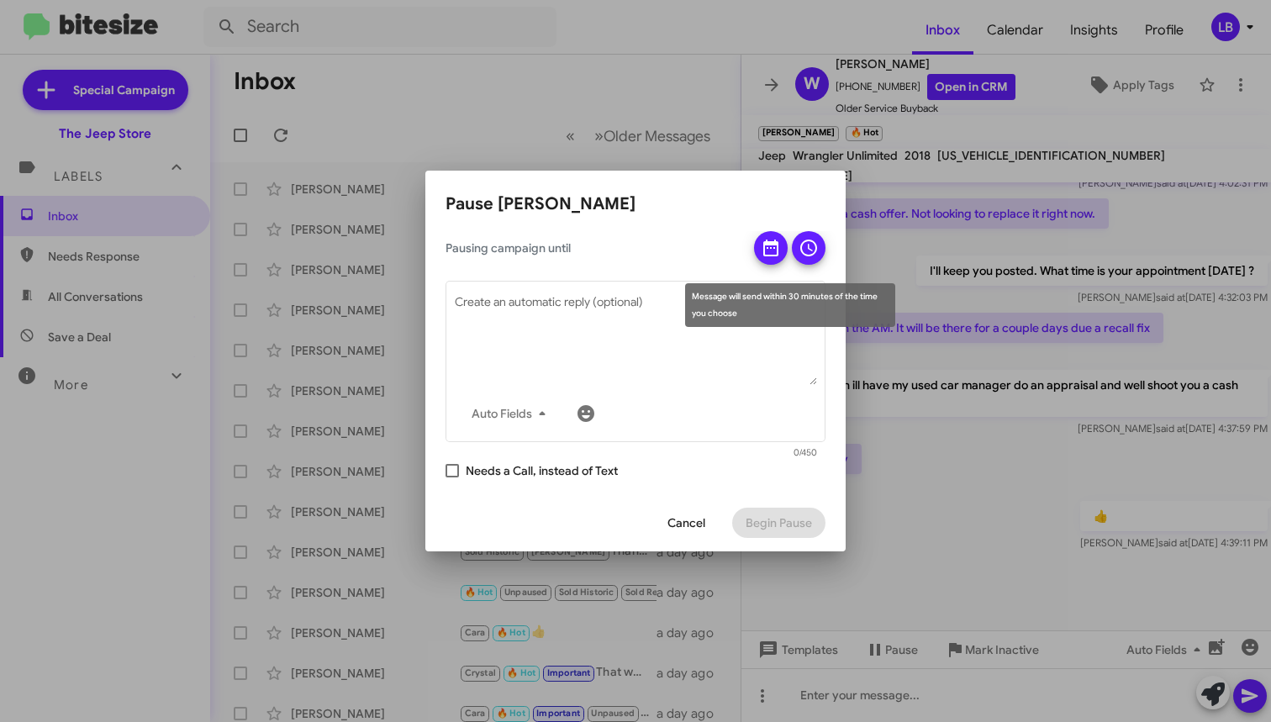
click at [777, 237] on span at bounding box center [771, 253] width 20 height 44
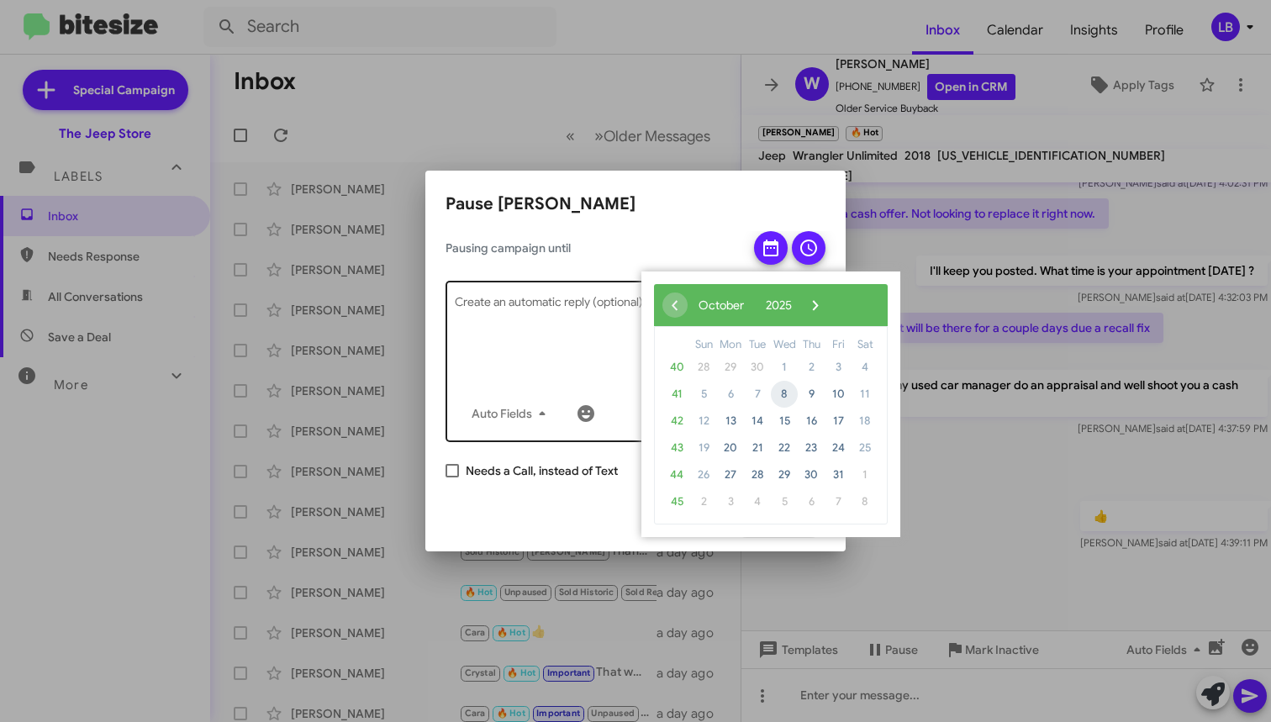
click at [788, 395] on span "8" at bounding box center [784, 394] width 27 height 27
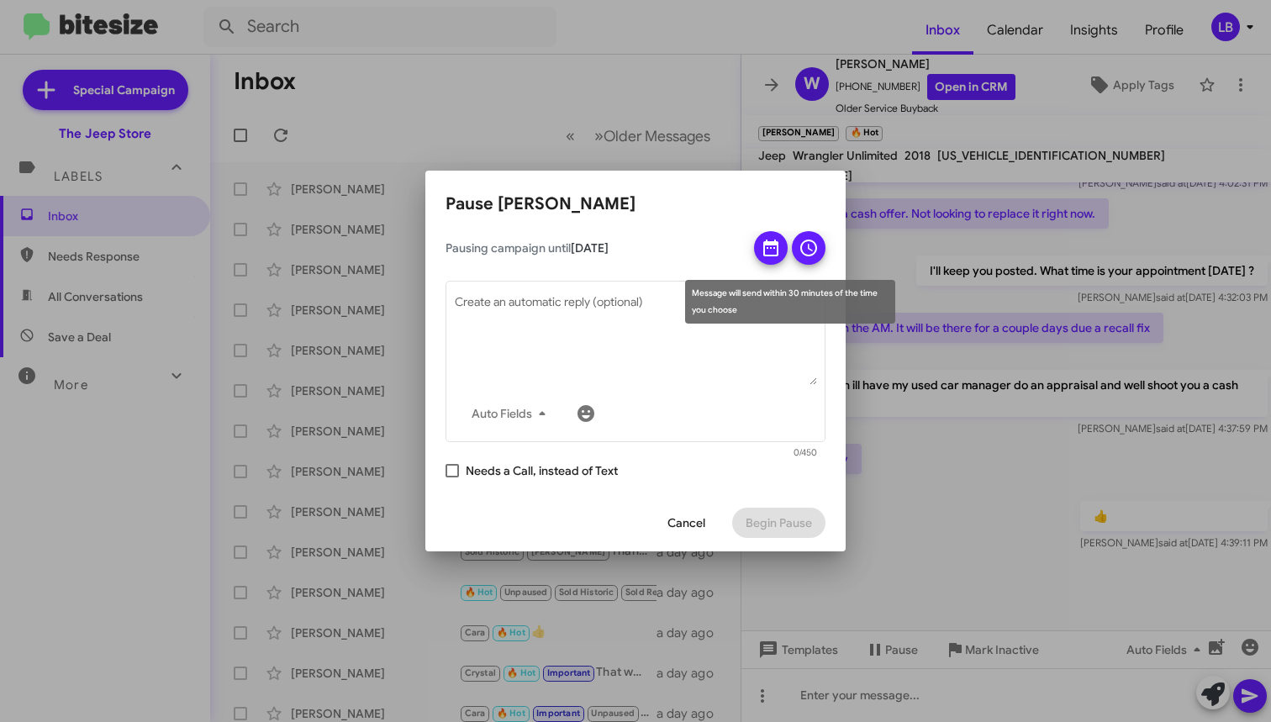
click at [812, 240] on icon at bounding box center [809, 248] width 20 height 20
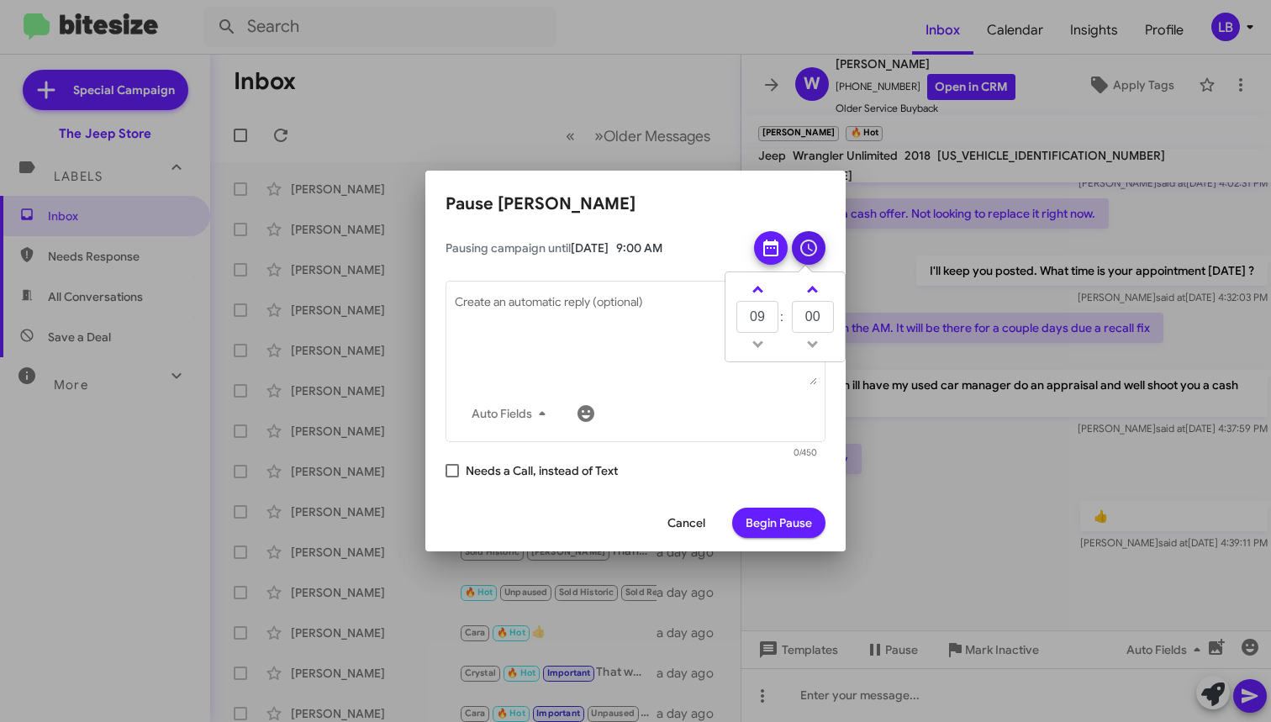
click at [789, 516] on span "Begin Pause" at bounding box center [779, 523] width 66 height 30
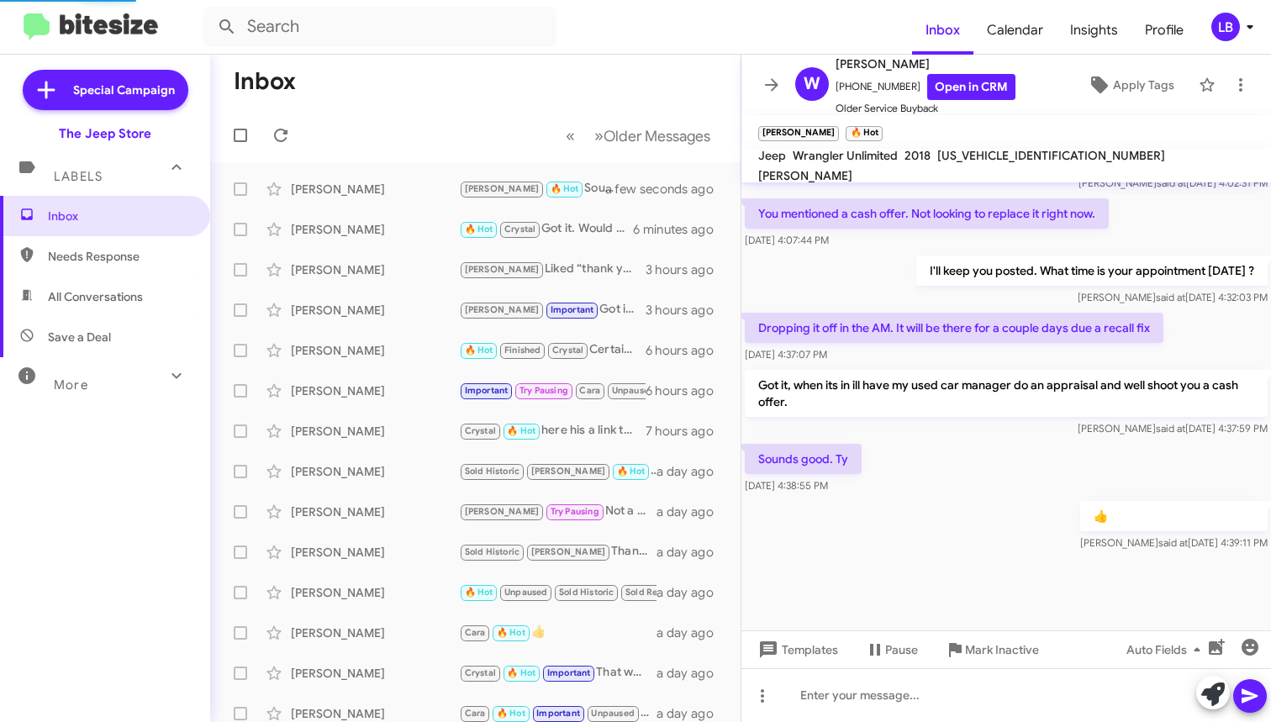
scroll to position [0, 0]
